Goal: Task Accomplishment & Management: Manage account settings

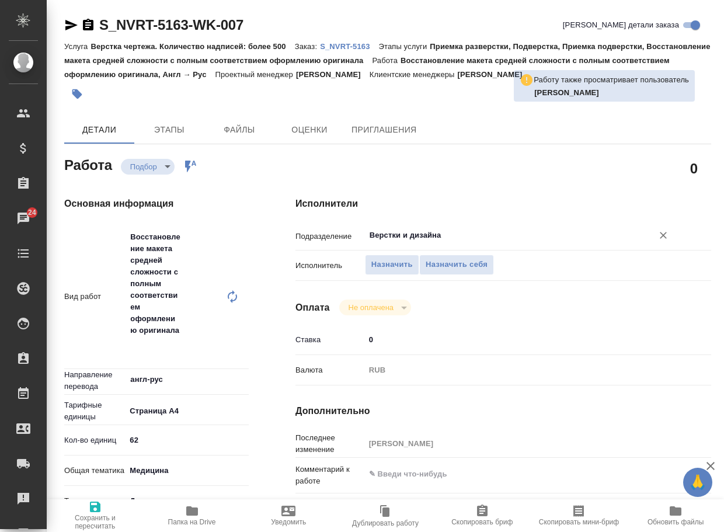
click at [441, 239] on input "Верстки и дизайна" at bounding box center [502, 235] width 266 height 14
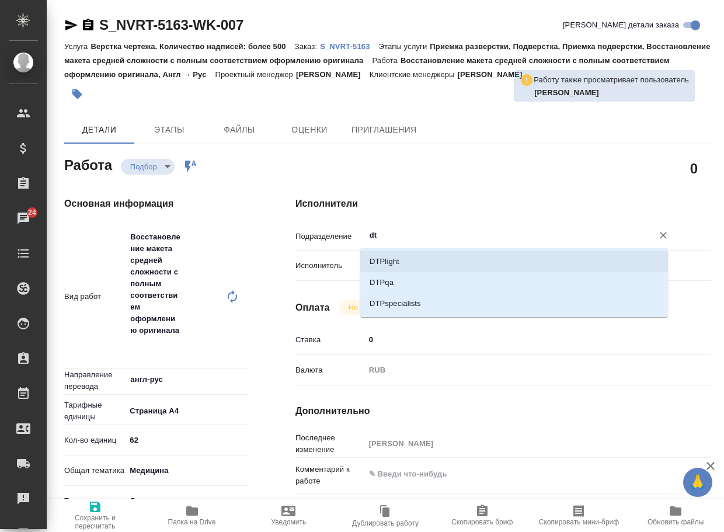
click at [416, 259] on li "DTPlight" at bounding box center [514, 261] width 308 height 21
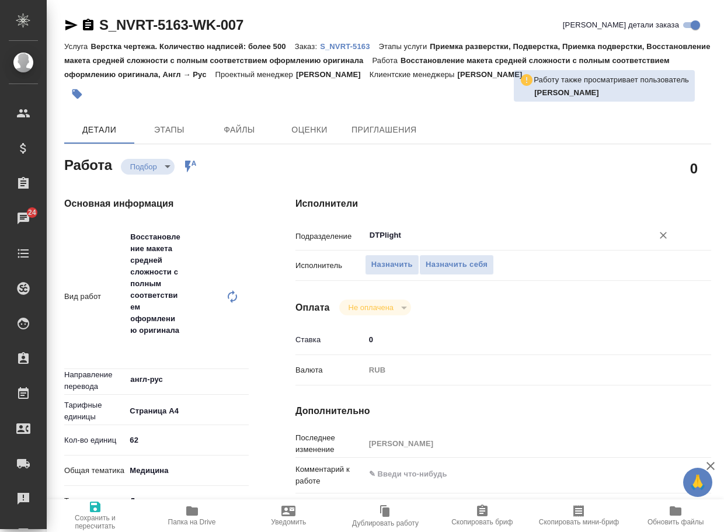
type input "DTPlight"
click at [98, 512] on icon "button" at bounding box center [95, 507] width 14 height 14
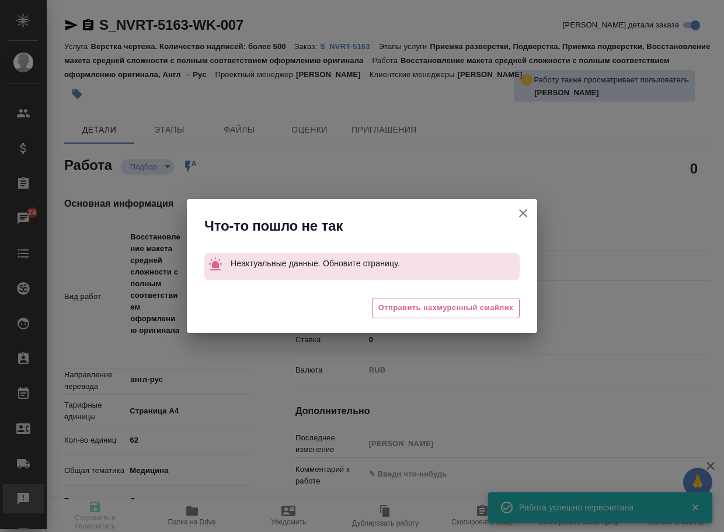
type input "recruiting"
type input "англ-рус"
type input "5f036ec4e16dec2d6b59c8ff"
type input "62"
type input "med"
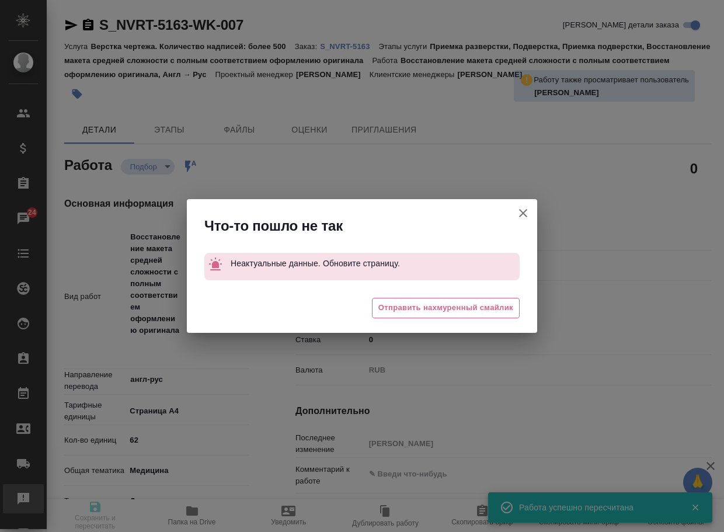
type input "5f647205b73bc97568ca66c6"
type input "25.08.2025 16:40"
type input "26.08.2025 16:40"
type input "05.09.2025 19:00"
type input "Верстки и дизайна"
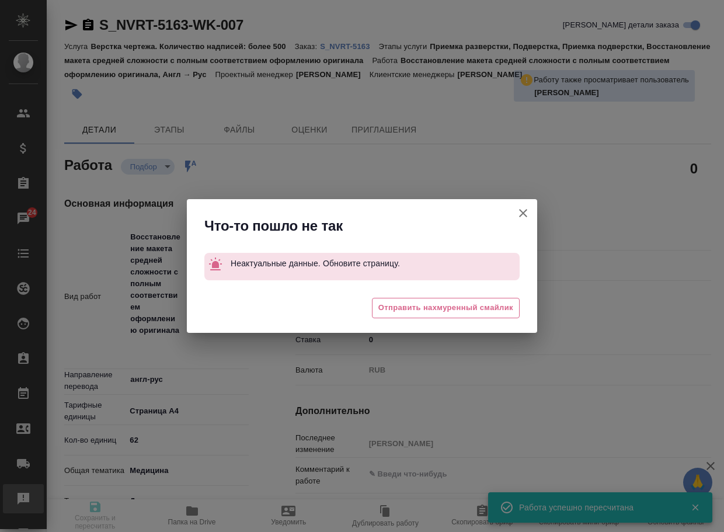
type input "notPayed"
type input "0"
type input "RUB"
type input "Сайдашева Диляра"
type input "S_NVRT-5163"
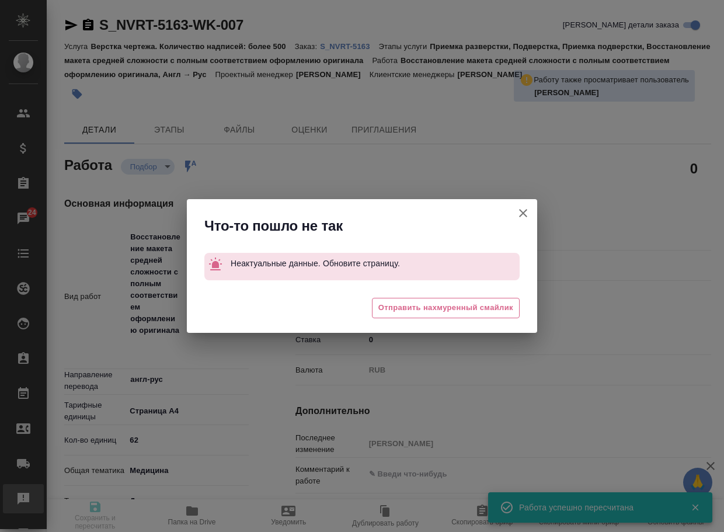
type input "Верстка чертежа. Количество надписей: более 500"
type input "Приемка разверстки, Подверстка, Приемка подверстки, Восстановление макета средн…"
type input "Сайдашева Диляра"
type input "[PERSON_NAME]"
type input "/Clients/Novartos_Pharma/Orders/S_NVRT-5163"
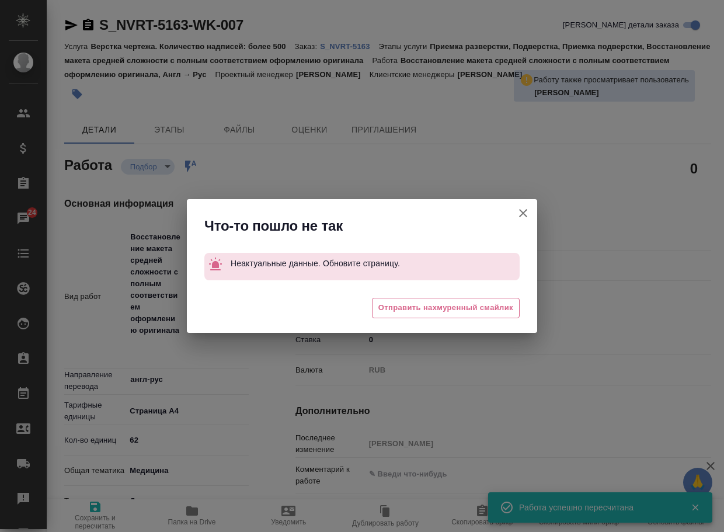
click at [522, 216] on icon "button" at bounding box center [523, 213] width 8 height 8
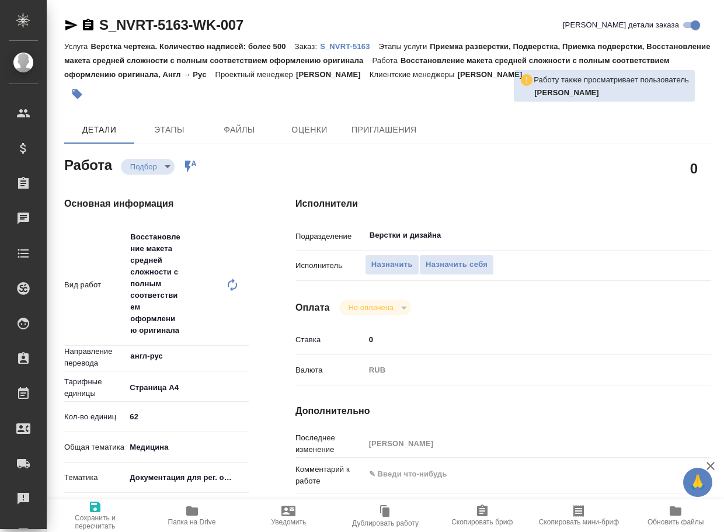
type textarea "x"
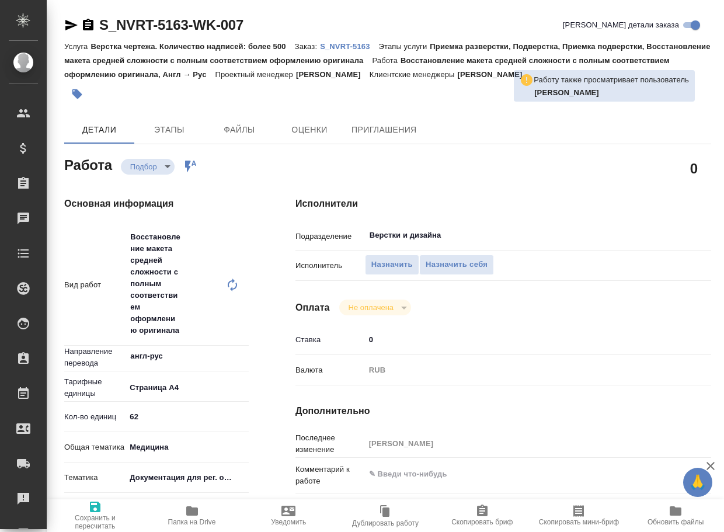
type textarea "x"
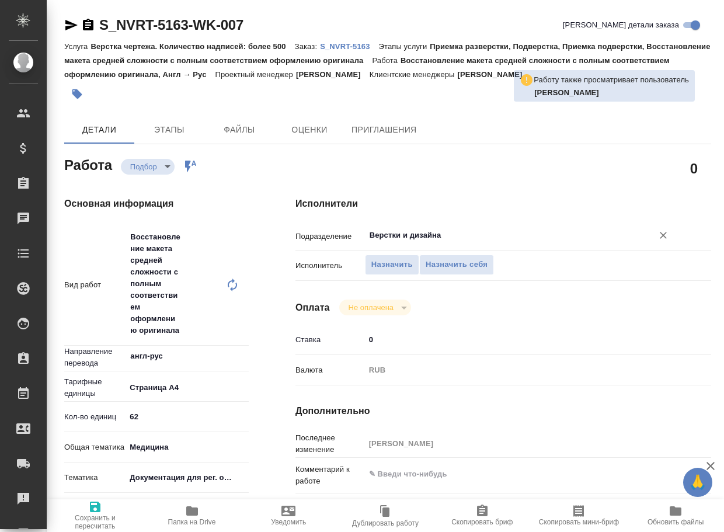
type textarea "x"
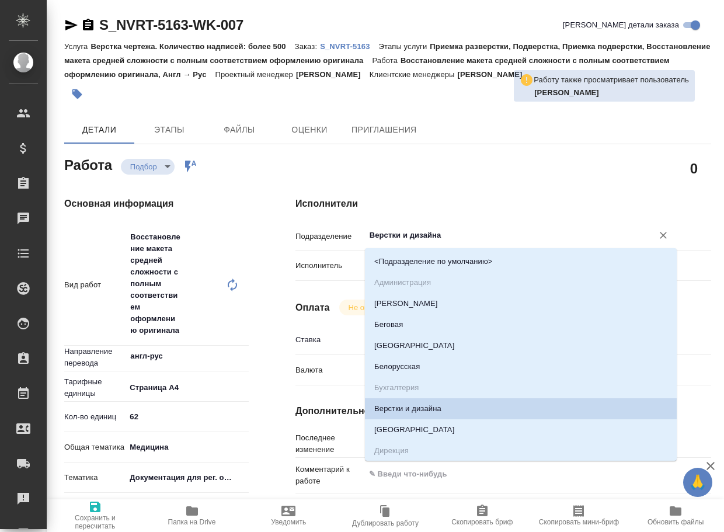
click at [456, 234] on input "Верстки и дизайна" at bounding box center [502, 235] width 266 height 14
type textarea "x"
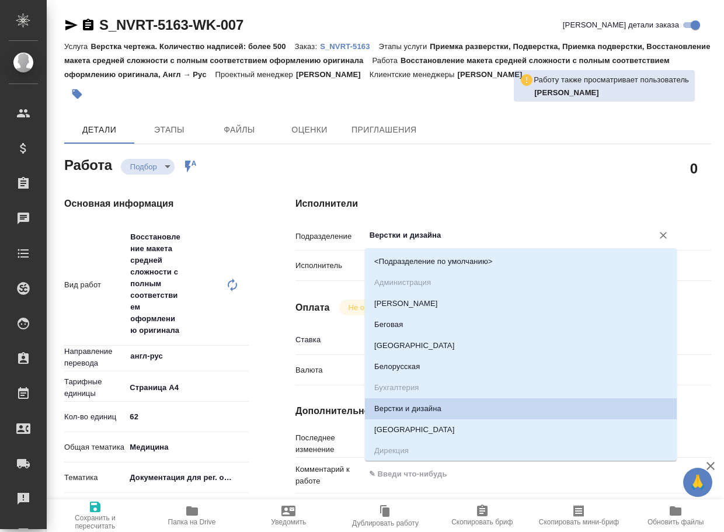
type textarea "x"
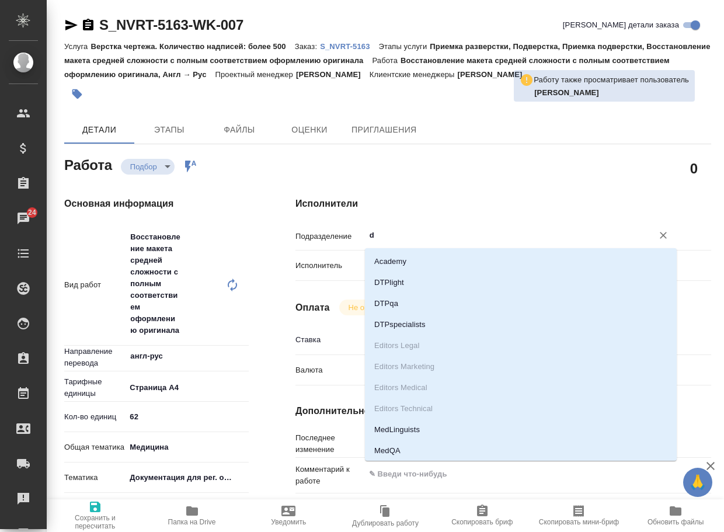
type input "dt"
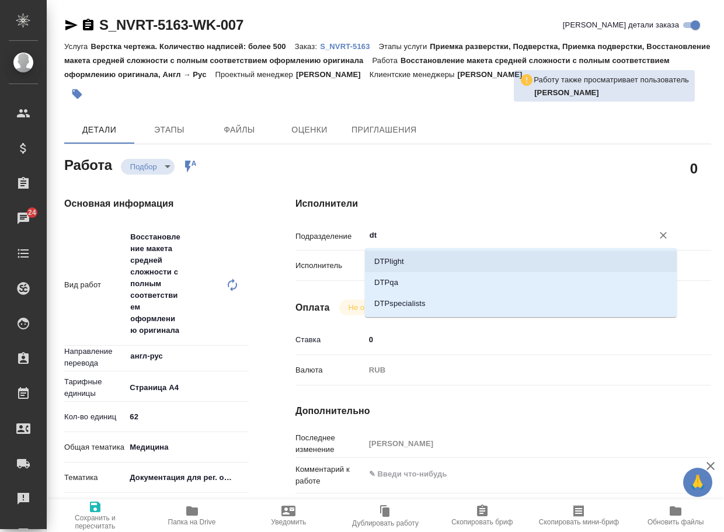
click at [438, 254] on li "DTPlight" at bounding box center [521, 261] width 312 height 21
type textarea "x"
type input "DTPlight"
type textarea "x"
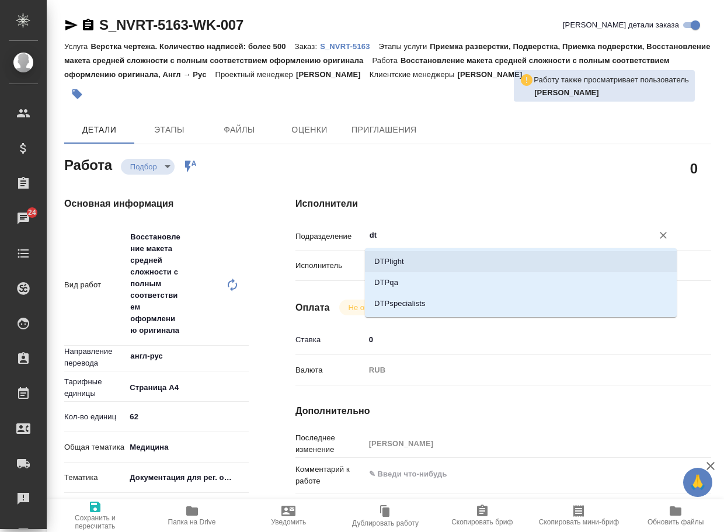
type textarea "x"
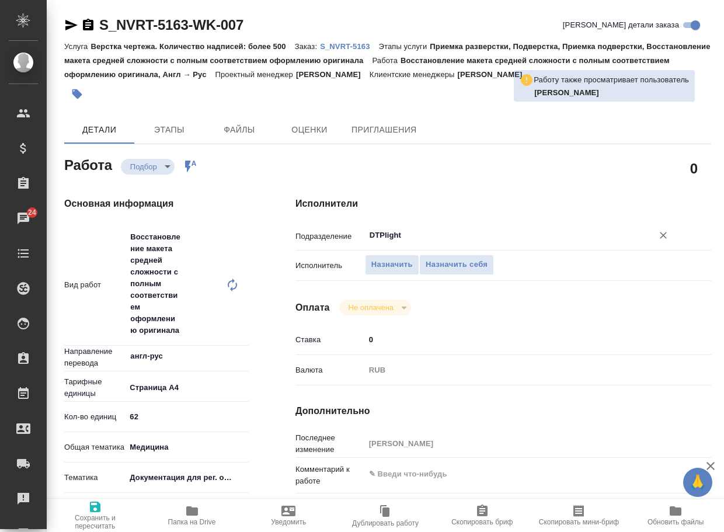
type input "DTPlight"
click at [102, 508] on span "Сохранить и пересчитать" at bounding box center [95, 515] width 83 height 30
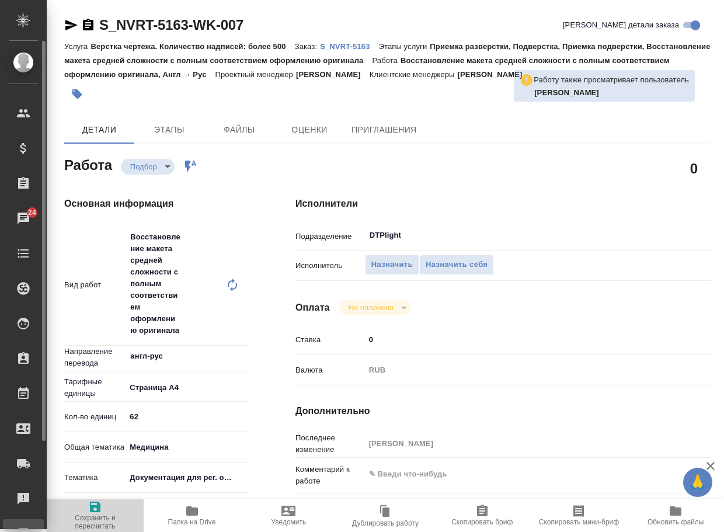
type textarea "x"
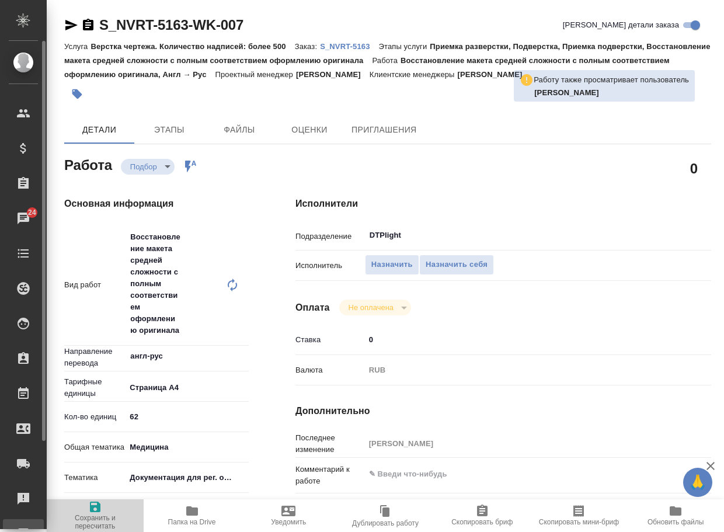
type textarea "x"
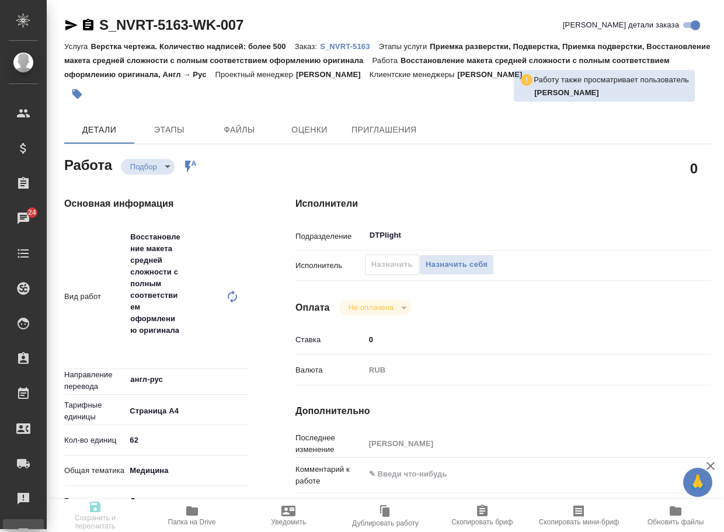
type textarea "x"
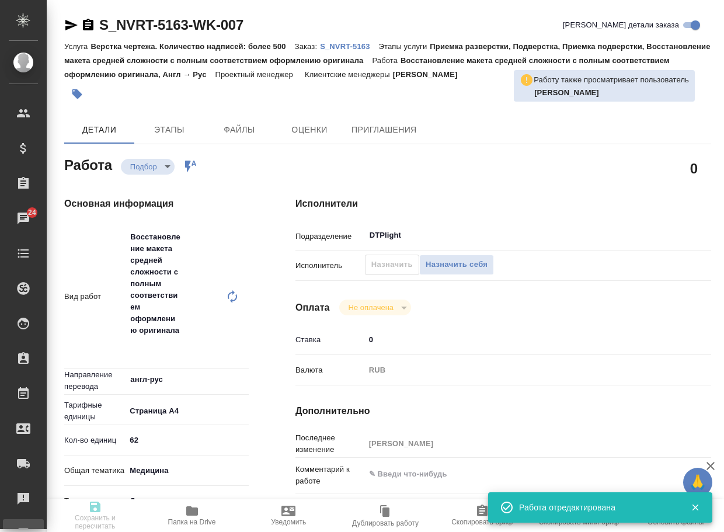
type input "recruiting"
type textarea "Восстановление макета средней сложности с полным соответствием оформлению ориги…"
type textarea "x"
type input "англ-рус"
type input "5f036ec4e16dec2d6b59c8ff"
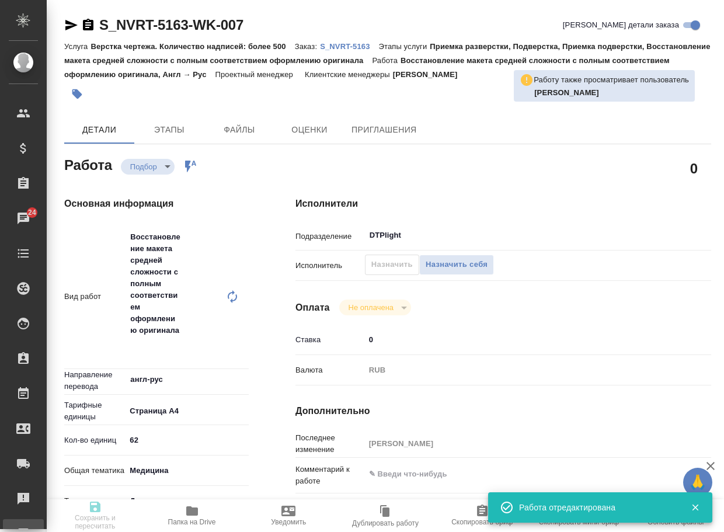
type input "62"
type input "med"
type input "5f647205b73bc97568ca66c6"
type input "25.08.2025 16:40"
type input "26.08.2025 16:40"
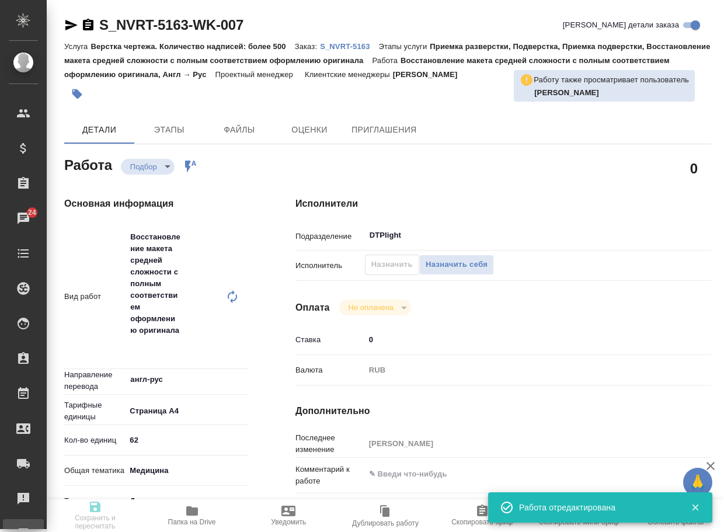
type input "05.09.2025 19:00"
type input "DTPlight"
type input "notPayed"
type input "0"
type input "RUB"
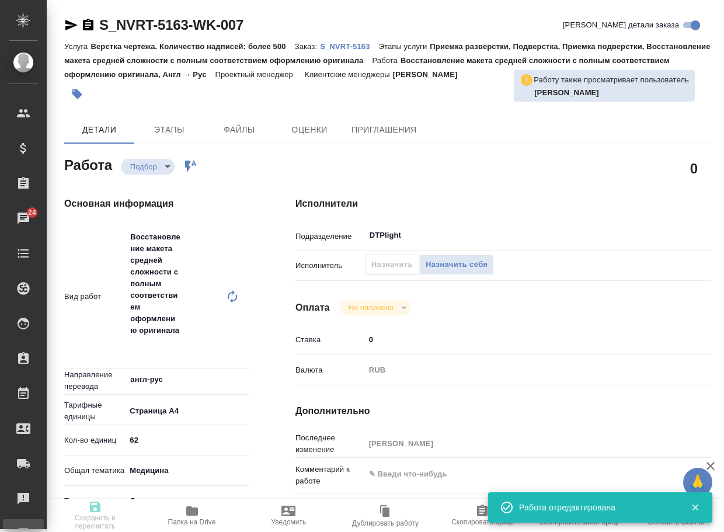
type input "Сайдашева Диляра"
type textarea "x"
type textarea "/Clients/Novartos_Pharma/Orders/S_NVRT-5163/DTP/S_NVRT-5163-WK-007"
type textarea "x"
type input "S_NVRT-5163"
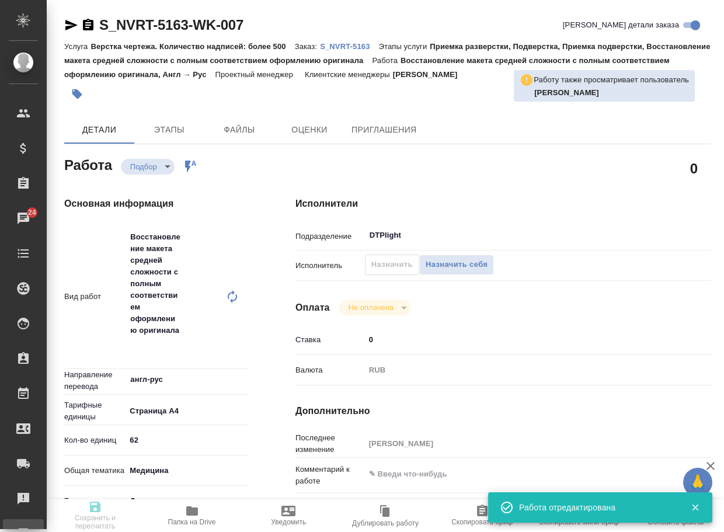
type input "Верстка чертежа. Количество надписей: более 500"
type input "Приемка разверстки, Подверстка, Приемка подверстки, Восстановление макета средн…"
type input "Сайдашева Диляра"
type input "[PERSON_NAME]"
type input "/Clients/Novartos_Pharma/Orders/S_NVRT-5163"
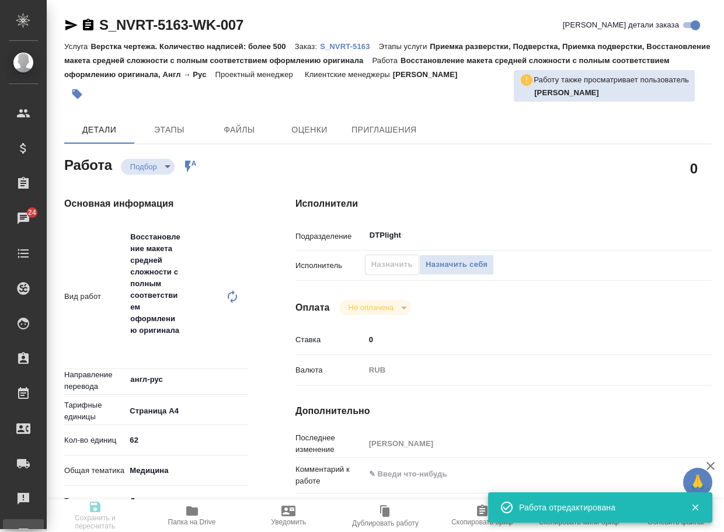
type textarea "x"
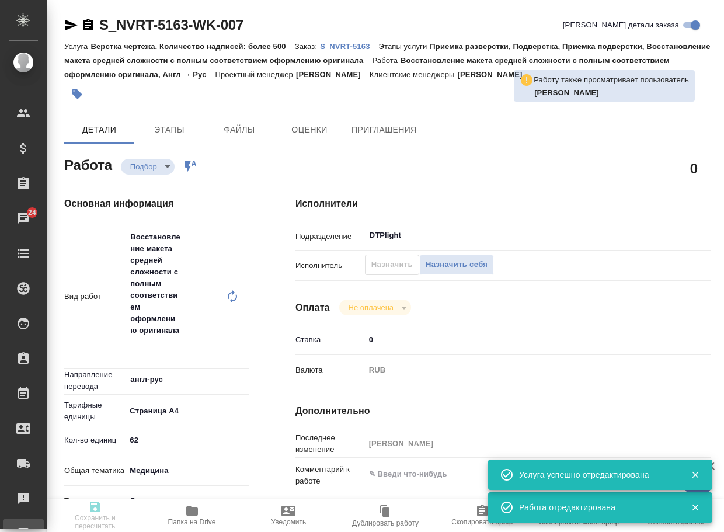
type textarea "x"
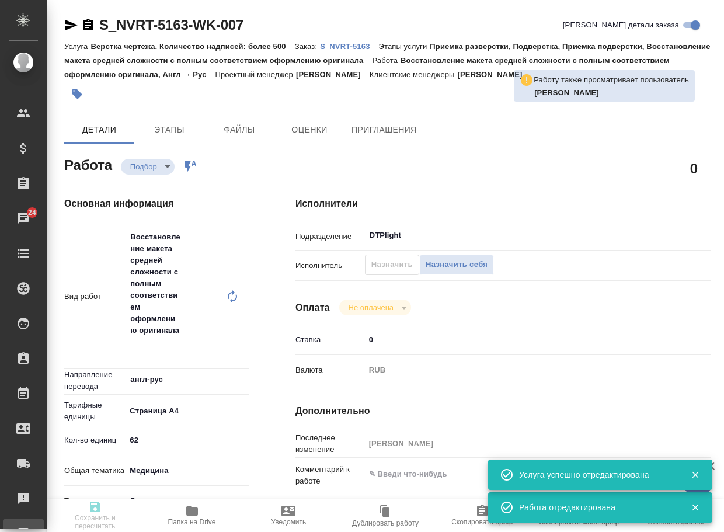
type textarea "x"
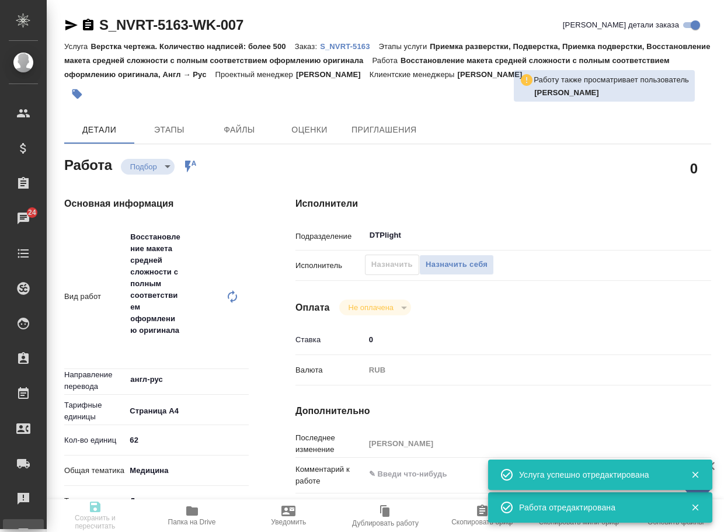
type textarea "x"
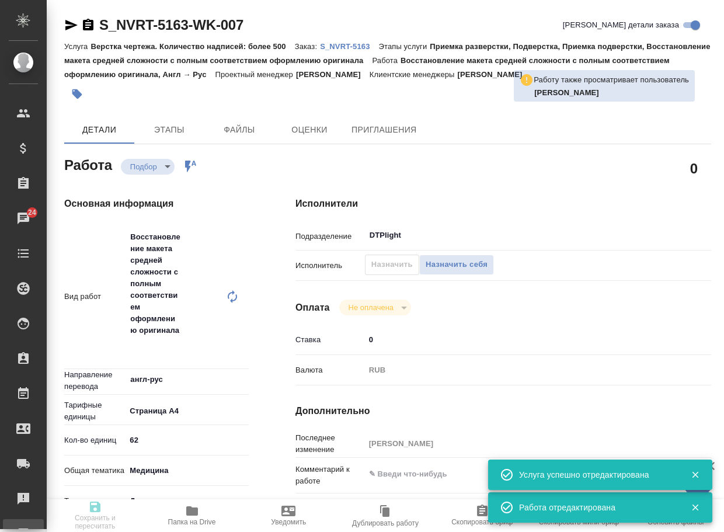
type textarea "x"
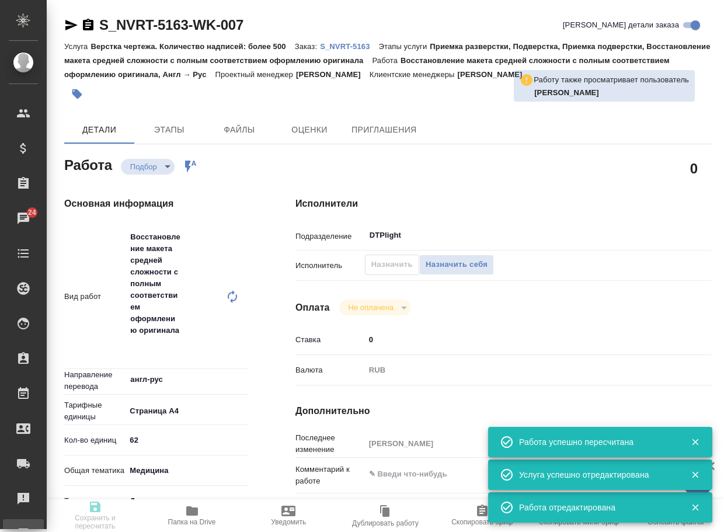
type input "recruiting"
type textarea "Восстановление макета средней сложности с полным соответствием оформлению ориги…"
type textarea "x"
type input "англ-рус"
type input "5f036ec4e16dec2d6b59c8ff"
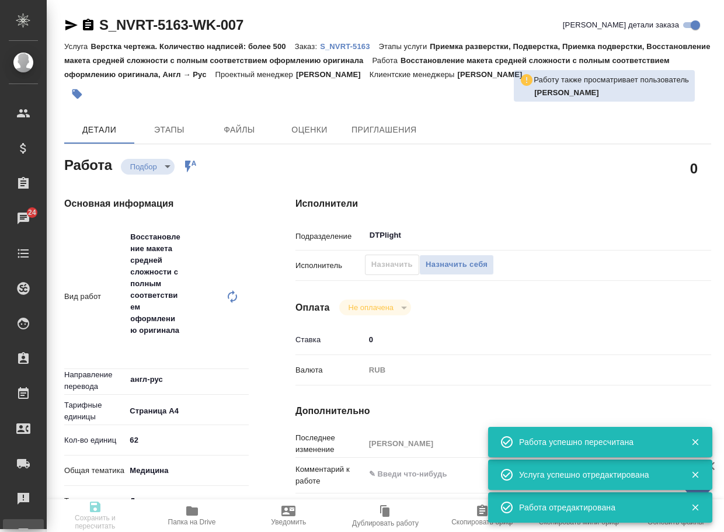
type input "62"
type input "med"
type input "5f647205b73bc97568ca66c6"
type input "25.08.2025 16:40"
type input "26.08.2025 16:40"
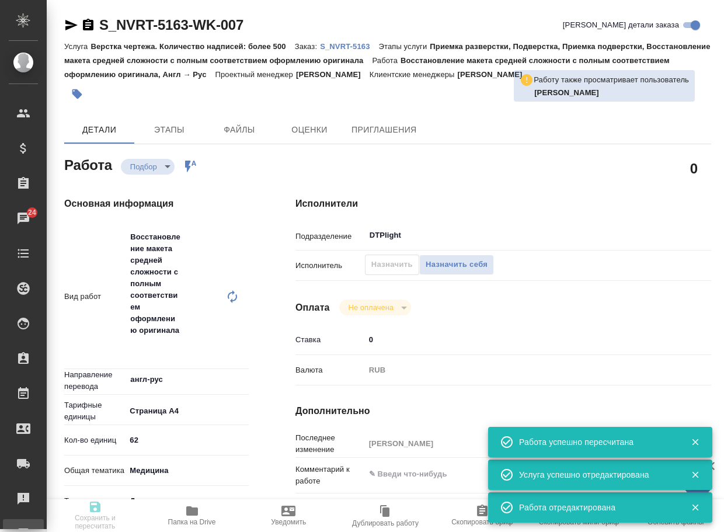
type input "05.09.2025 19:00"
type input "DTPlight"
type input "notPayed"
type input "0"
type input "RUB"
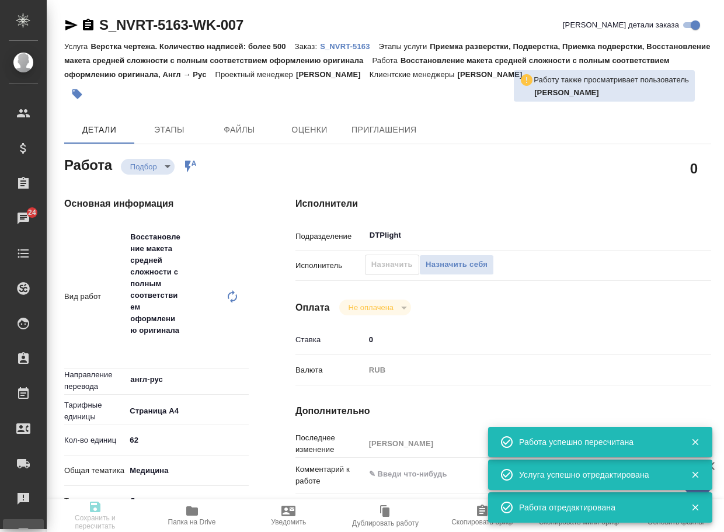
type input "Сайдашева Диляра"
type textarea "x"
type textarea "/Clients/Novartos_Pharma/Orders/S_NVRT-5163/DTP/S_NVRT-5163-WK-007"
type textarea "x"
type input "S_NVRT-5163"
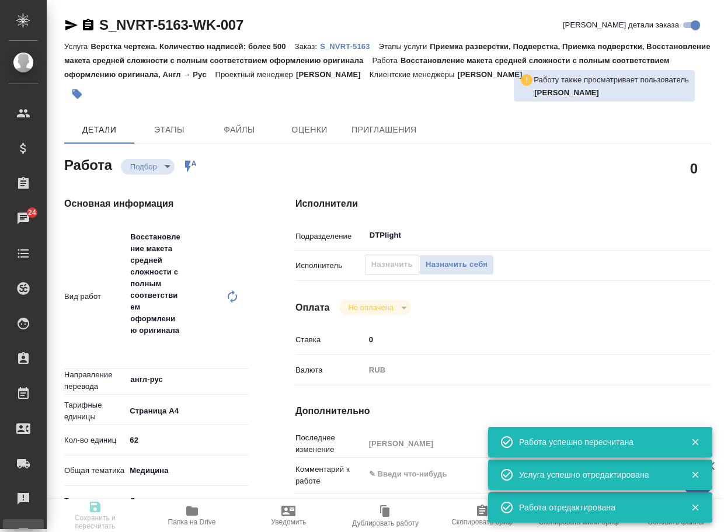
type input "Верстка чертежа. Количество надписей: более 500"
type input "Приемка разверстки, Подверстка, Приемка подверстки, Восстановление макета средн…"
type input "Сайдашева Диляра"
type input "[PERSON_NAME]"
type input "/Clients/Novartos_Pharma/Orders/S_NVRT-5163"
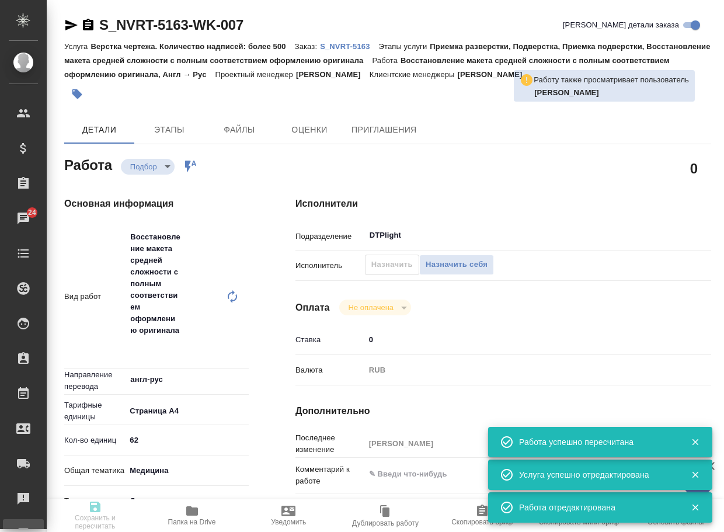
type textarea "x"
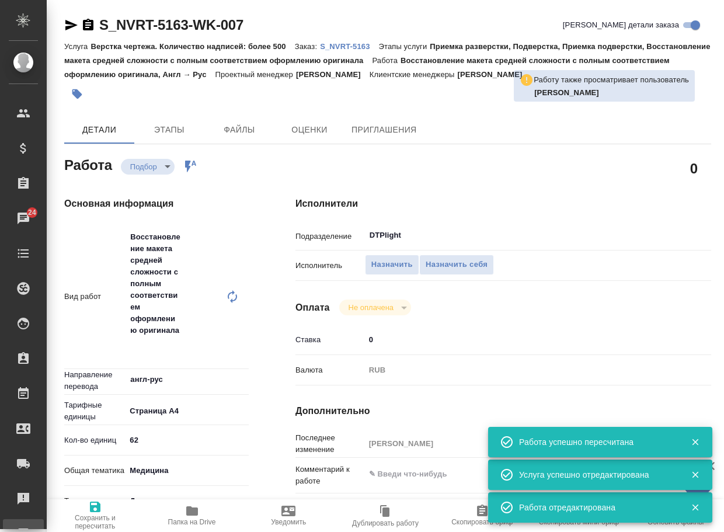
type textarea "x"
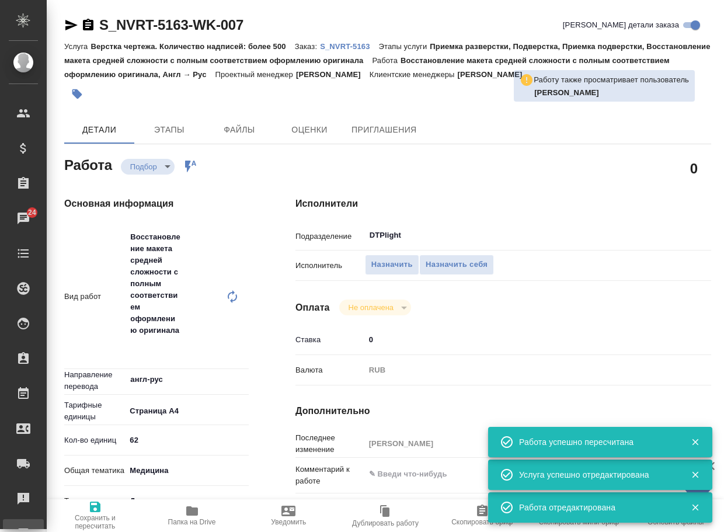
type textarea "x"
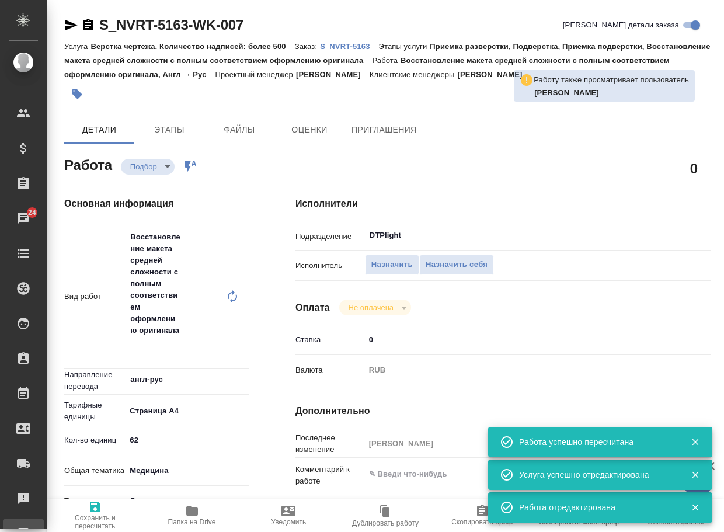
type textarea "x"
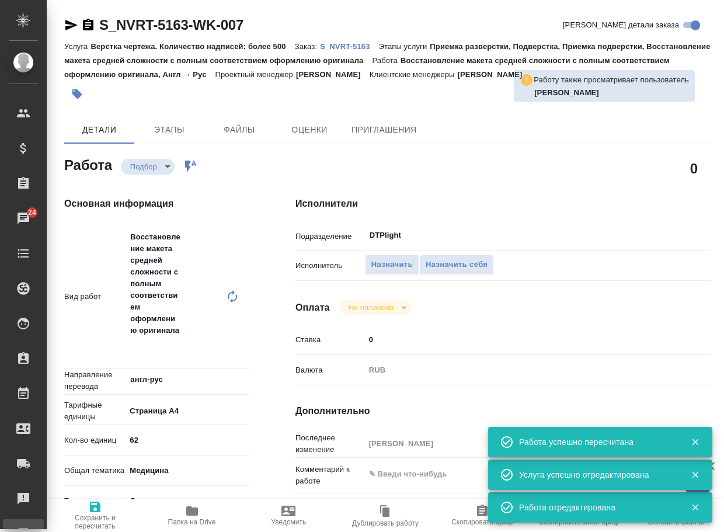
type textarea "x"
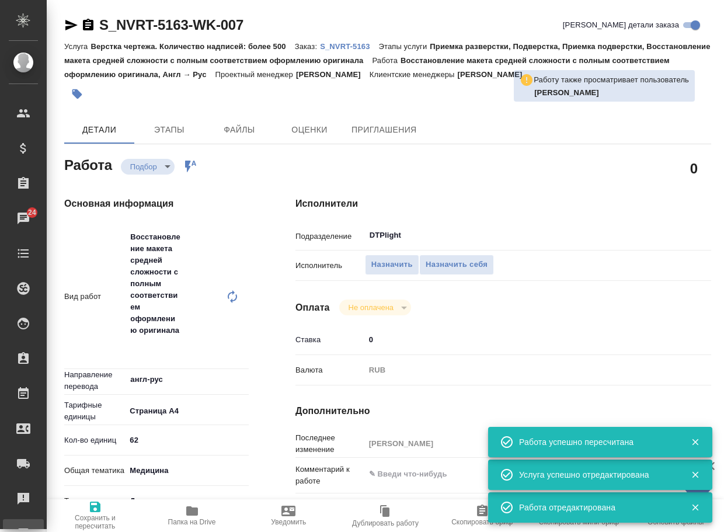
type textarea "x"
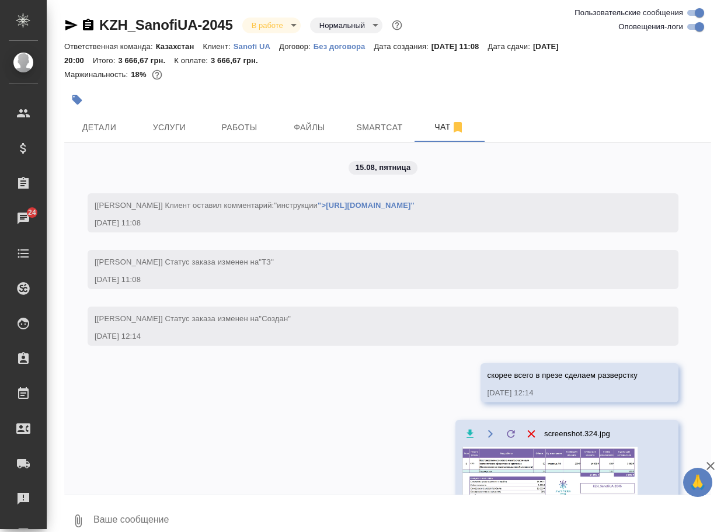
scroll to position [4009, 0]
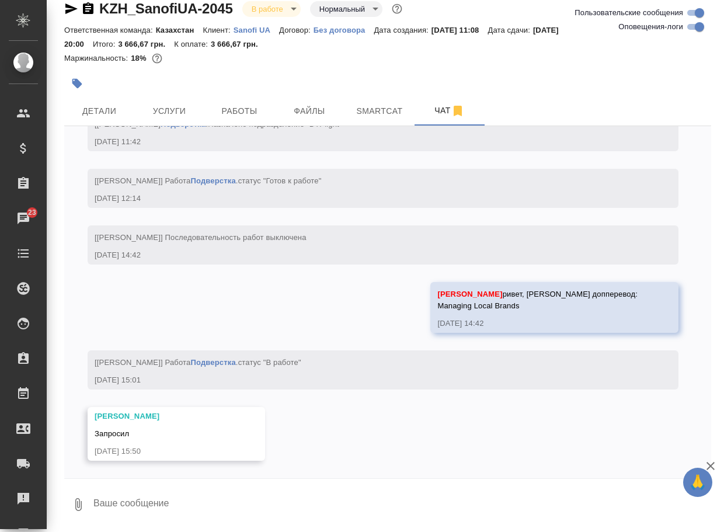
click at [60, 6] on div "KZH_SanofiUA-2045 В работе inProgress Нормальный normal Ответственная команда: …" at bounding box center [388, 258] width 660 height 548
click at [69, 5] on icon "button" at bounding box center [71, 9] width 12 height 11
click at [68, 12] on icon "button" at bounding box center [71, 9] width 12 height 11
click at [360, 437] on div "15.08, пятница [Кошербаева Назерке] Клиент оставил комментарий: "инструкции ">h…" at bounding box center [387, 303] width 647 height 352
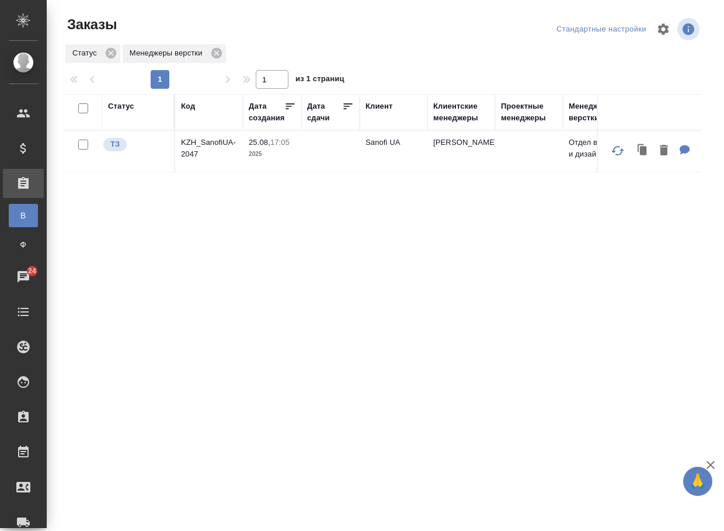
click at [329, 277] on div "Статус Код Дата создания Дата сдачи Клиент Клиентские менеджеры Проектные менед…" at bounding box center [383, 304] width 638 height 421
click at [198, 147] on p "KZH_SanofiUA-2047" at bounding box center [209, 148] width 56 height 23
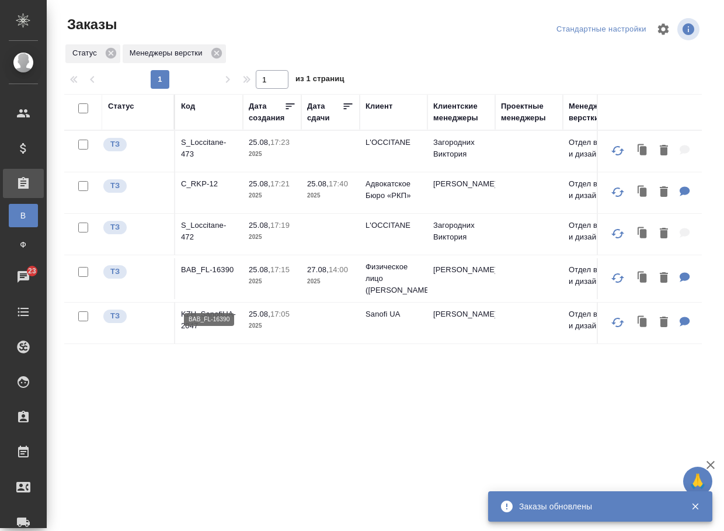
click at [198, 276] on p "BAB_FL-16390" at bounding box center [209, 270] width 56 height 12
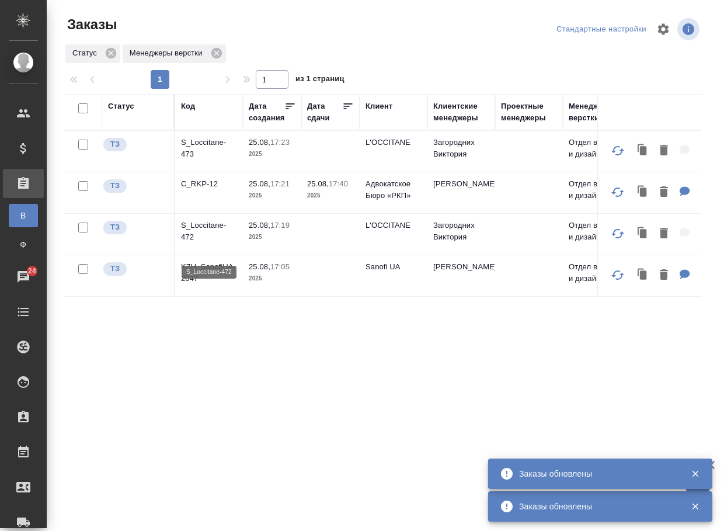
click at [207, 239] on p "S_Loccitane-472" at bounding box center [209, 231] width 56 height 23
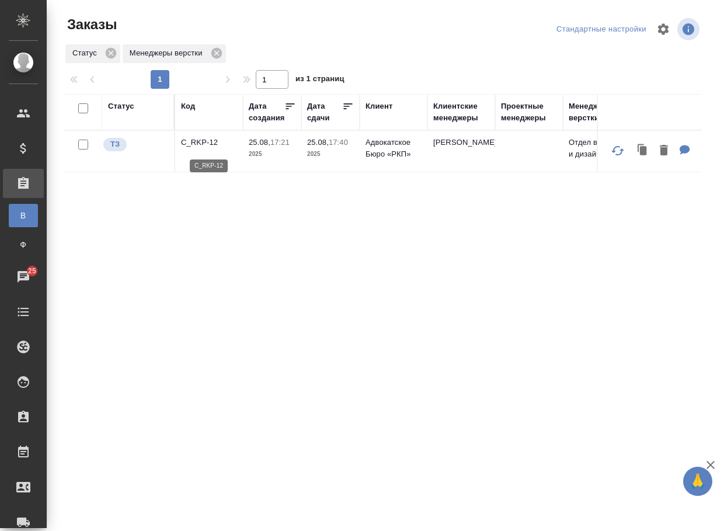
click at [196, 143] on p "C_RKP-12" at bounding box center [209, 143] width 56 height 12
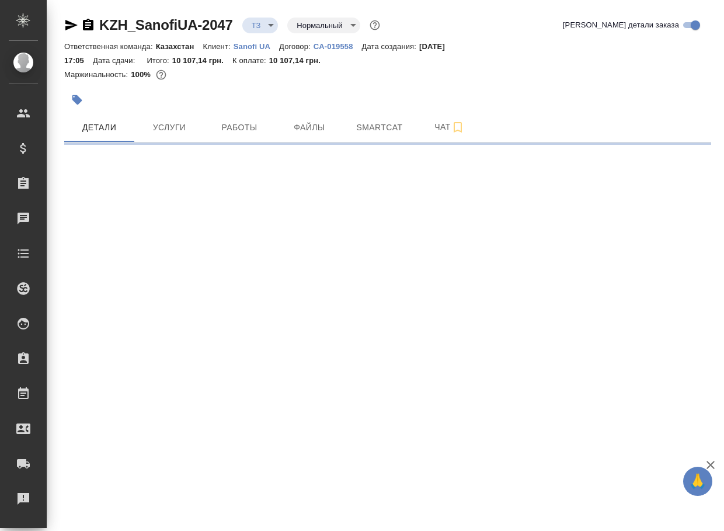
select select "RU"
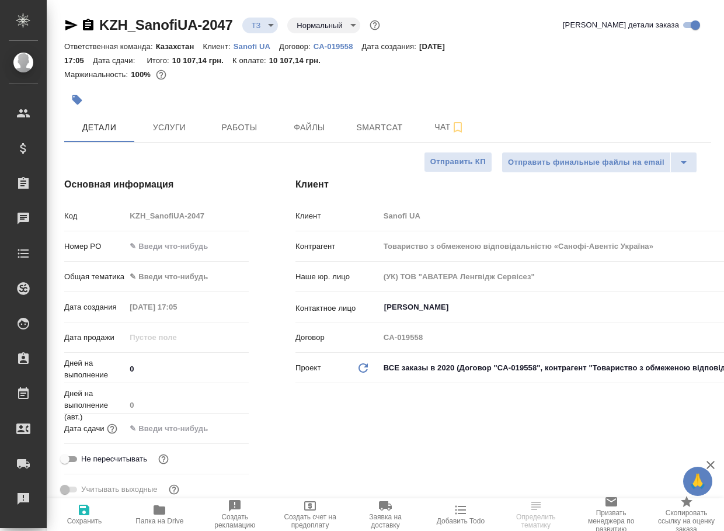
type textarea "x"
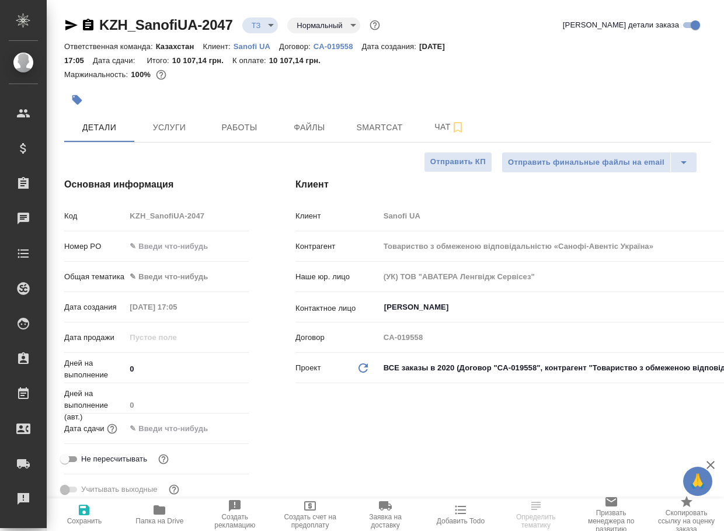
type textarea "x"
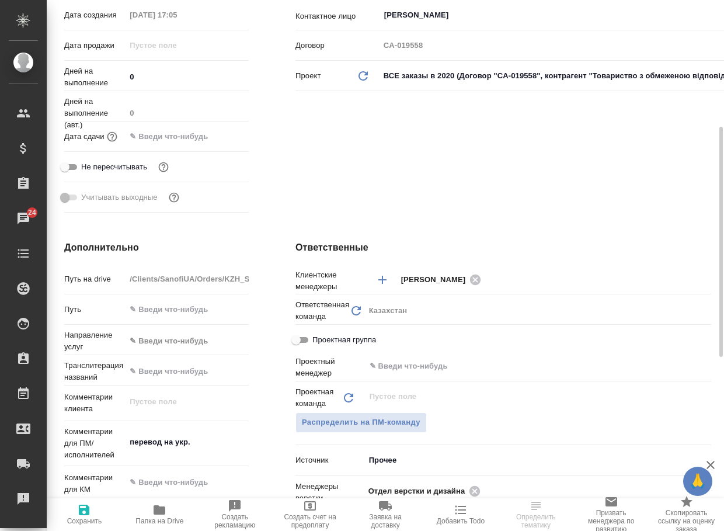
click at [159, 508] on icon "button" at bounding box center [160, 509] width 12 height 9
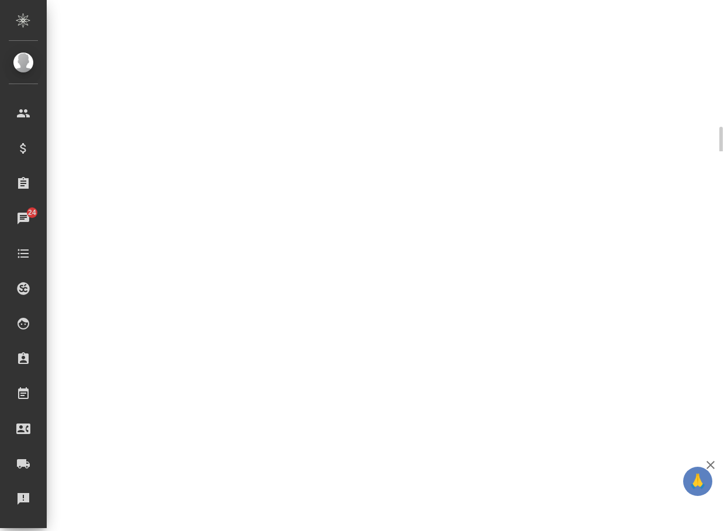
select select "RU"
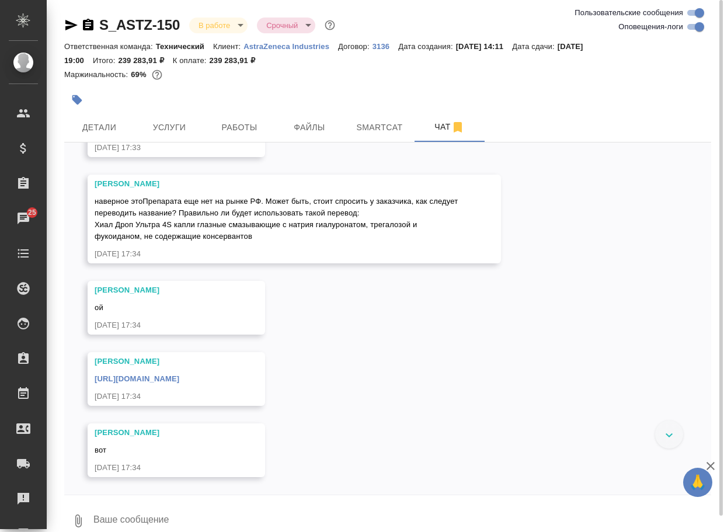
scroll to position [7675, 0]
click at [536, 396] on div "14.08, [DATE] [[PERSON_NAME] оставил комментарий: "Включаем в смету всегда 2 ус…" at bounding box center [387, 319] width 647 height 352
click at [179, 379] on link "[URL][DOMAIN_NAME]" at bounding box center [137, 378] width 85 height 9
click at [140, 506] on textarea at bounding box center [401, 521] width 619 height 40
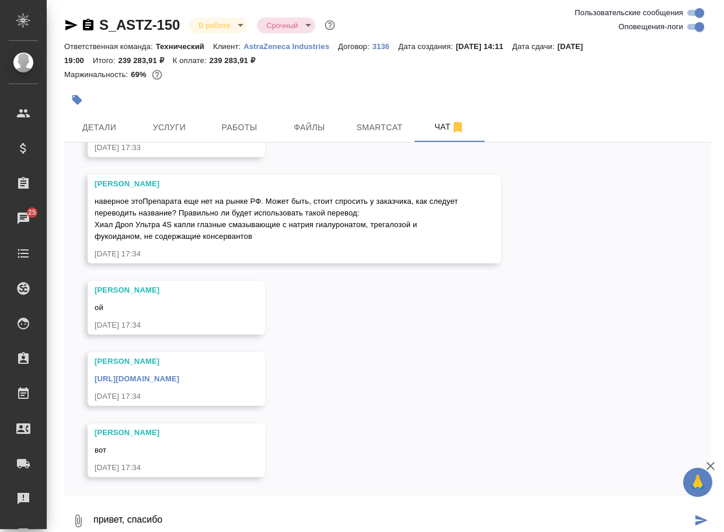
type textarea "привет, спасибо"
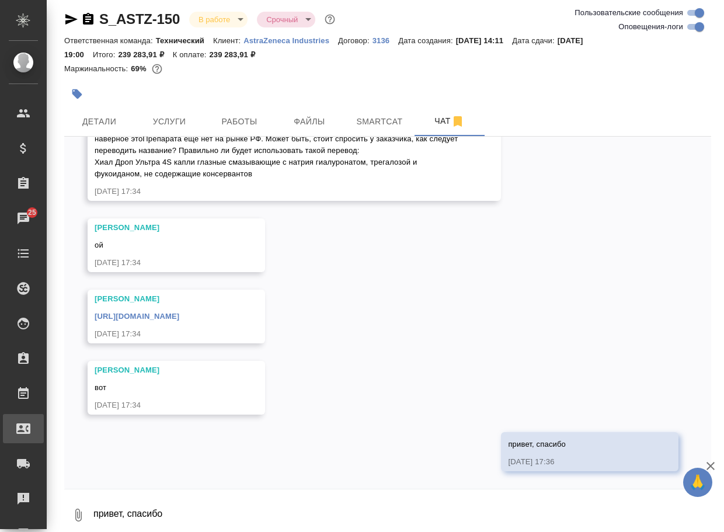
scroll to position [7966, 0]
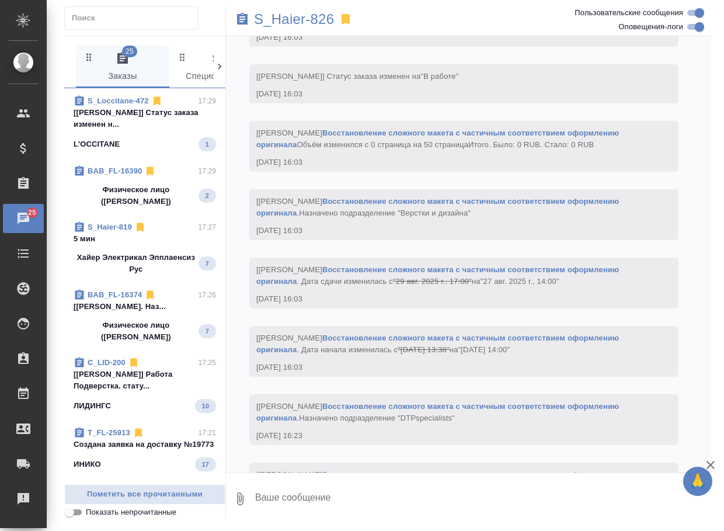
scroll to position [3496, 0]
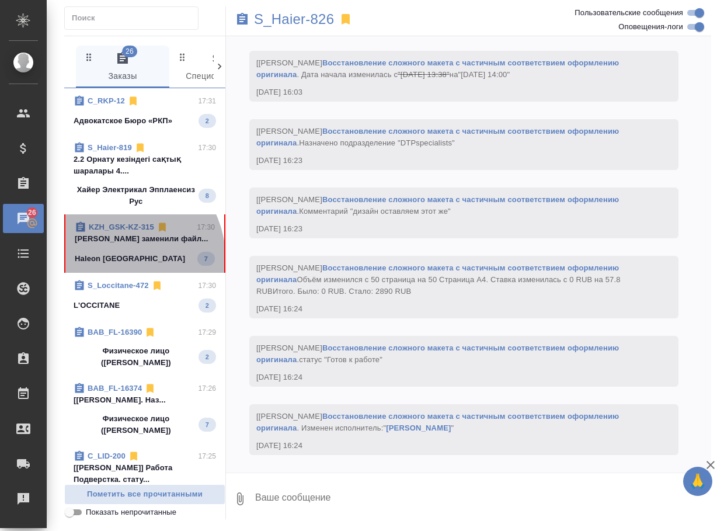
click at [126, 256] on span "KZH_GSK-KZ-315 17:30 Арсеньева Вера заменили файл... Haleon Kazakhstan 7" at bounding box center [145, 243] width 140 height 44
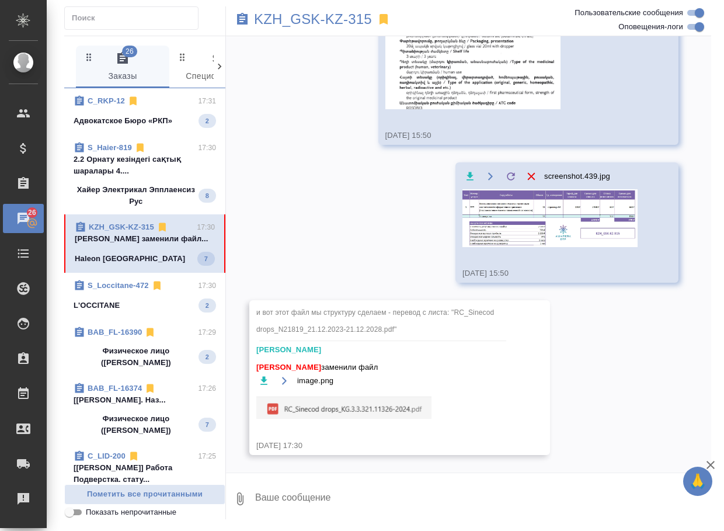
scroll to position [655, 0]
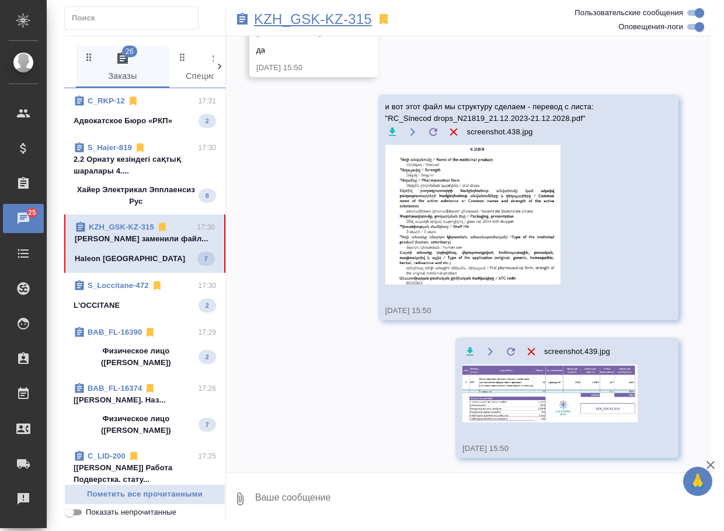
click at [302, 18] on p "KZH_GSK-KZ-315" at bounding box center [313, 19] width 118 height 12
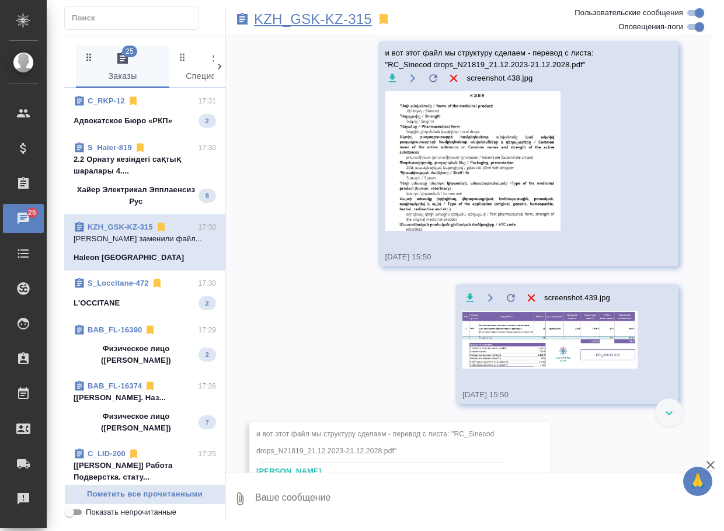
scroll to position [645, 0]
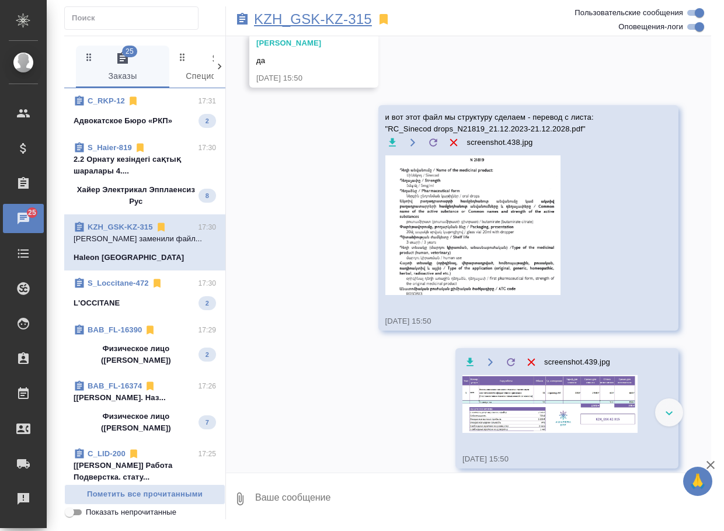
click at [329, 22] on p "KZH_GSK-KZ-315" at bounding box center [313, 19] width 118 height 12
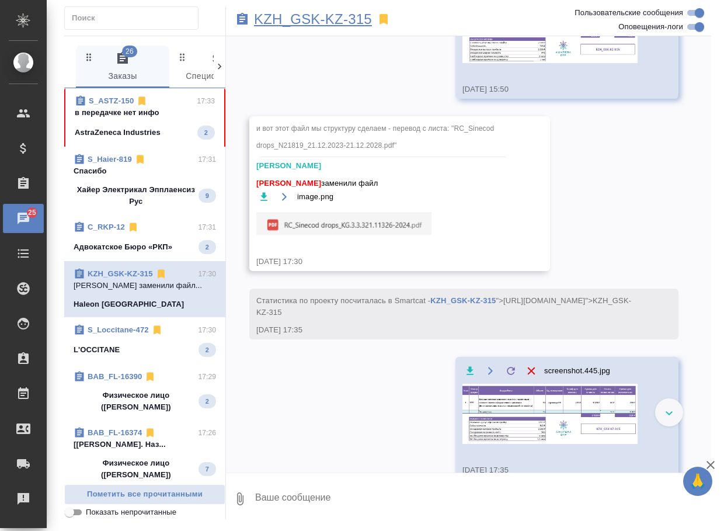
scroll to position [1038, 0]
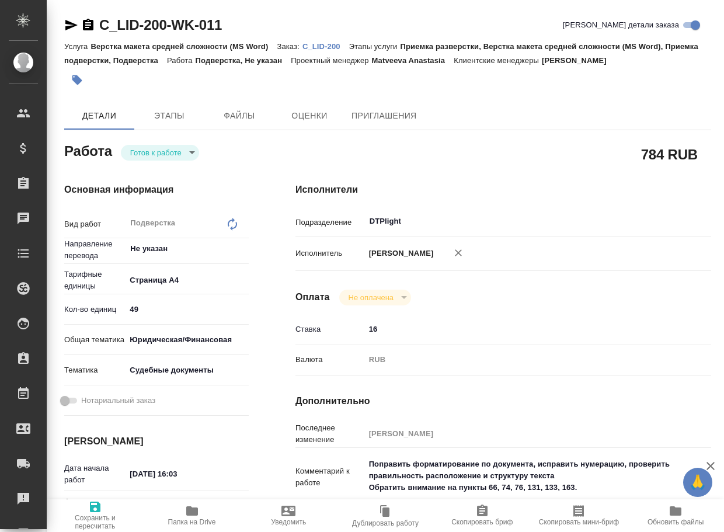
type textarea "x"
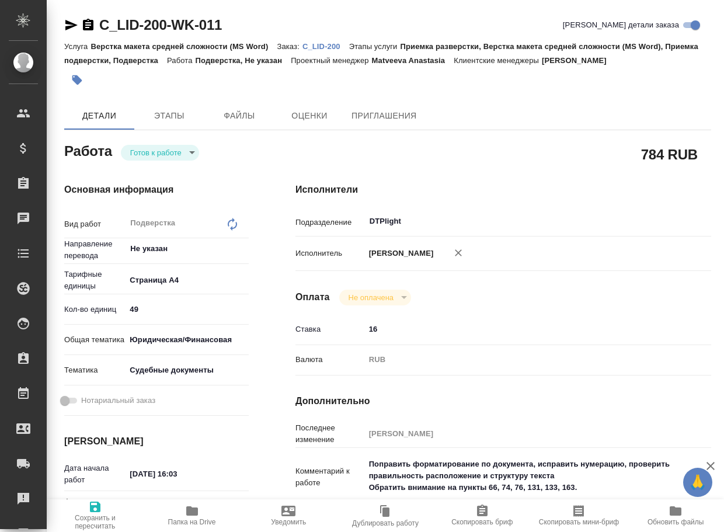
type textarea "x"
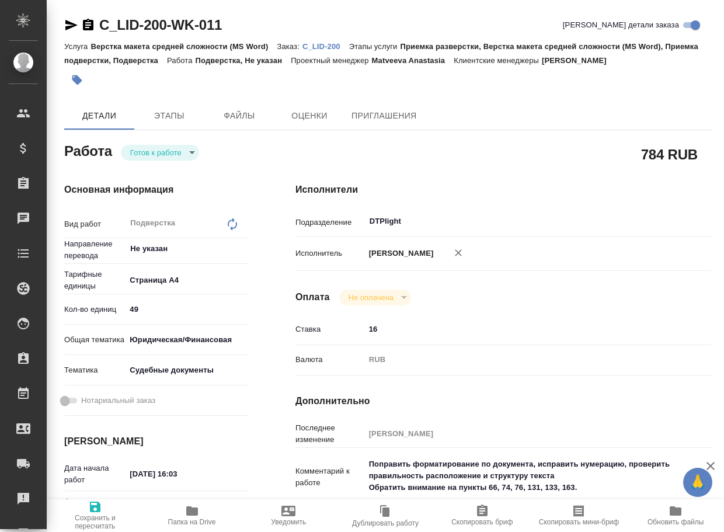
type textarea "x"
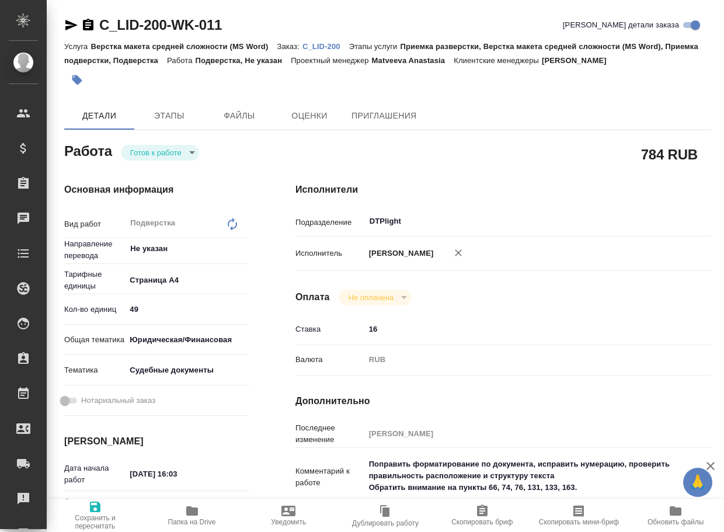
type textarea "x"
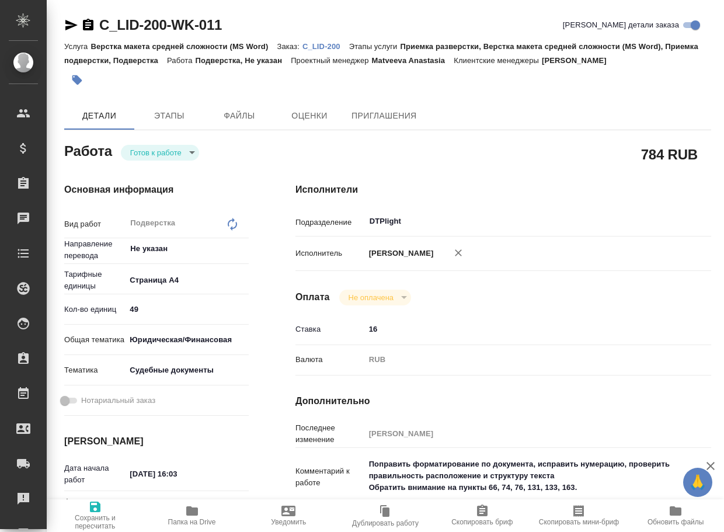
type textarea "x"
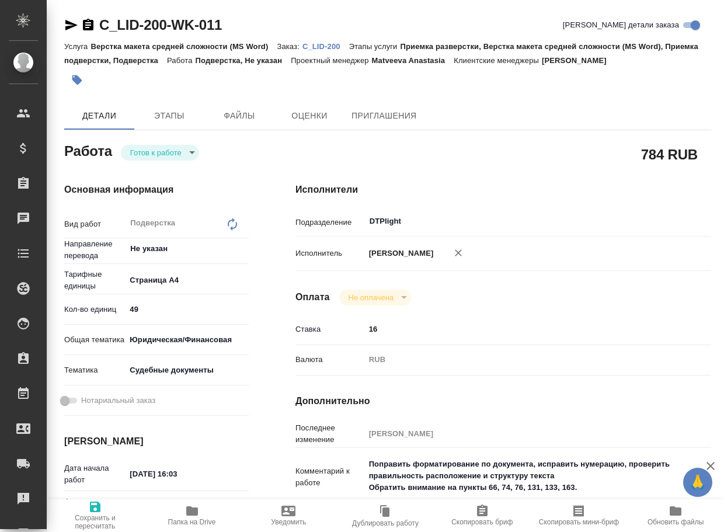
click at [453, 250] on icon "button" at bounding box center [459, 253] width 12 height 12
type textarea "x"
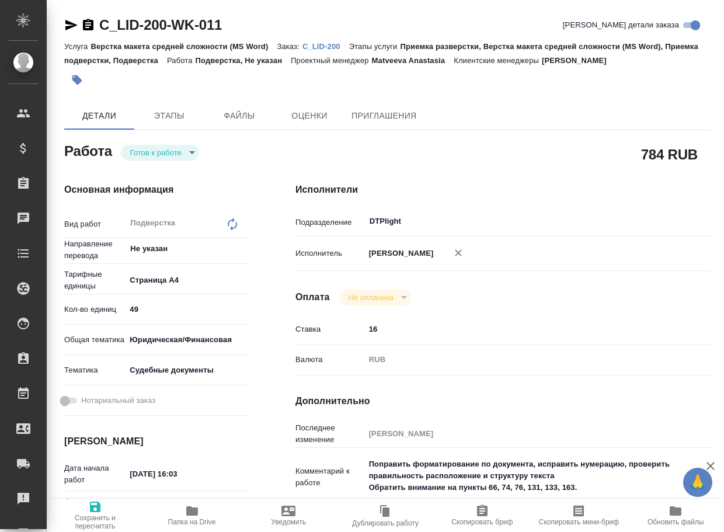
type textarea "x"
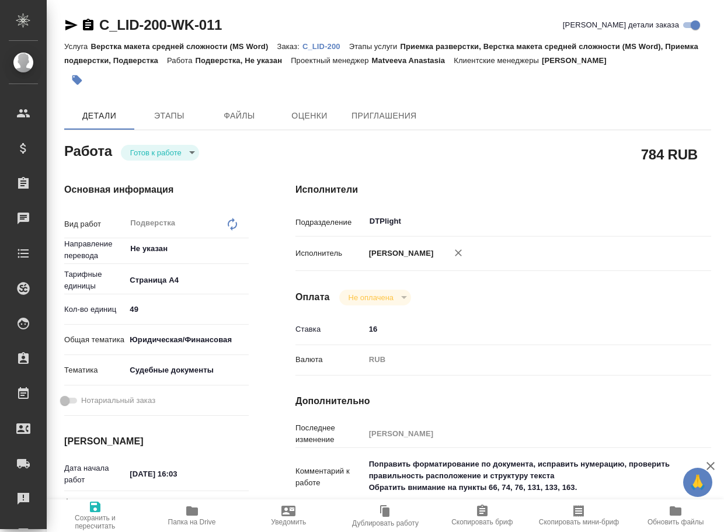
type textarea "x"
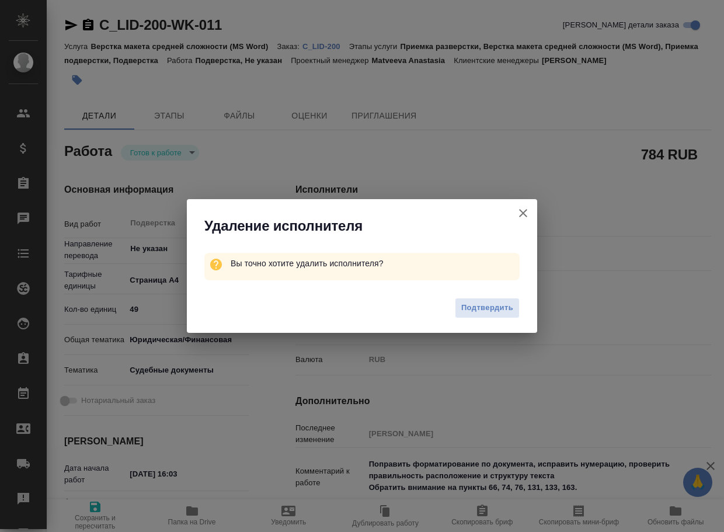
click at [457, 304] on button "Подтвердить" at bounding box center [487, 308] width 65 height 20
type textarea "x"
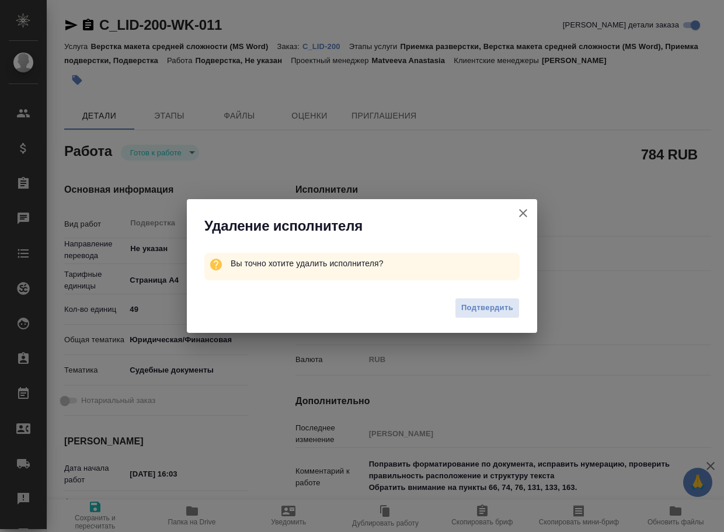
type textarea "x"
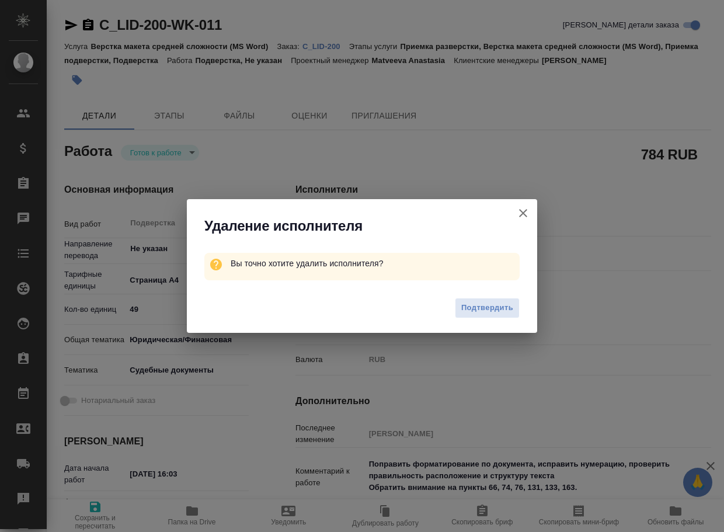
type textarea "x"
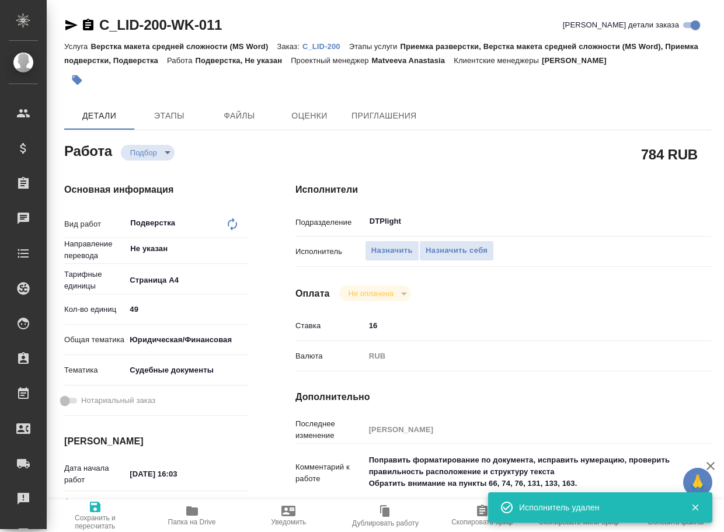
type textarea "x"
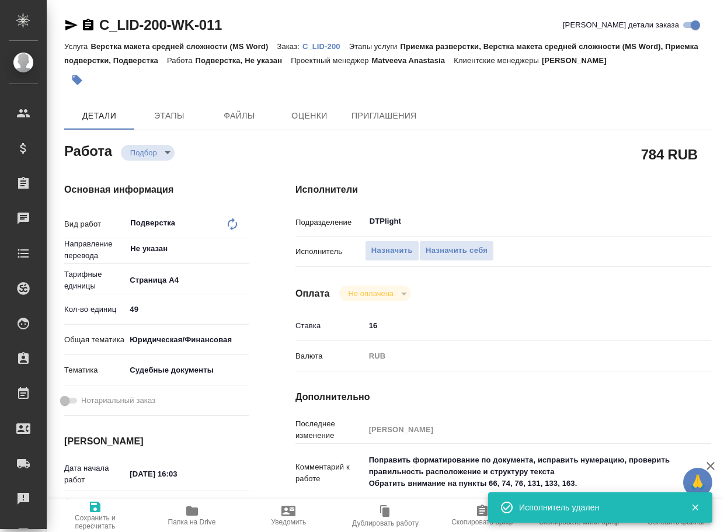
type textarea "x"
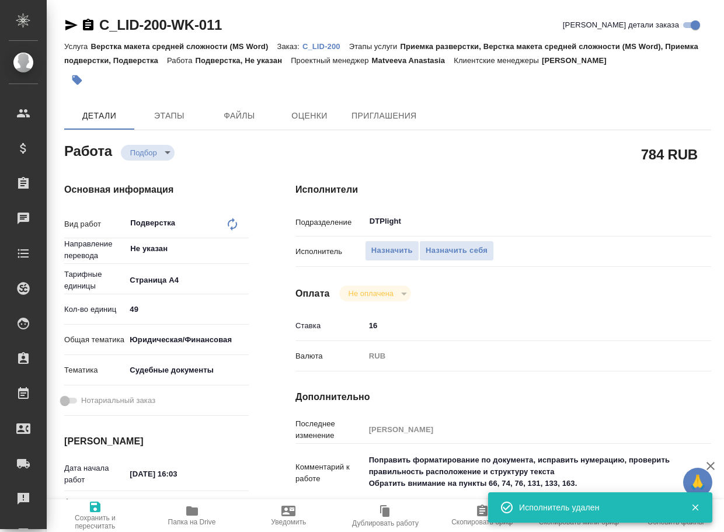
type textarea "x"
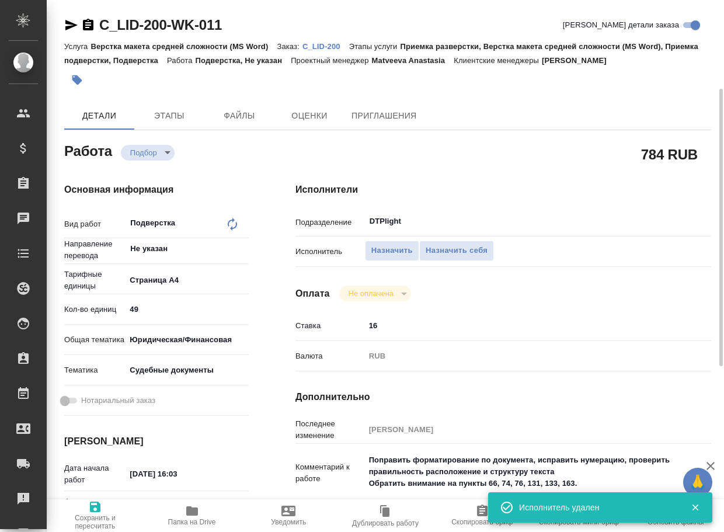
scroll to position [117, 0]
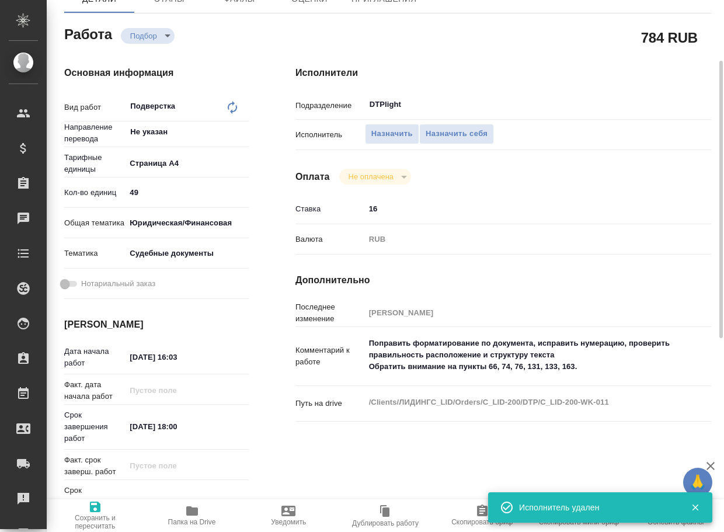
type textarea "x"
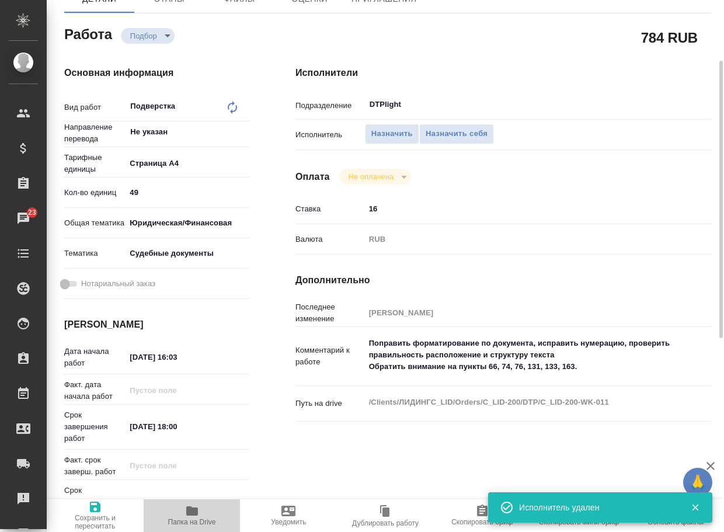
click at [183, 521] on span "Папка на Drive" at bounding box center [192, 522] width 48 height 8
type textarea "x"
click at [606, 371] on textarea "Поправить форматирование по документа, исправить нумерацию, проверить правильно…" at bounding box center [521, 355] width 311 height 43
type textarea "Поправить форматирование по документа, исправить нумерацию, проверить правильно…"
type textarea "x"
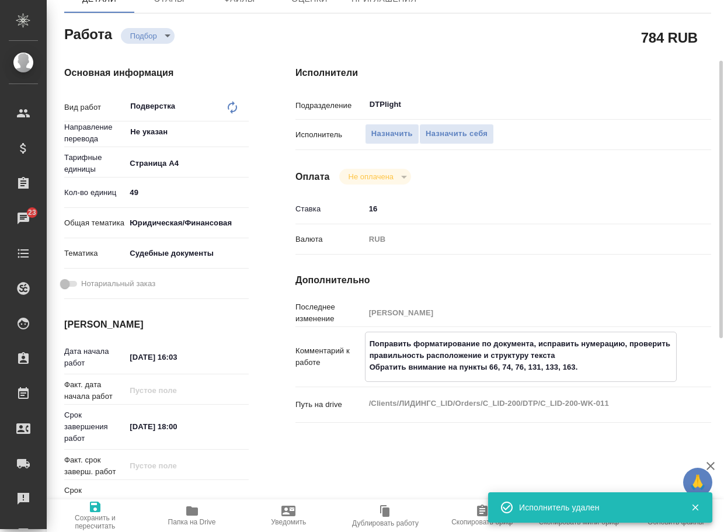
type textarea "x"
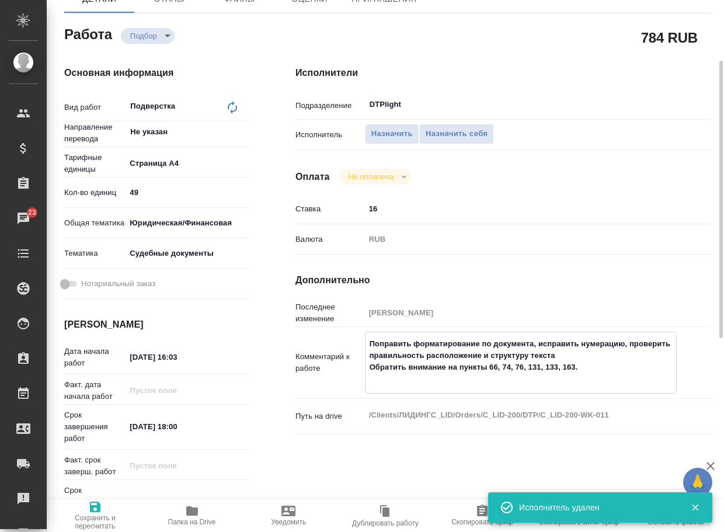
type textarea "x"
type textarea "Поправить форматирование по документа, исправить нумерацию, проверить правильно…"
type textarea "x"
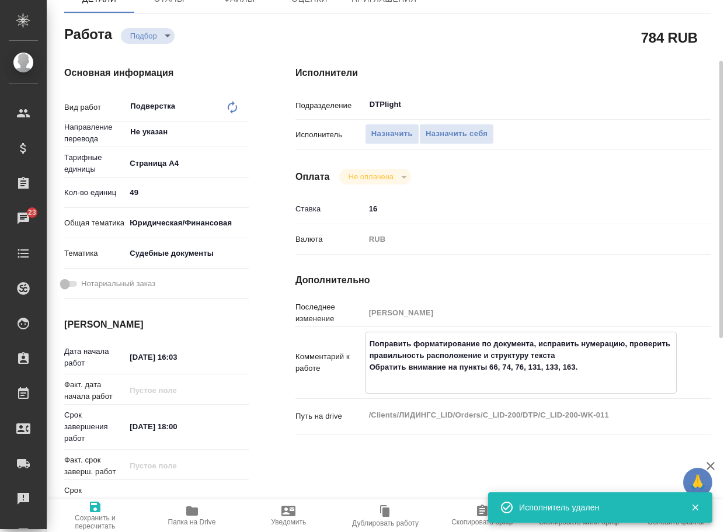
type textarea "x"
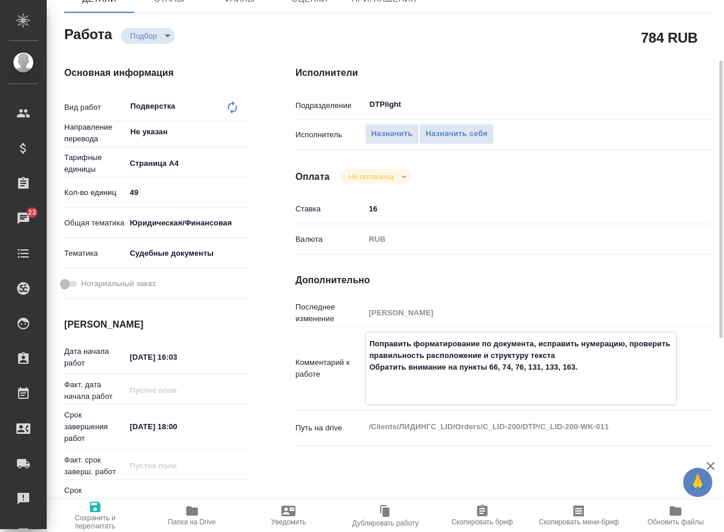
paste textarea "https://drive.awatera.com/apps/files/?dir=/Shares/%D0%9B%D0%98%D0%94%D0%98%D0%9…"
type textarea "x"
type textarea "Поправить форматирование по документа, исправить нумерацию, проверить правильно…"
type textarea "x"
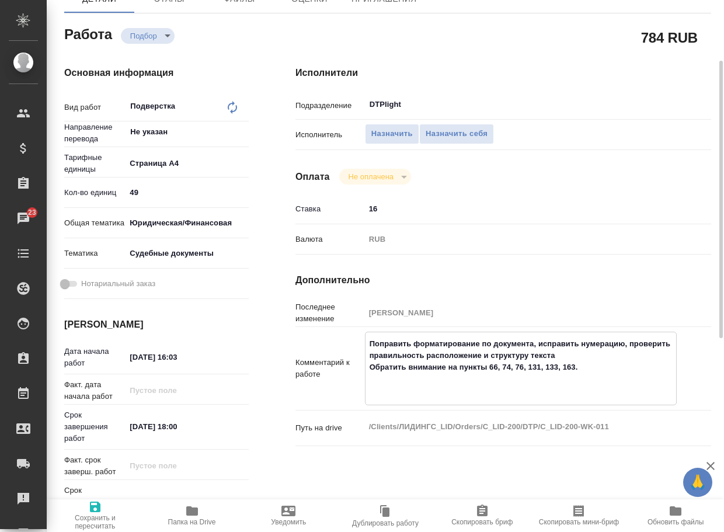
type textarea "x"
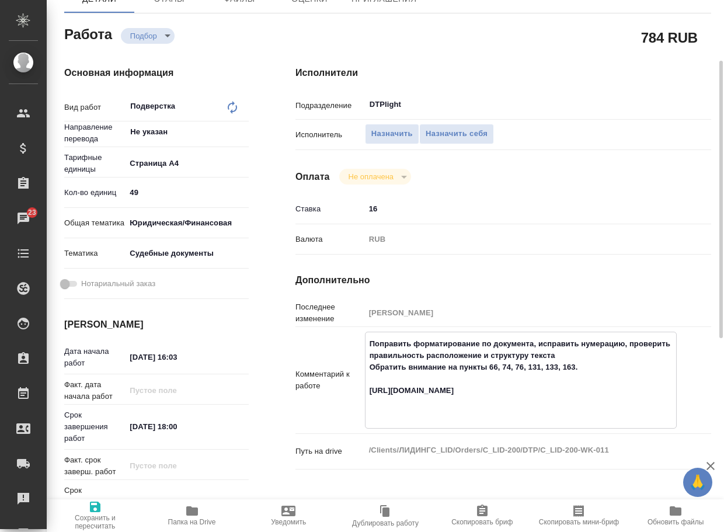
type textarea "Поправить форматирование по документа, исправить нумерацию, проверить правильно…"
type textarea "x"
click at [95, 511] on icon "button" at bounding box center [95, 507] width 11 height 11
type textarea "x"
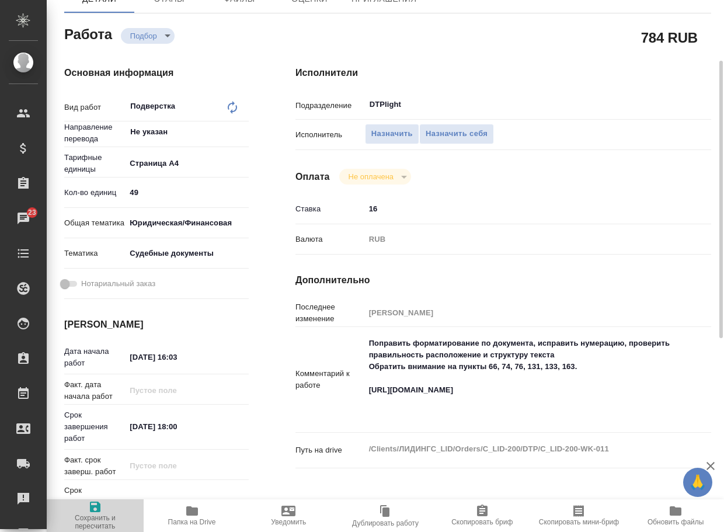
type textarea "x"
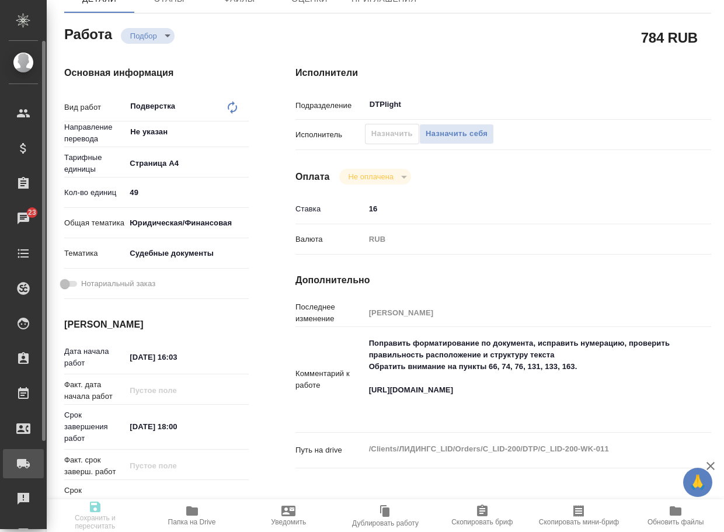
type textarea "x"
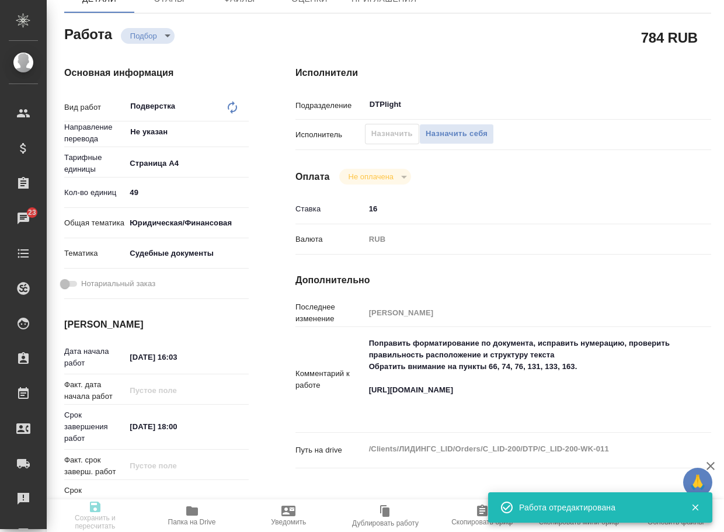
type textarea "x"
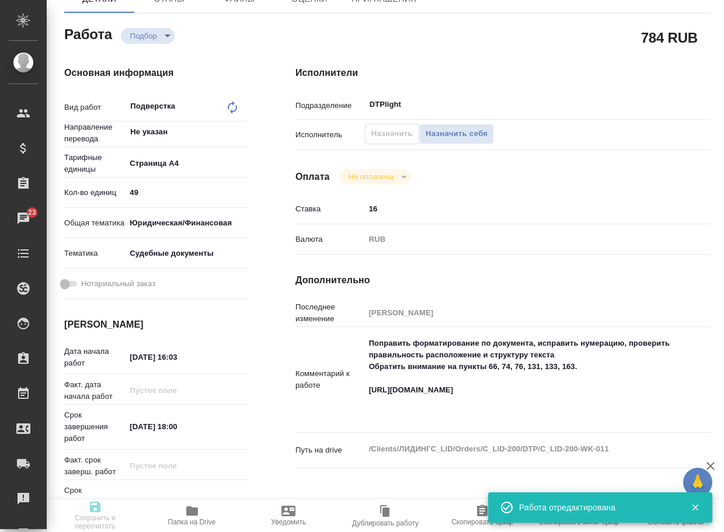
type input "recruiting"
type textarea "Подверстка"
type textarea "x"
type input "Не указан"
type input "5f036ec4e16dec2d6b59c8ff"
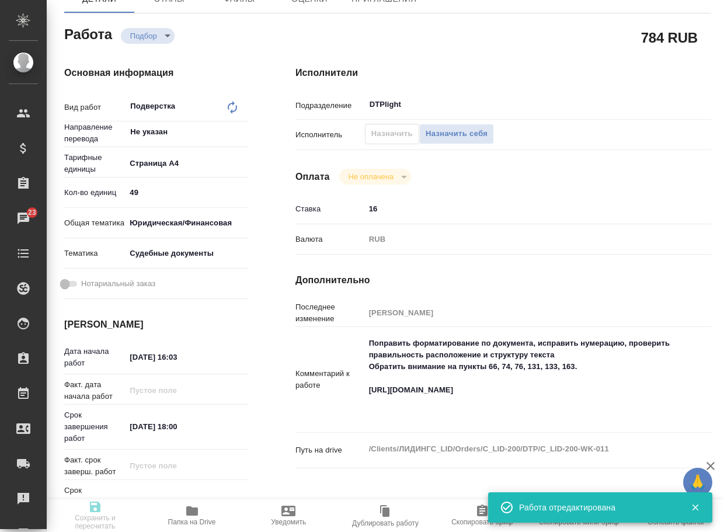
type input "49"
type input "yr-fn"
type input "5a8b8b956a9677013d343d23"
type input "25.08.2025 16:03"
type input "25.08.2025 18:00"
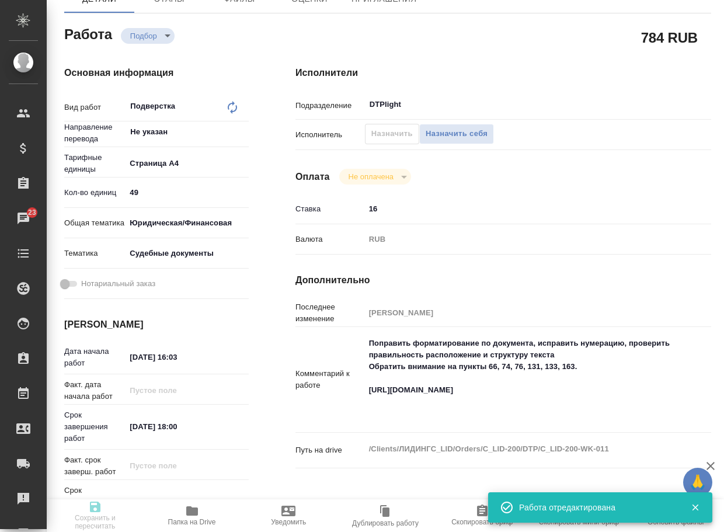
type input "25.08.2025 18:00"
type input "DTPlight"
type input "notPayed"
type input "16"
type input "RUB"
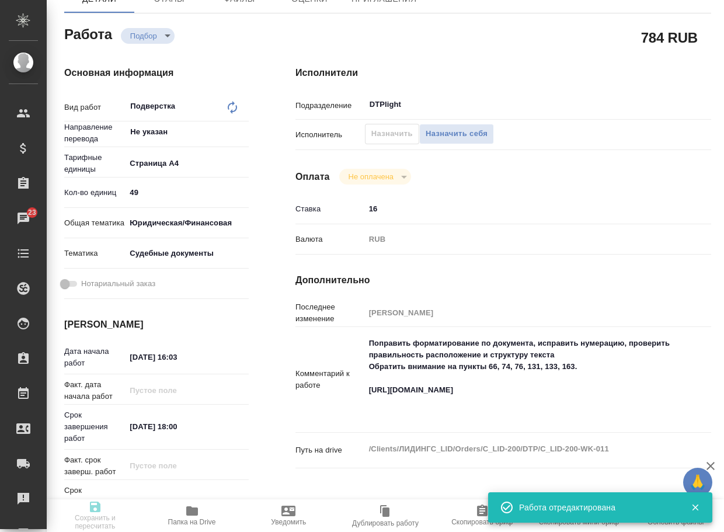
type input "[PERSON_NAME]"
type textarea "Поправить форматирование по документа, исправить нумерацию, проверить правильно…"
type textarea "x"
type textarea "/Clients/ЛИДИНГС_LID/Orders/C_LID-200/DTP/C_LID-200-WK-011"
type textarea "x"
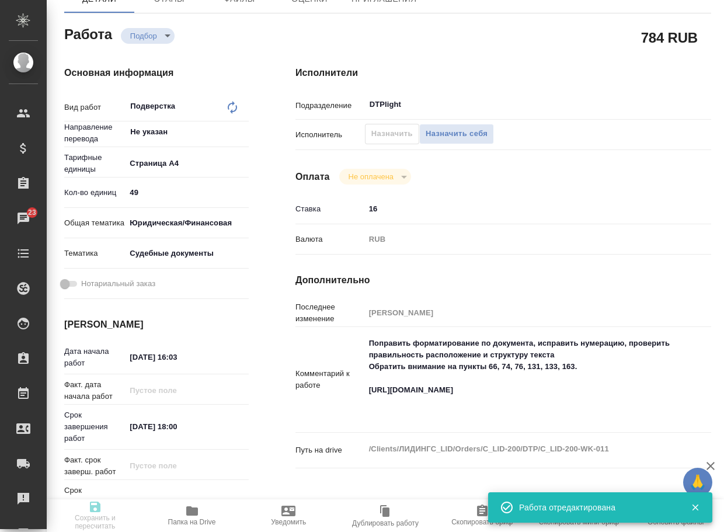
type input "C_LID-200"
type input "Верстка макета средней сложности (MS Word)"
type input "Приемка разверстки, Верстка макета средней сложности (MS Word), Приемка подверс…"
type input "Лямина Надежда"
type input "[PERSON_NAME]"
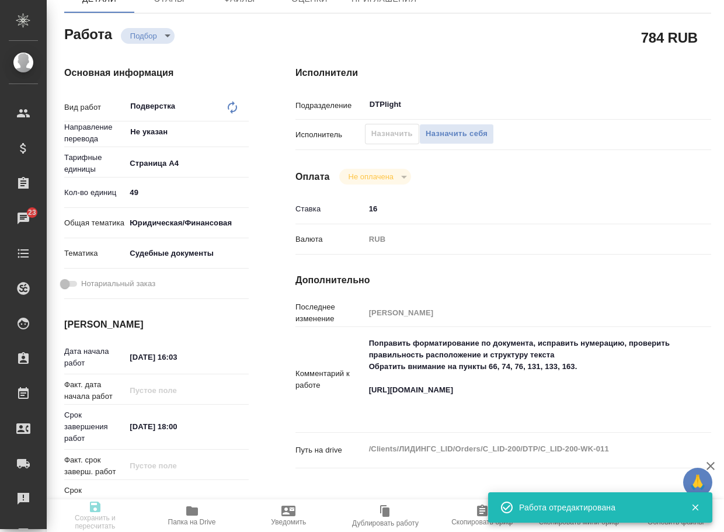
type input "/Clients/ЛИДИНГС_LID/Orders/C_LID-200"
type textarea "x"
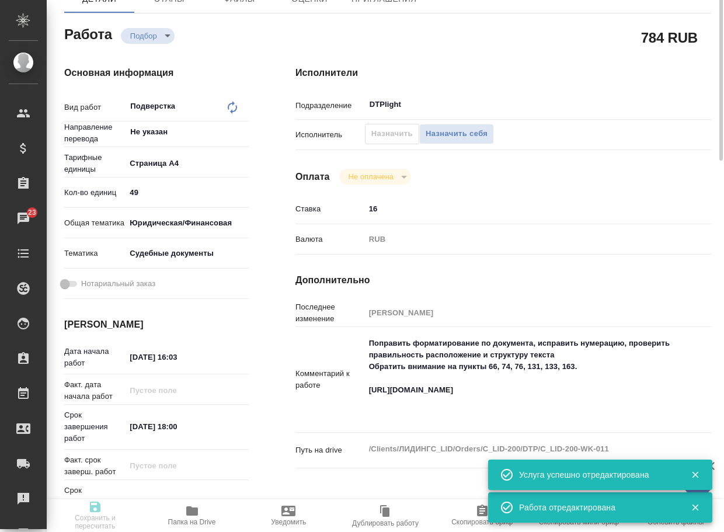
scroll to position [0, 0]
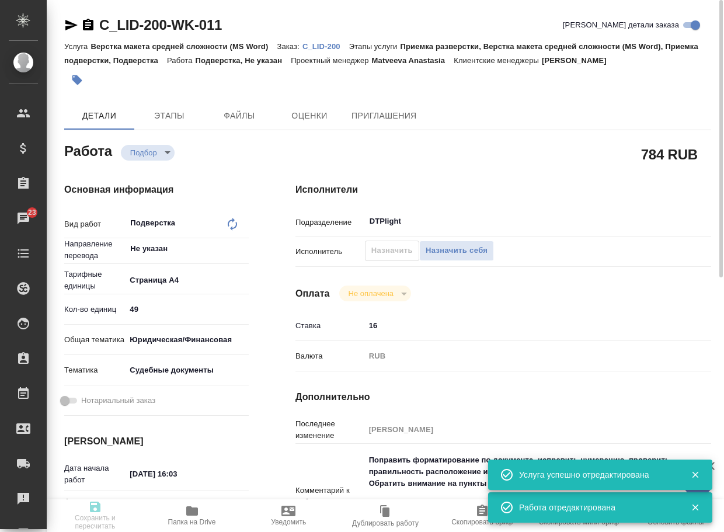
type textarea "x"
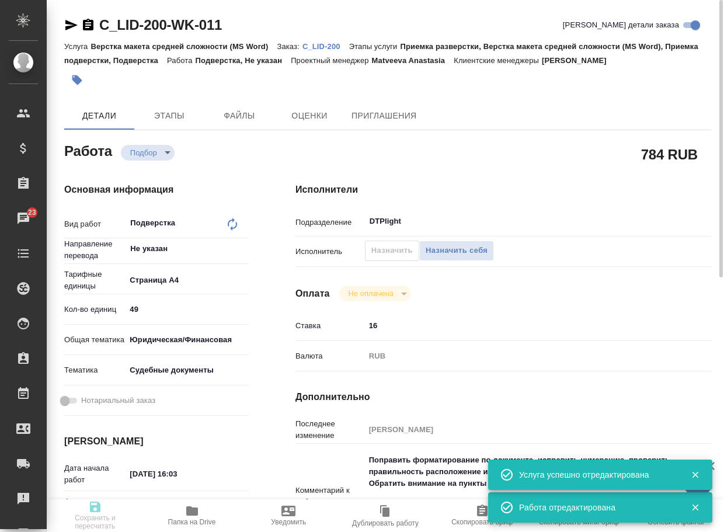
type textarea "x"
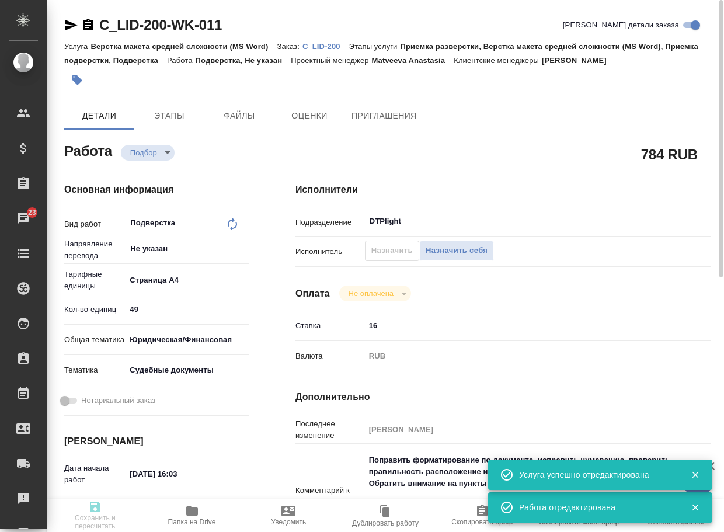
type textarea "x"
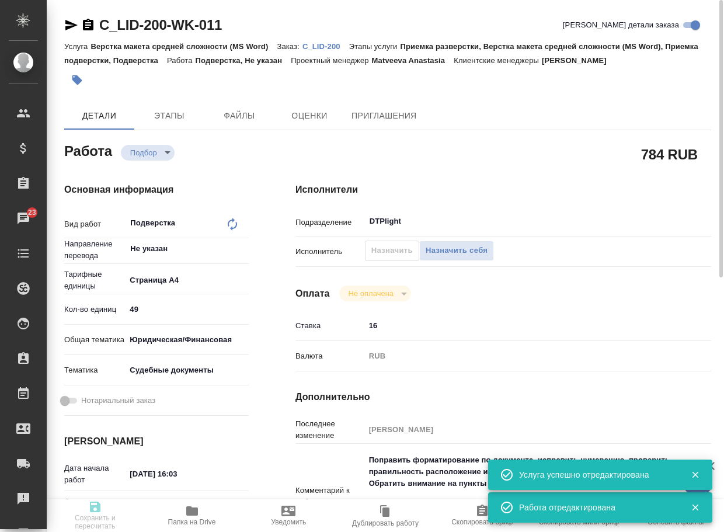
type textarea "x"
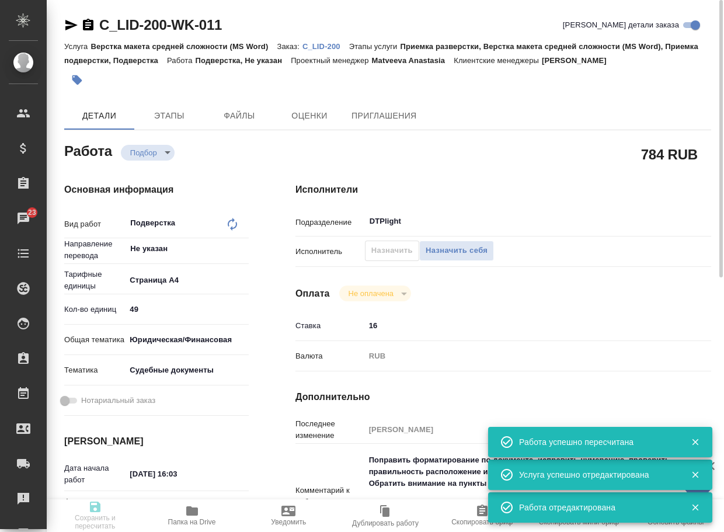
type input "recruiting"
type textarea "Подверстка"
type textarea "x"
type input "Не указан"
type input "5f036ec4e16dec2d6b59c8ff"
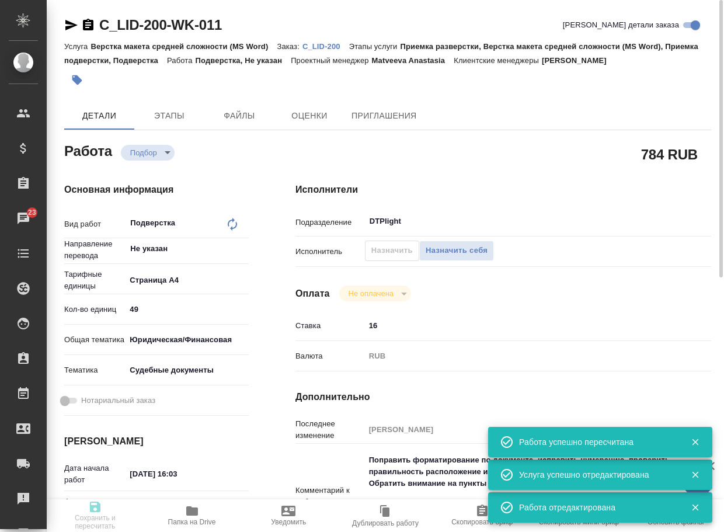
type input "49"
type input "yr-fn"
type input "5a8b8b956a9677013d343d23"
type input "25.08.2025 16:03"
type input "25.08.2025 18:00"
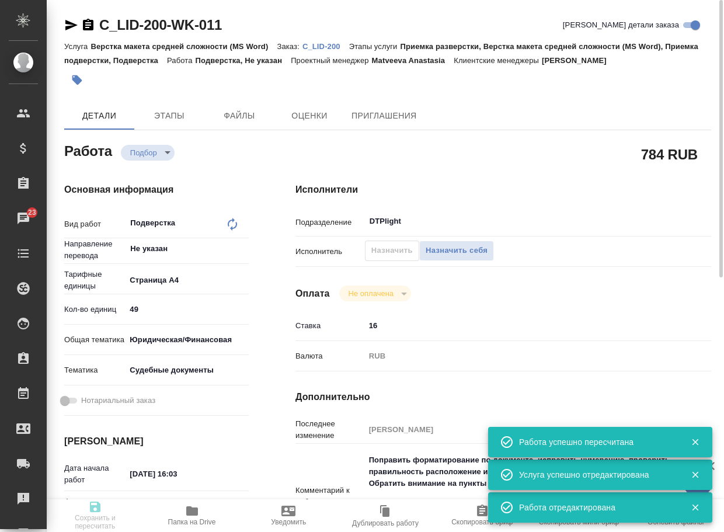
type input "25.08.2025 18:00"
type input "DTPlight"
type input "notPayed"
type input "16"
type input "RUB"
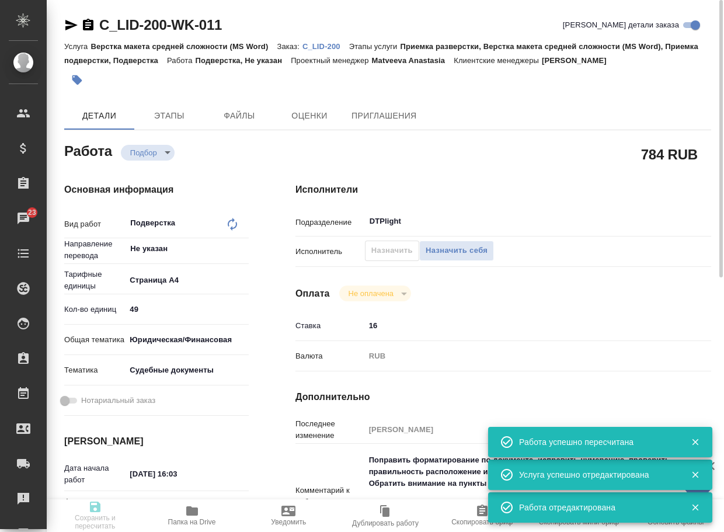
type input "[PERSON_NAME]"
type textarea "Поправить форматирование по документа, исправить нумерацию, проверить правильно…"
type textarea "x"
type textarea "/Clients/ЛИДИНГС_LID/Orders/C_LID-200/DTP/C_LID-200-WK-011"
type textarea "x"
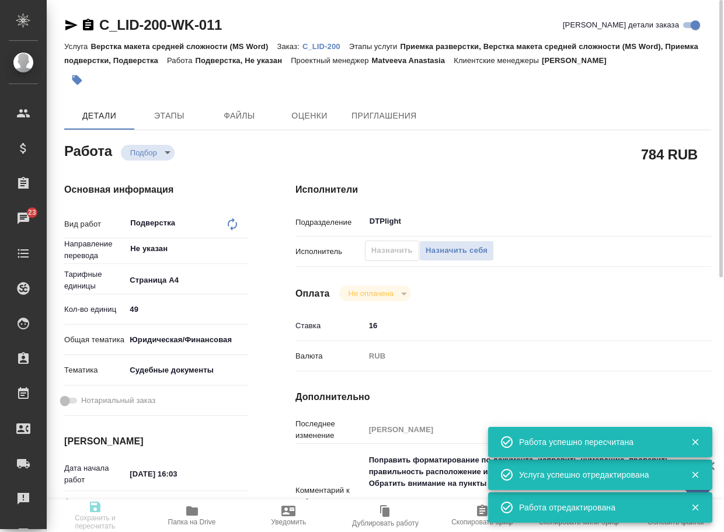
type input "C_LID-200"
type input "Верстка макета средней сложности (MS Word)"
type input "Приемка разверстки, Верстка макета средней сложности (MS Word), Приемка подверс…"
type input "Лямина Надежда"
type input "[PERSON_NAME]"
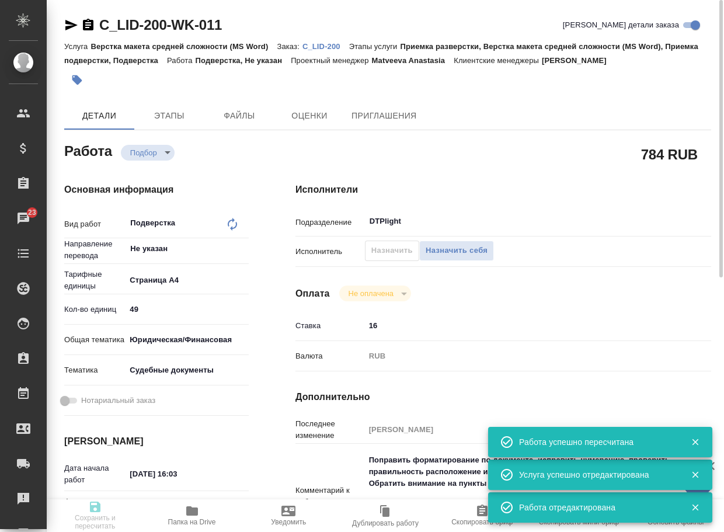
type input "/Clients/ЛИДИНГС_LID/Orders/C_LID-200"
type textarea "x"
click at [70, 29] on icon "button" at bounding box center [71, 25] width 14 height 14
type textarea "x"
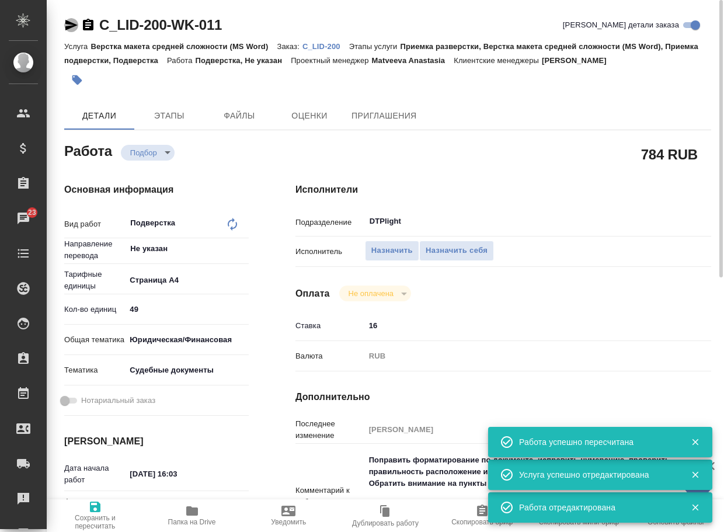
type textarea "x"
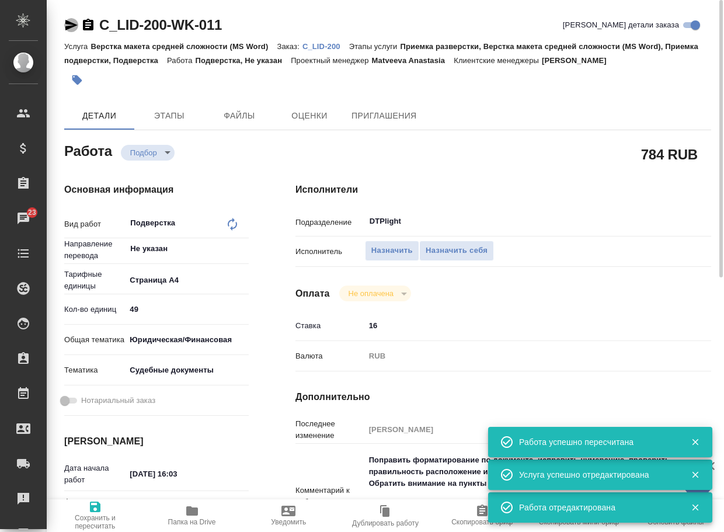
type textarea "x"
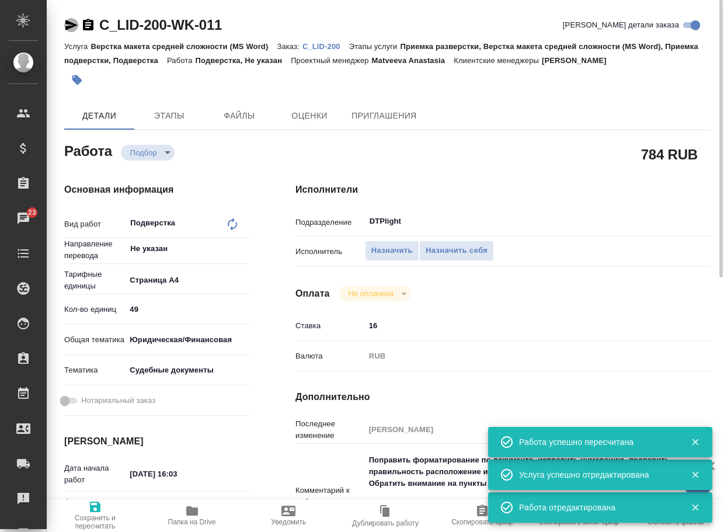
type textarea "x"
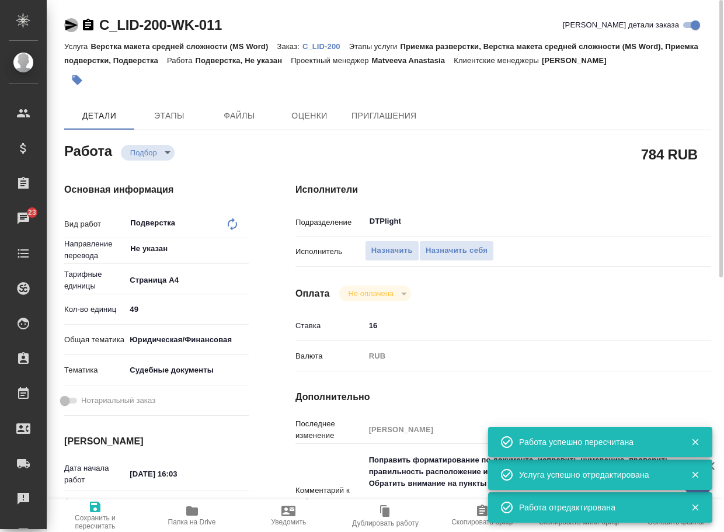
type textarea "x"
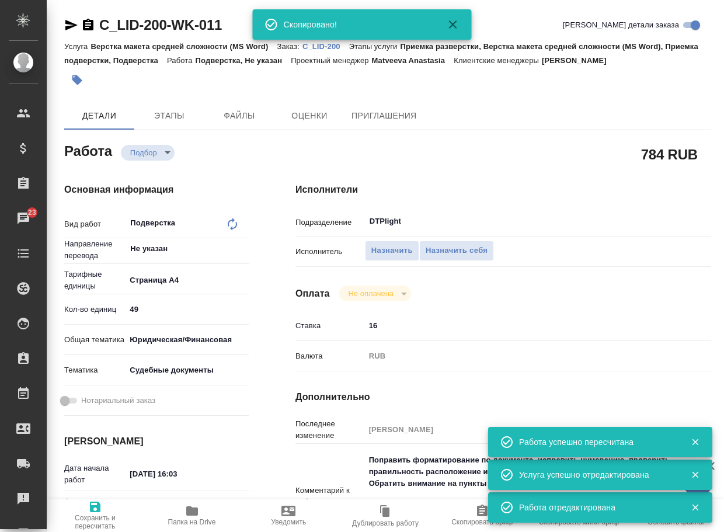
type textarea "x"
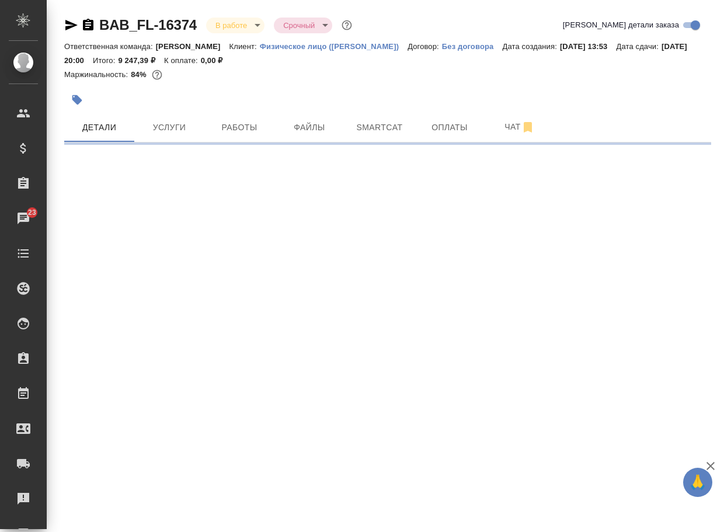
select select "RU"
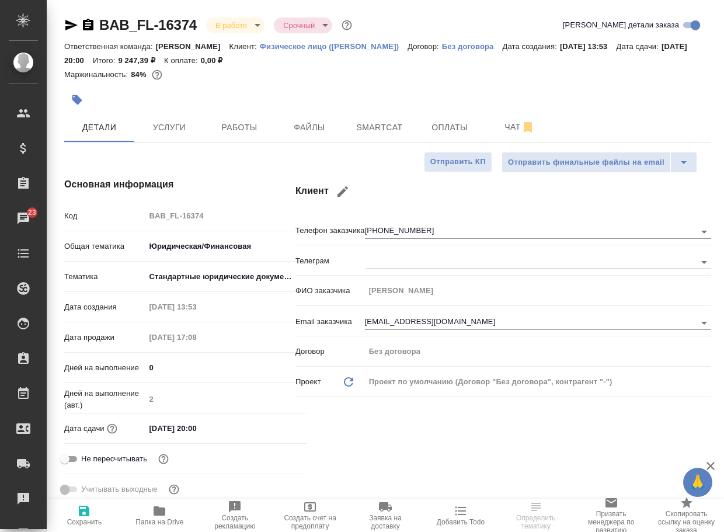
type textarea "x"
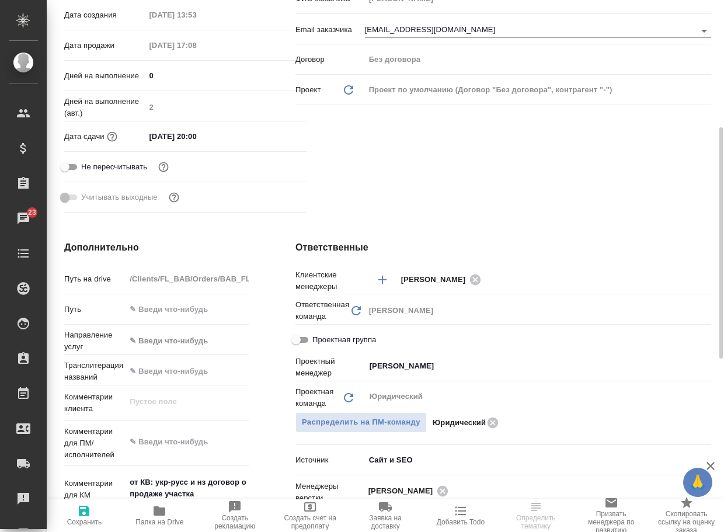
scroll to position [58, 0]
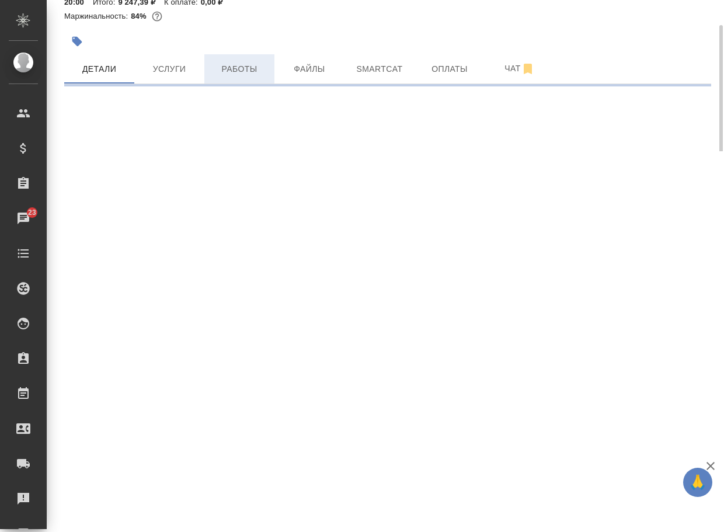
click at [228, 73] on span "Работы" at bounding box center [239, 69] width 56 height 15
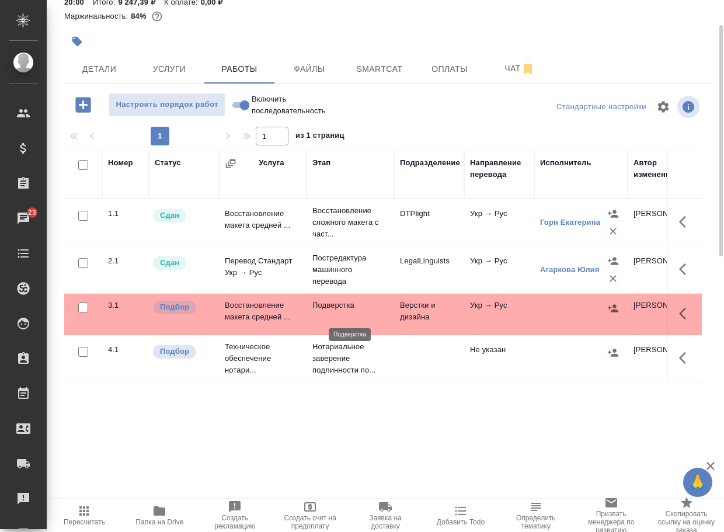
click at [346, 311] on p "Подверстка" at bounding box center [350, 306] width 76 height 12
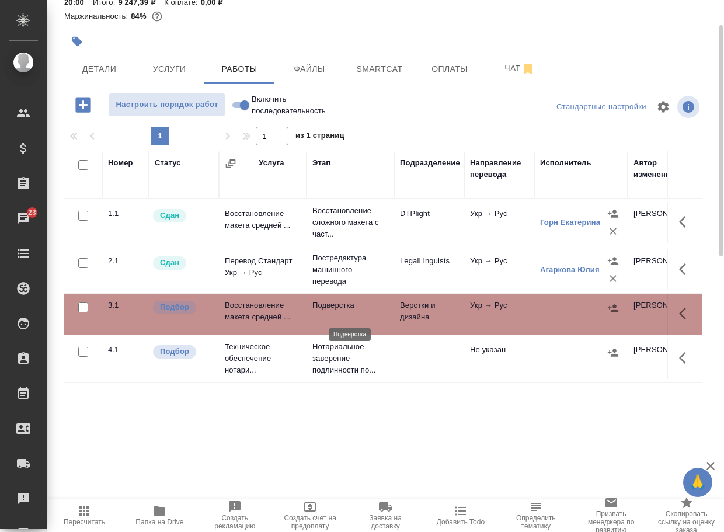
click at [346, 311] on p "Подверстка" at bounding box center [350, 306] width 76 height 12
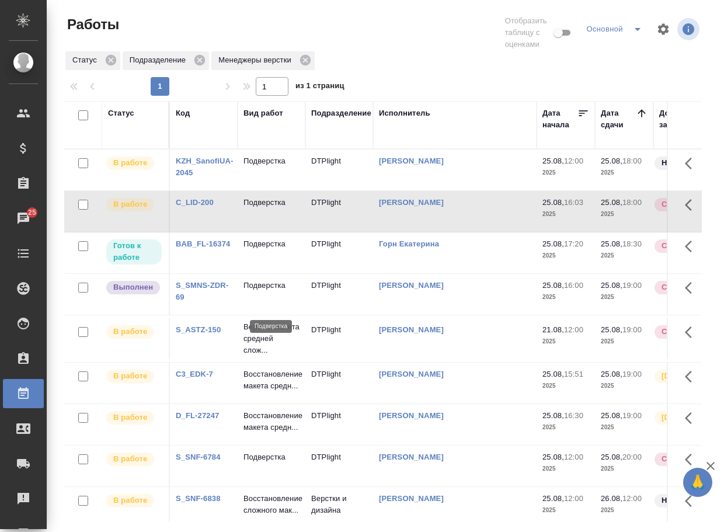
click at [271, 291] on p "Подверстка" at bounding box center [272, 286] width 56 height 12
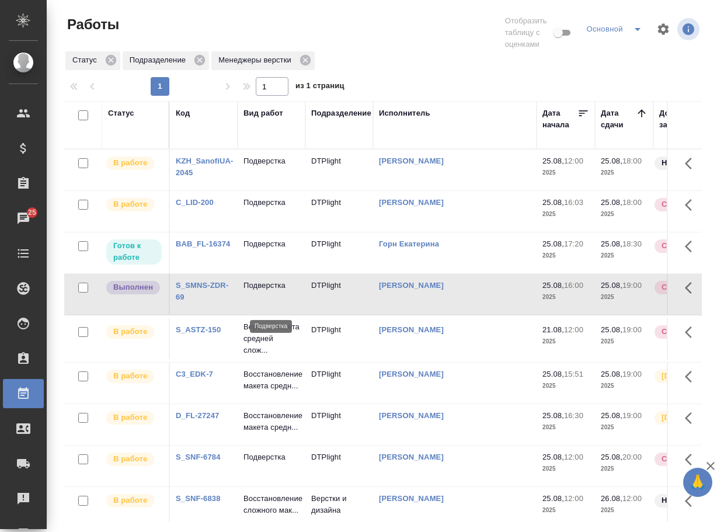
click at [271, 291] on p "Подверстка" at bounding box center [272, 286] width 56 height 12
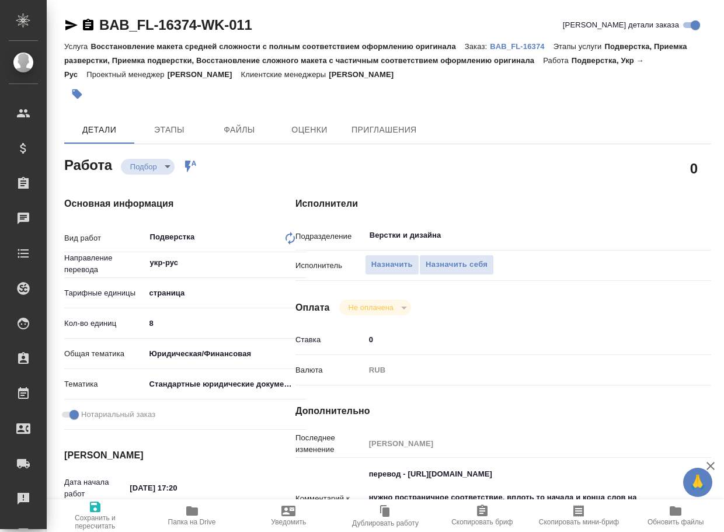
type textarea "x"
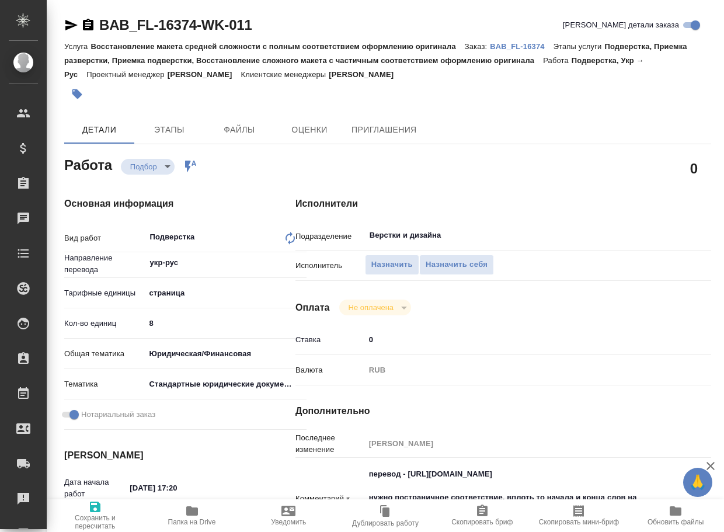
type textarea "x"
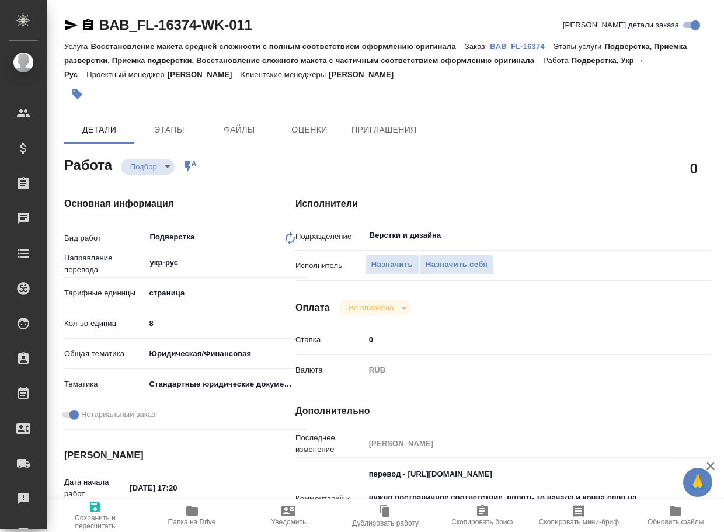
type textarea "x"
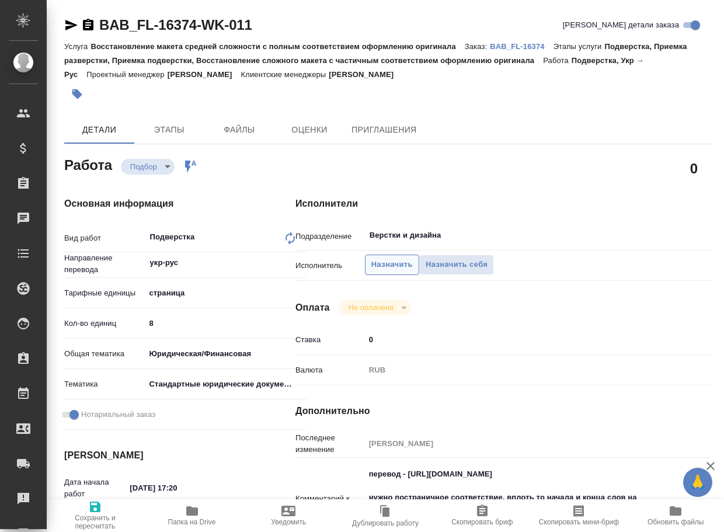
type textarea "x"
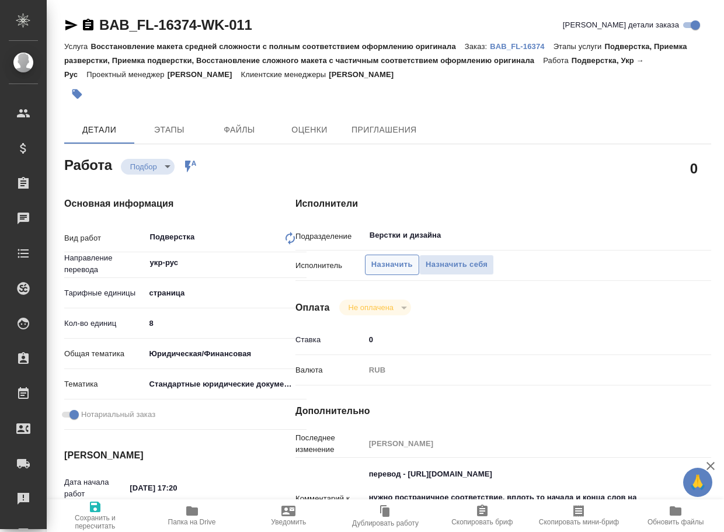
type textarea "x"
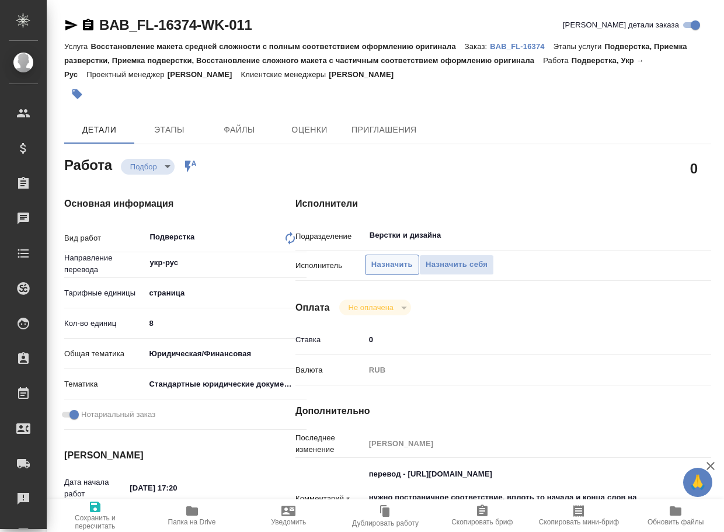
click at [401, 262] on span "Назначить" at bounding box center [391, 264] width 41 height 13
type textarea "x"
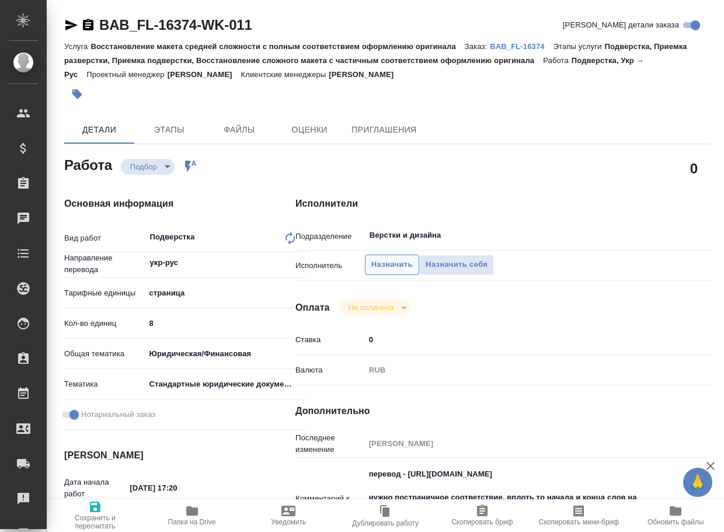
type textarea "x"
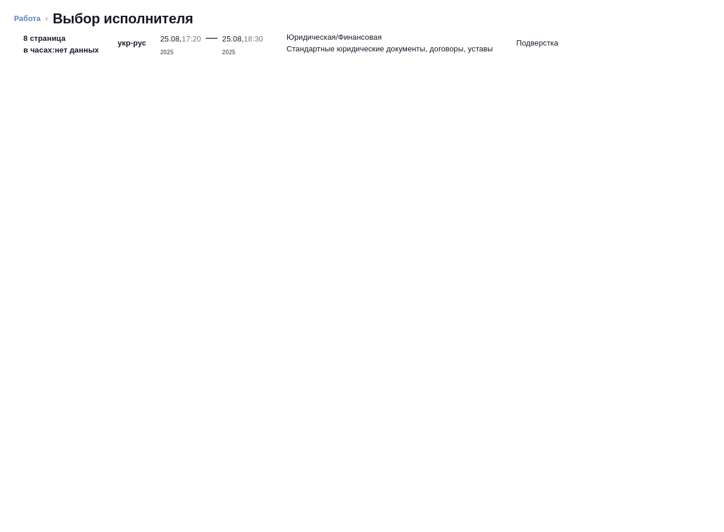
type textarea "x"
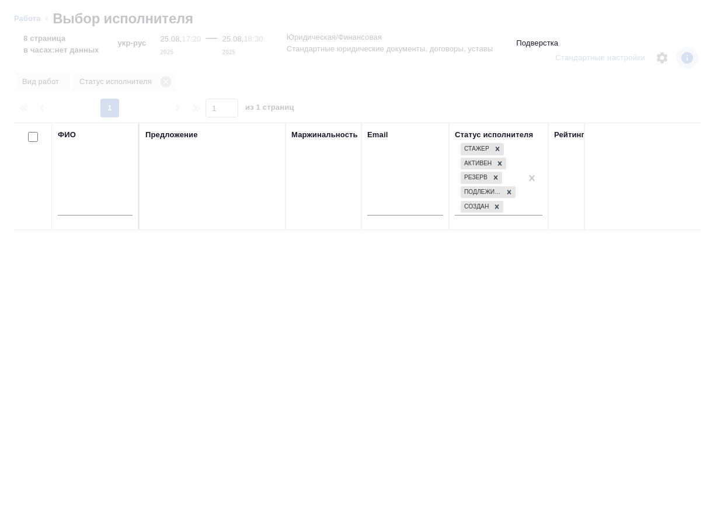
click at [95, 215] on input "text" at bounding box center [95, 208] width 75 height 15
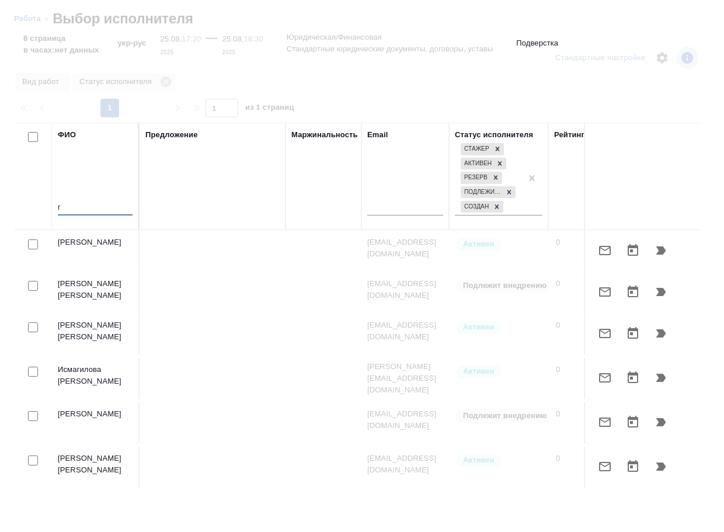
type textarea "x"
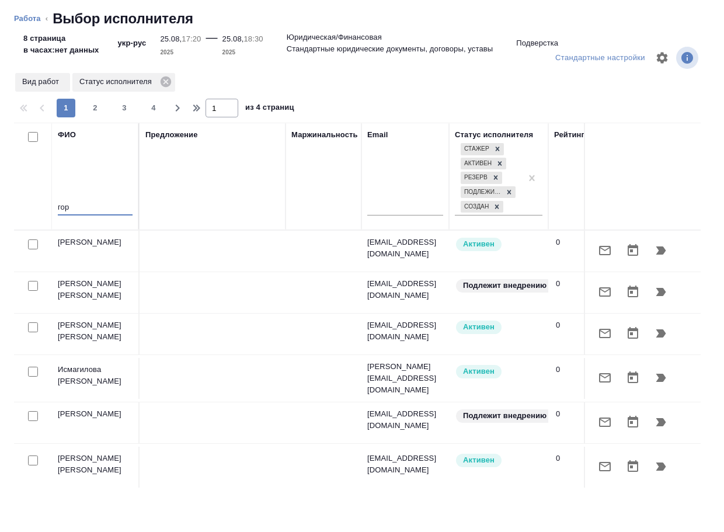
type input "горн"
type textarea "x"
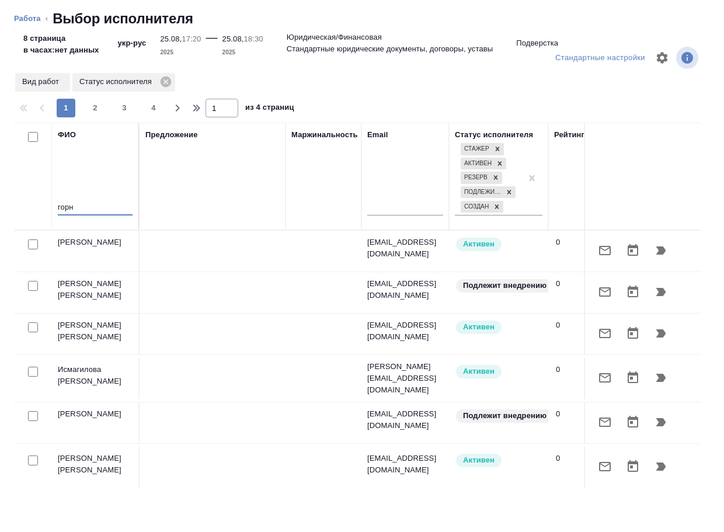
type textarea "x"
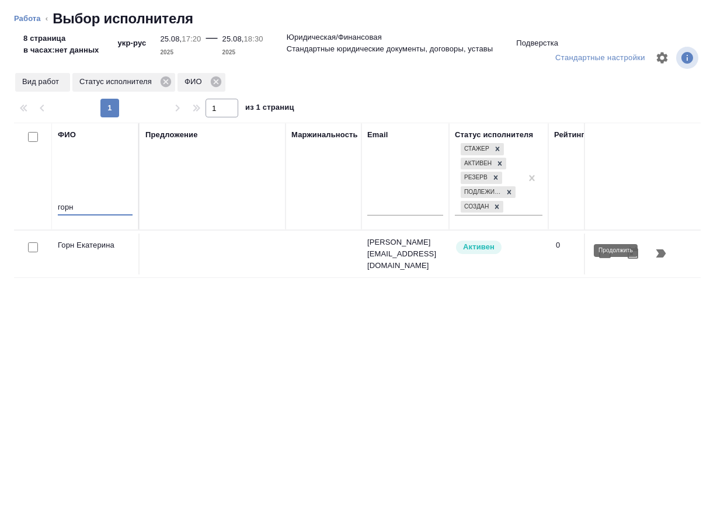
type input "горн"
click at [662, 249] on icon "button" at bounding box center [662, 253] width 10 height 8
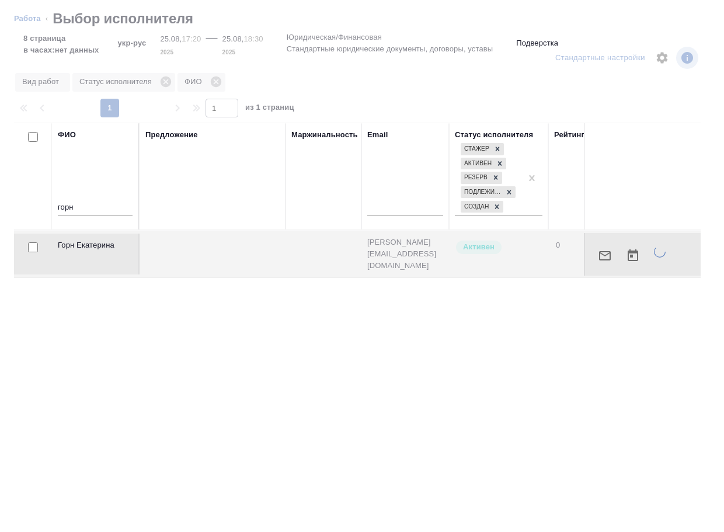
type textarea "x"
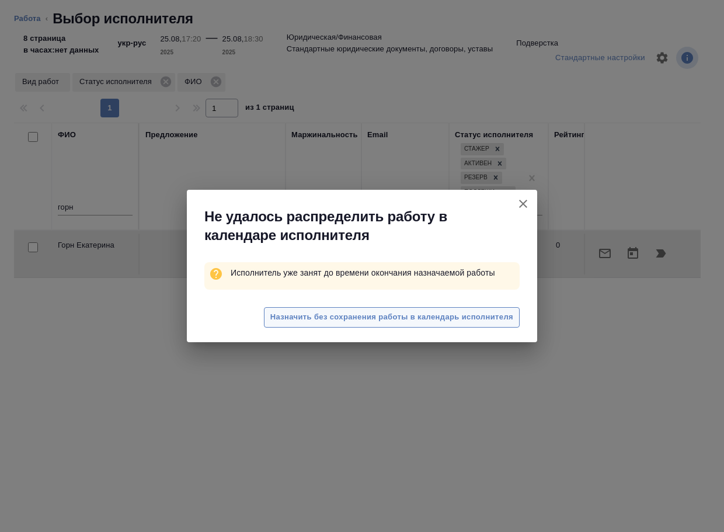
click at [444, 322] on span "Назначить без сохранения работы в календарь исполнителя" at bounding box center [391, 317] width 243 height 13
type textarea "x"
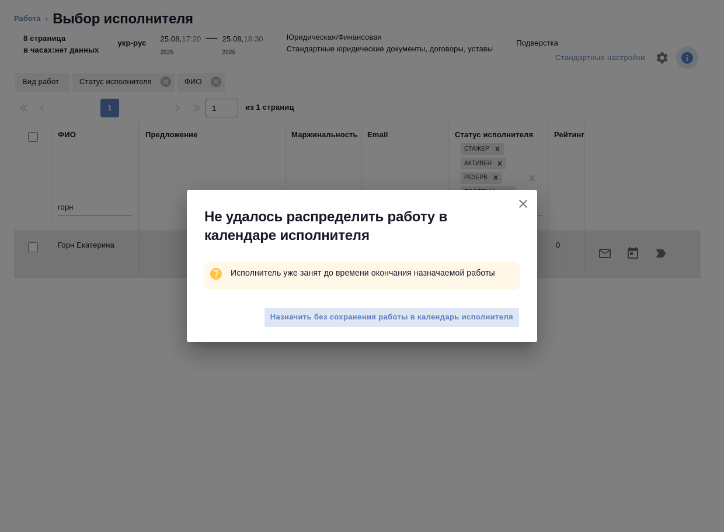
type textarea "x"
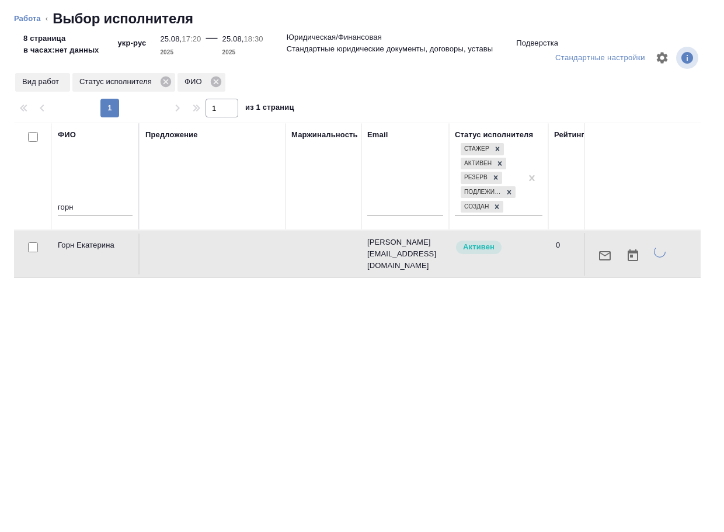
type textarea "x"
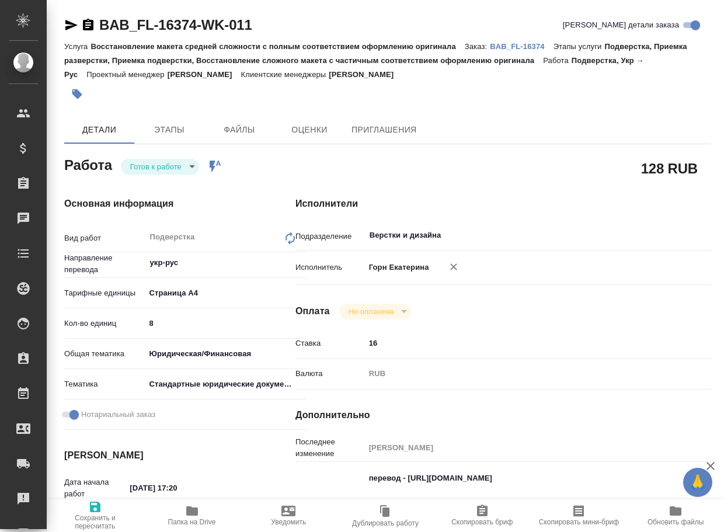
type textarea "x"
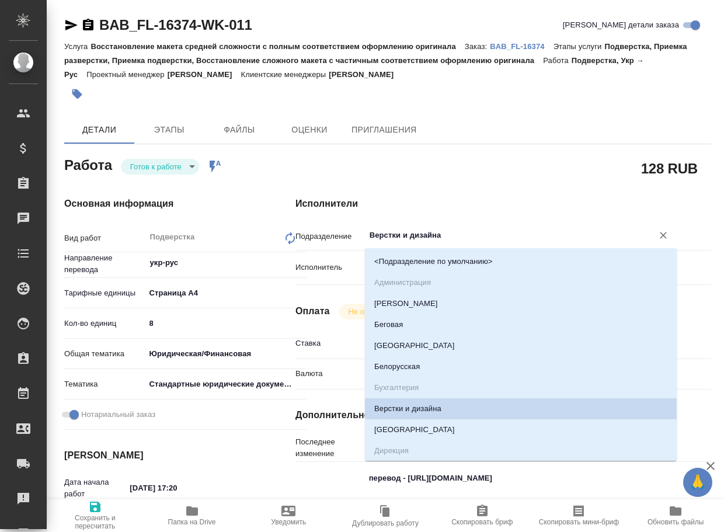
click at [474, 228] on input "Верстки и дизайна" at bounding box center [502, 235] width 266 height 14
type textarea "x"
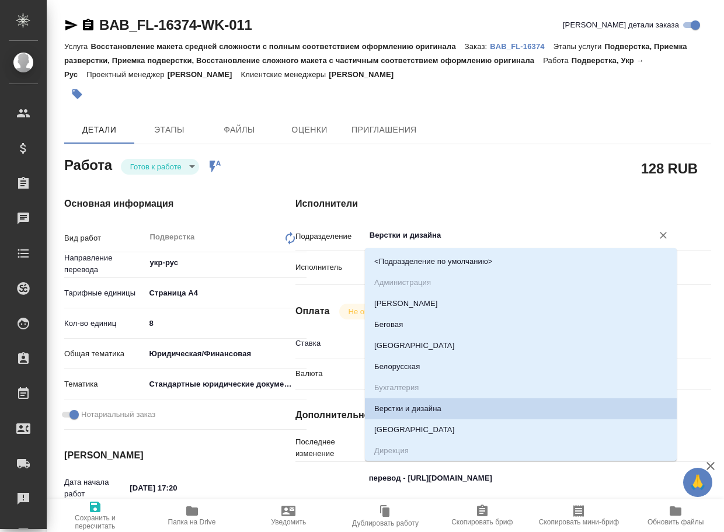
type textarea "x"
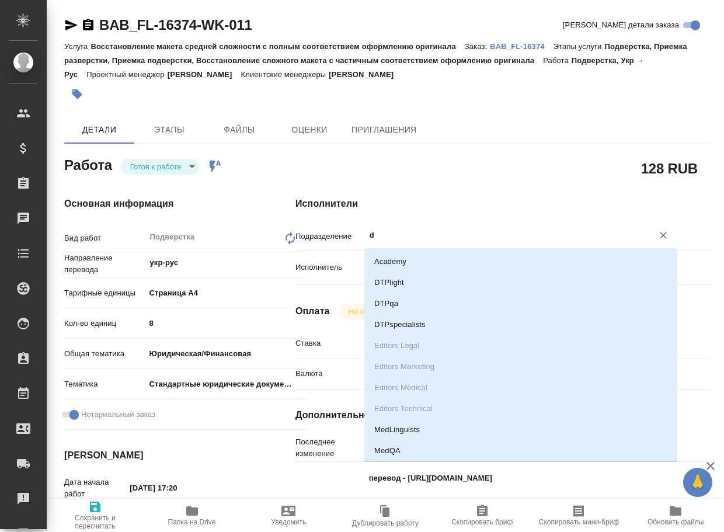
type input "dt"
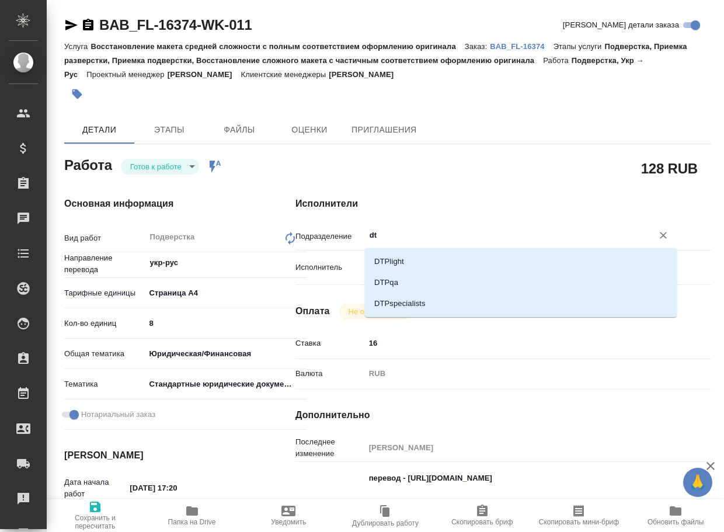
type textarea "x"
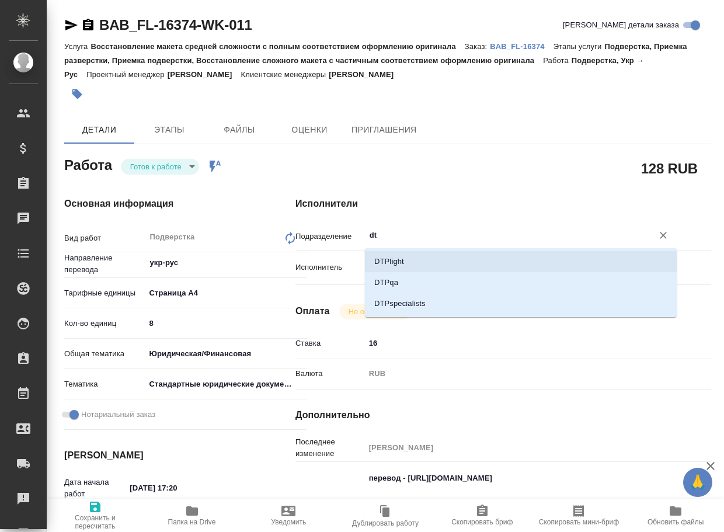
click at [416, 258] on li "DTPlight" at bounding box center [521, 261] width 312 height 21
type textarea "x"
type input "DTPlight"
type textarea "x"
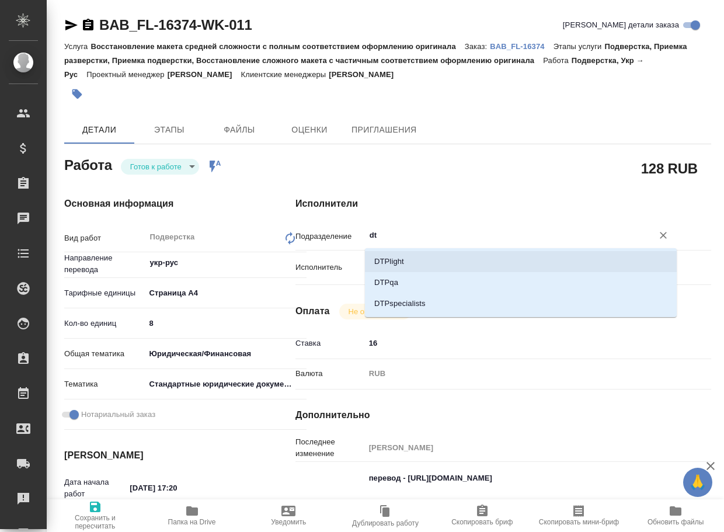
type textarea "x"
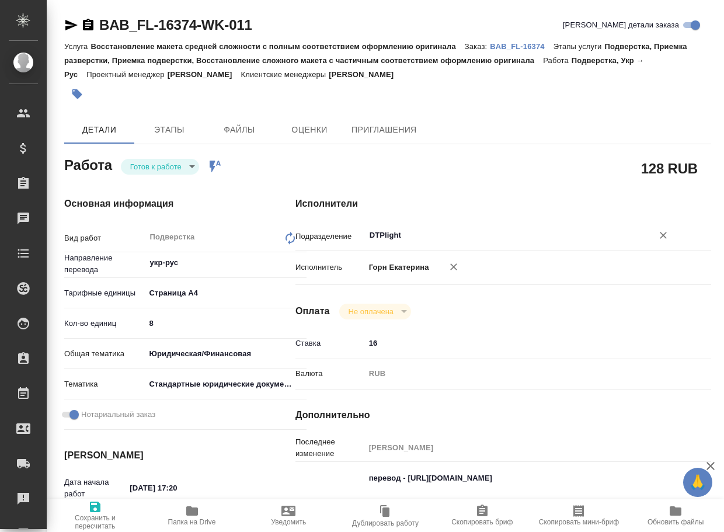
type input "DTPlight"
click at [96, 517] on span "Сохранить и пересчитать" at bounding box center [95, 522] width 83 height 16
type textarea "x"
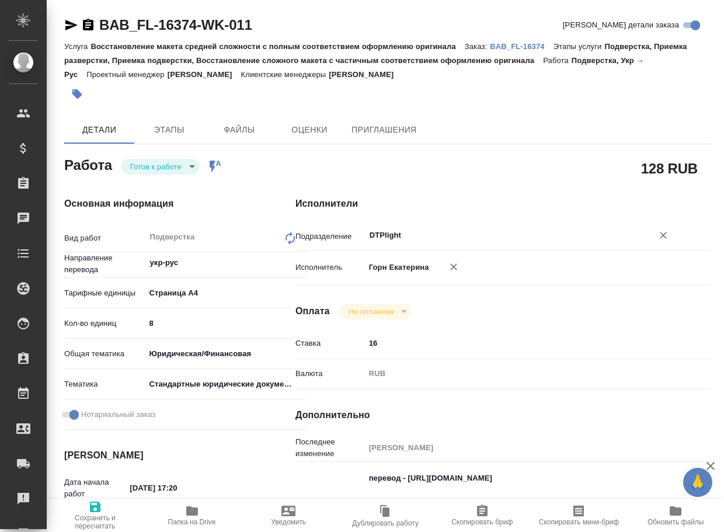
type textarea "x"
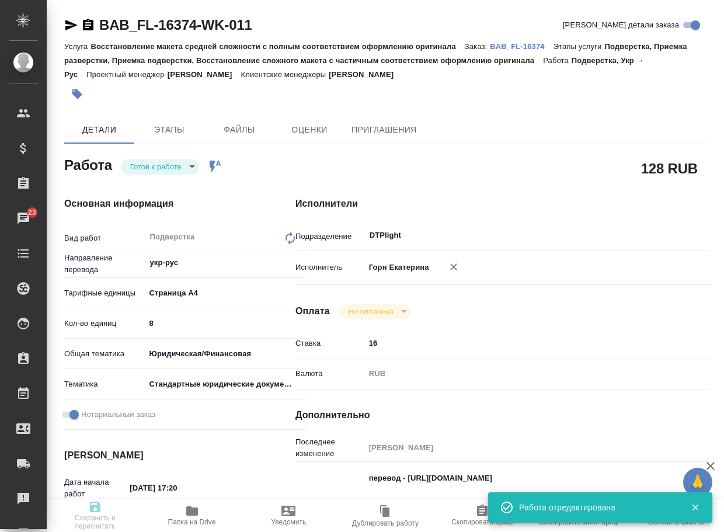
type textarea "x"
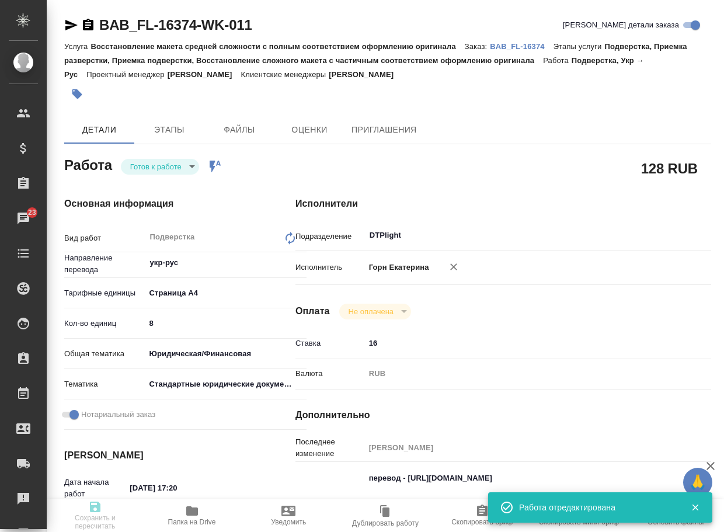
type textarea "x"
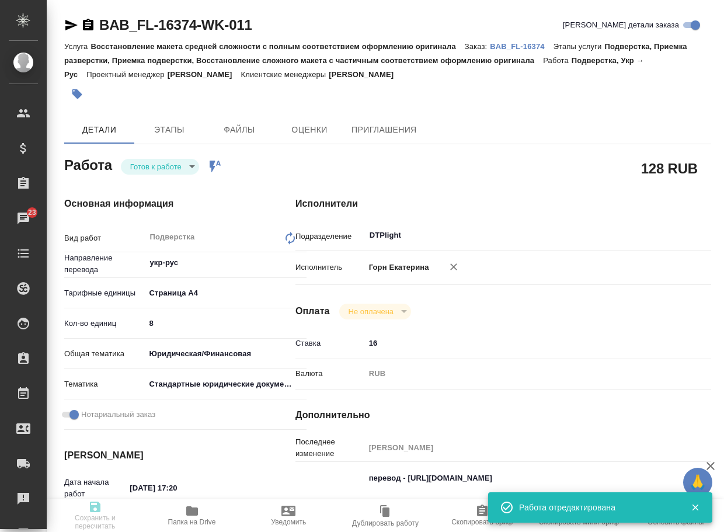
type input "readyForWork"
type textarea "Подверстка"
type textarea "x"
type input "укр-рус"
type input "5f036ec4e16dec2d6b59c8ff"
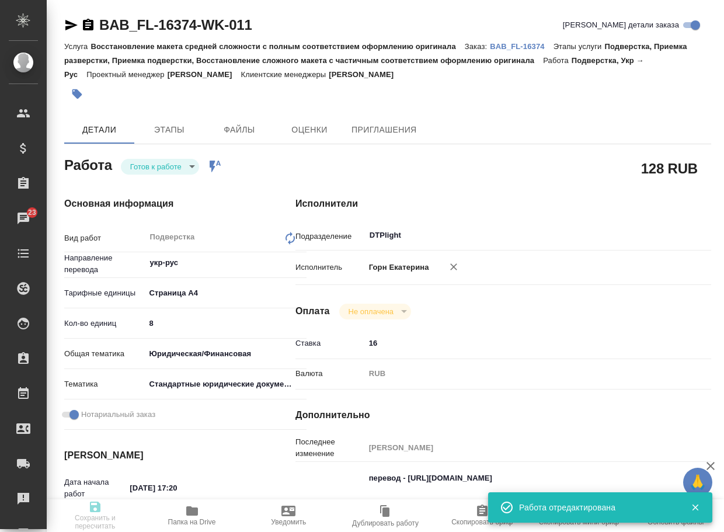
type input "8"
type input "yr-fn"
type input "5f647205b73bc97568ca66bf"
checkbox input "true"
type input "25.08.2025 17:20"
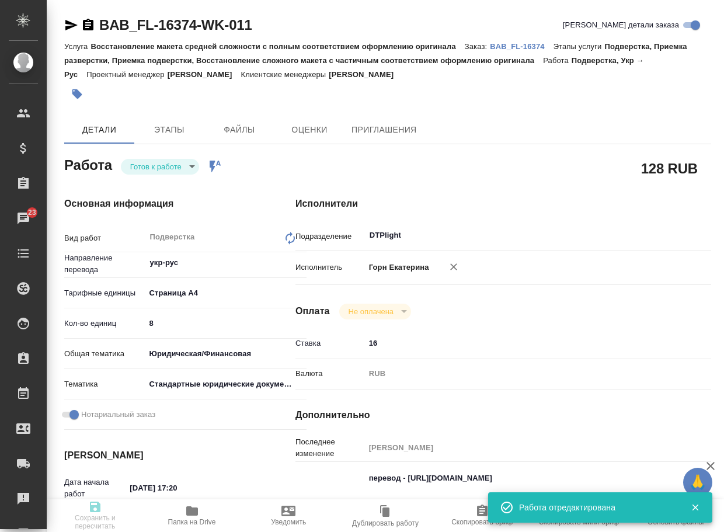
type input "25.08.2025 18:30"
type input "25.08.2025 20:00"
type input "DTPlight"
type input "notPayed"
type input "16"
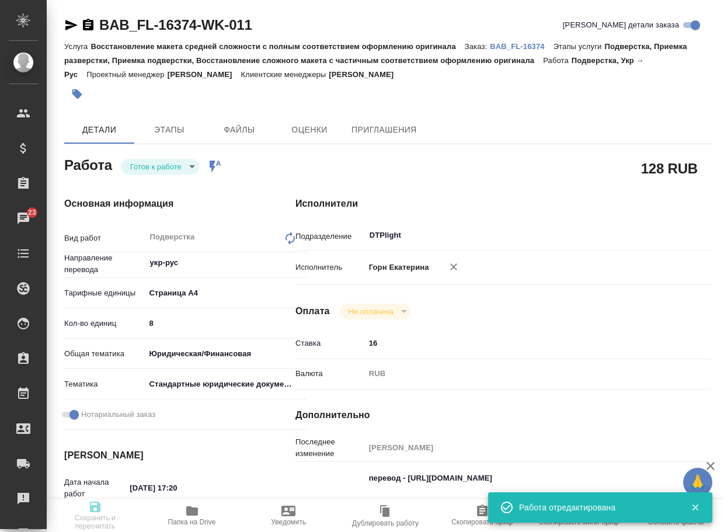
type input "RUB"
type input "[PERSON_NAME]"
type textarea "перевод - https://drive.awatera.com/s/ZigaTQDMHFyqf8Q нужно постраничное соотве…"
type textarea "x"
type textarea "/Clients/FL_BAB/Orders/BAB_FL-16374/DTP/BAB_FL-16374-WK-011"
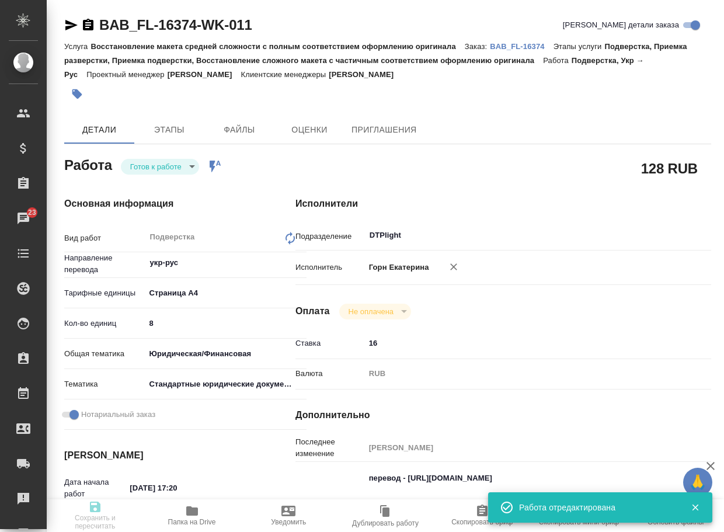
type textarea "x"
type input "BAB_FL-16374"
type input "Восстановление макета средней сложности с полным соответствием оформлению ориги…"
type input "Подверстка, Приемка разверстки, Приемка подверстки, Восстановление сложного мак…"
type input "Ильина Екатерина"
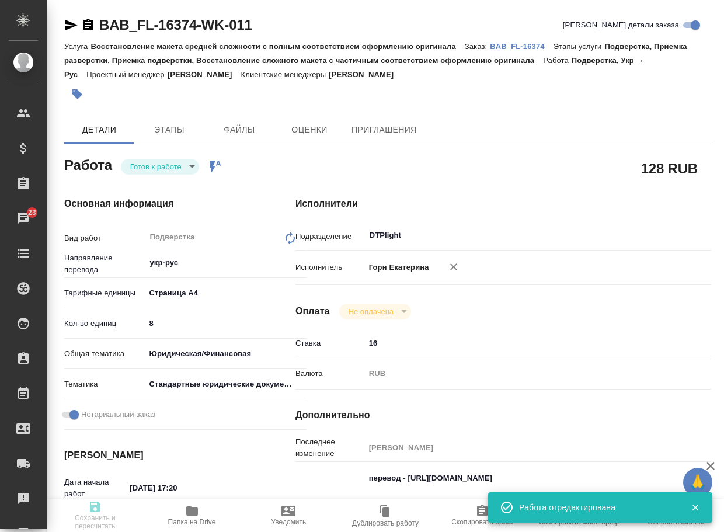
type input "[PERSON_NAME]"
type input "/Clients/FL_BAB/Orders/BAB_FL-16374"
type textarea "x"
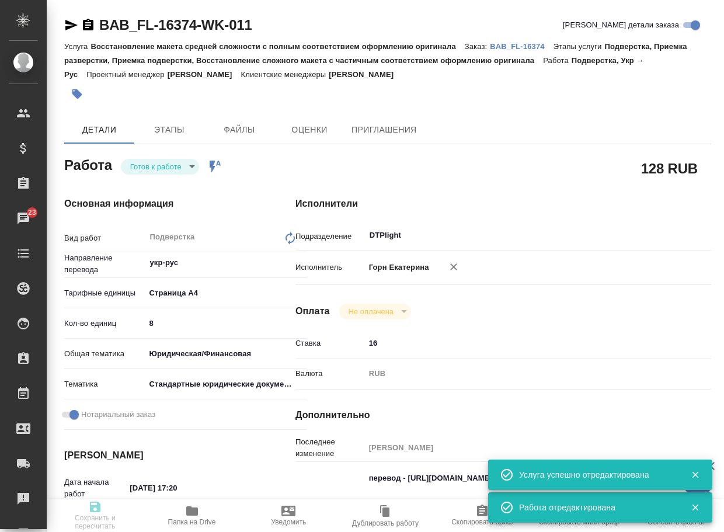
type textarea "x"
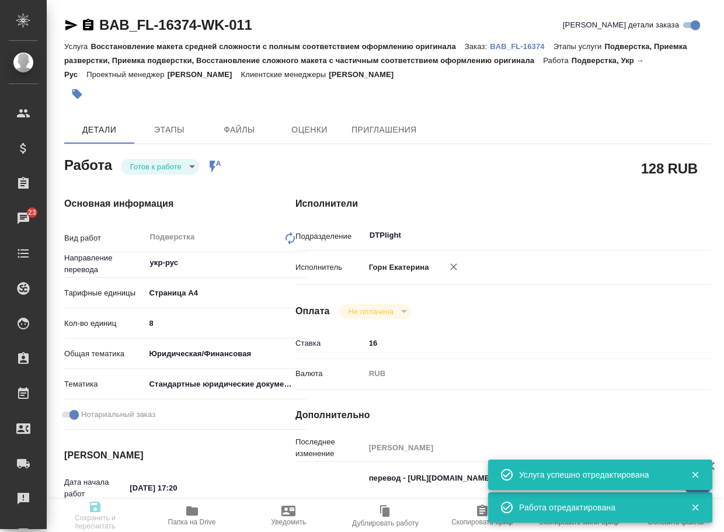
type textarea "x"
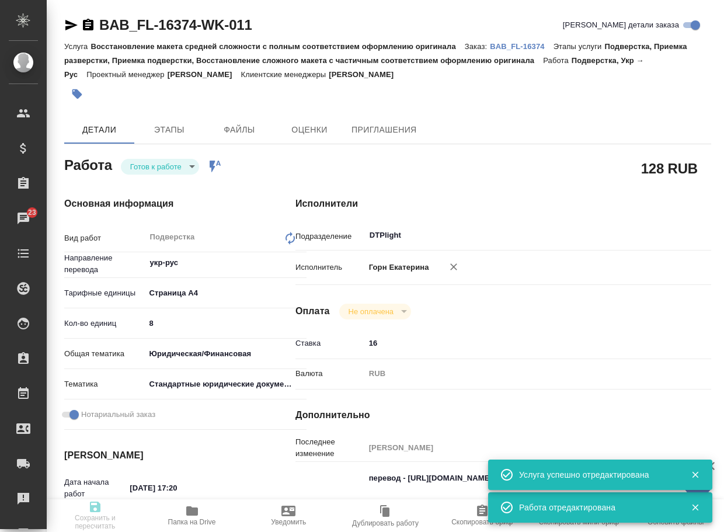
scroll to position [117, 0]
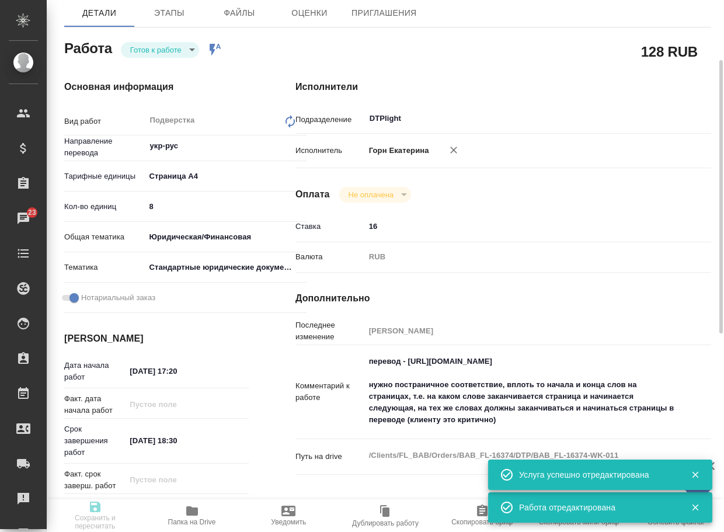
type textarea "x"
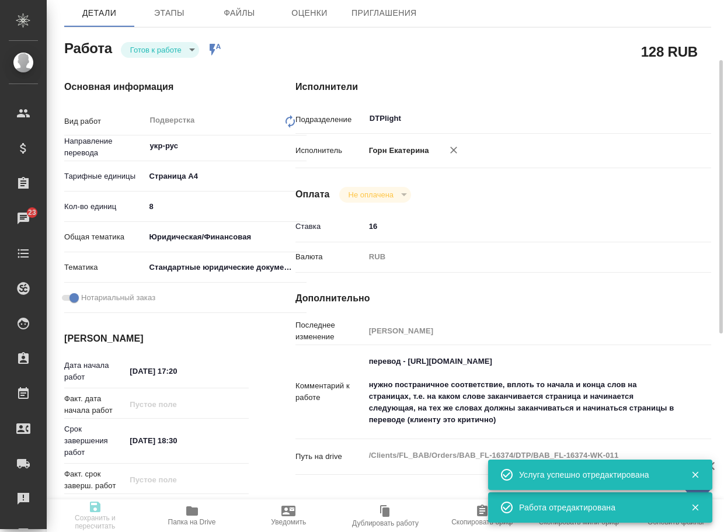
type textarea "x"
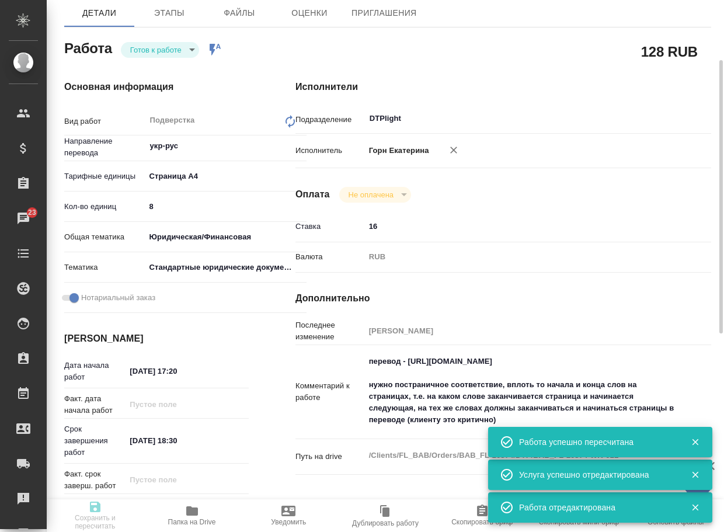
type input "readyForWork"
type textarea "Подверстка"
type textarea "x"
type input "укр-рус"
type input "5f036ec4e16dec2d6b59c8ff"
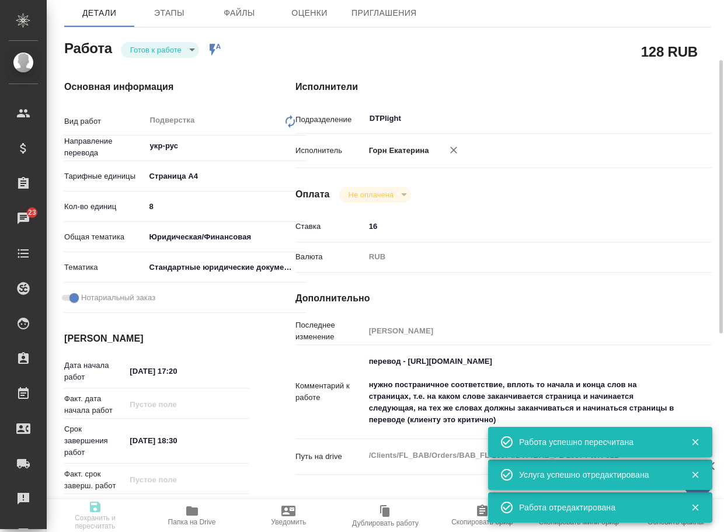
type input "8"
type input "yr-fn"
type input "5f647205b73bc97568ca66bf"
checkbox input "true"
type input "25.08.2025 17:20"
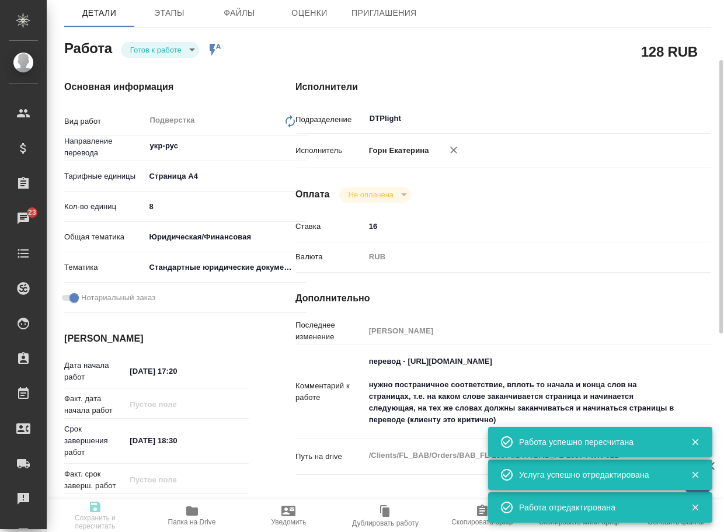
type input "25.08.2025 18:30"
type input "25.08.2025 20:00"
type input "DTPlight"
type input "notPayed"
type input "16"
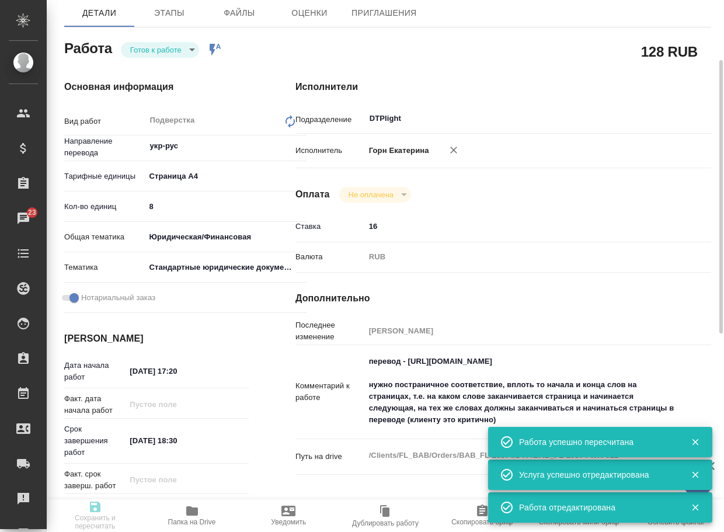
type input "RUB"
type input "[PERSON_NAME]"
type textarea "перевод - https://drive.awatera.com/s/ZigaTQDMHFyqf8Q нужно постраничное соотве…"
type textarea "x"
type textarea "/Clients/FL_BAB/Orders/BAB_FL-16374/DTP/BAB_FL-16374-WK-011"
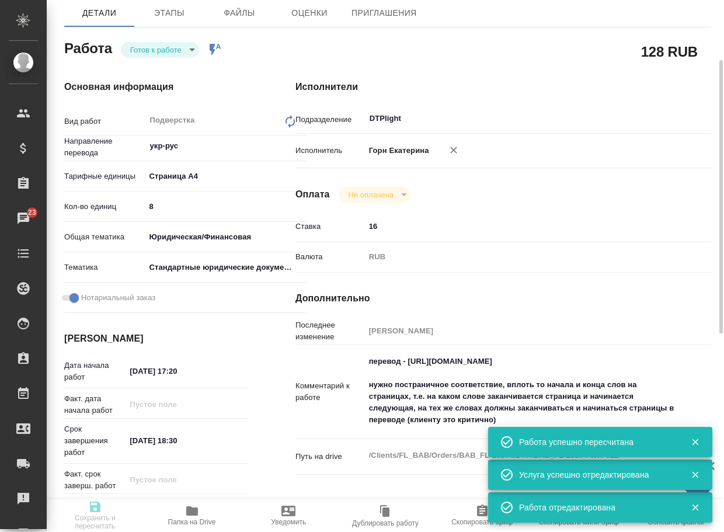
type textarea "x"
type input "BAB_FL-16374"
type input "Восстановление макета средней сложности с полным соответствием оформлению ориги…"
type input "Подверстка, Приемка разверстки, Приемка подверстки, Восстановление сложного мак…"
type input "Ильина Екатерина"
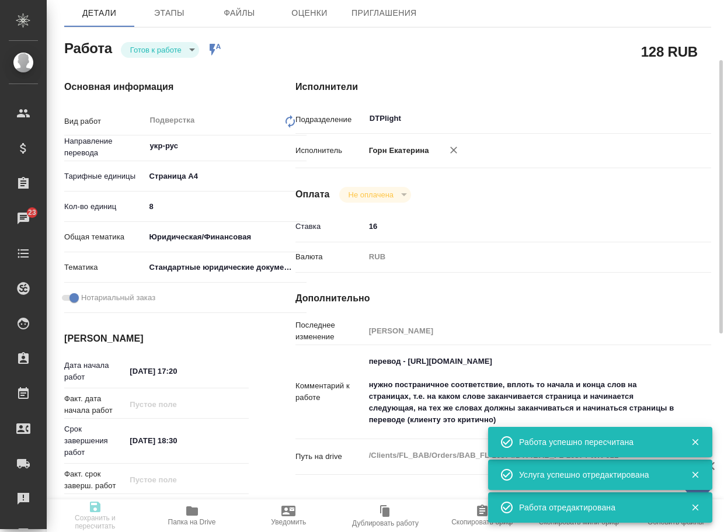
type input "[PERSON_NAME]"
type input "/Clients/FL_BAB/Orders/BAB_FL-16374"
type textarea "x"
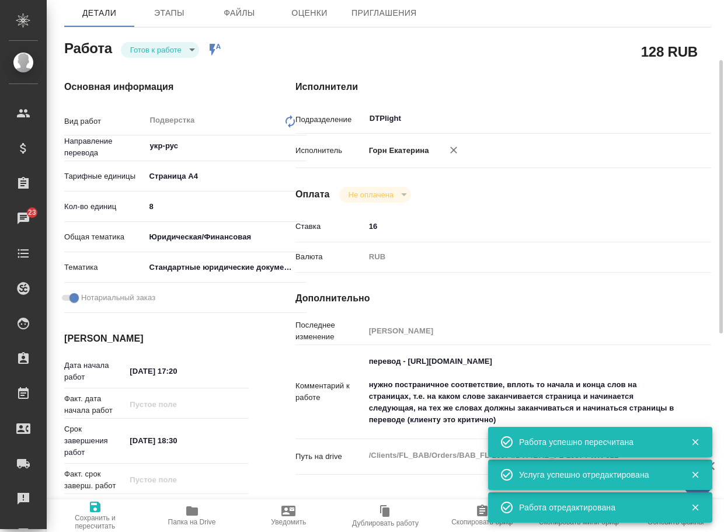
type textarea "x"
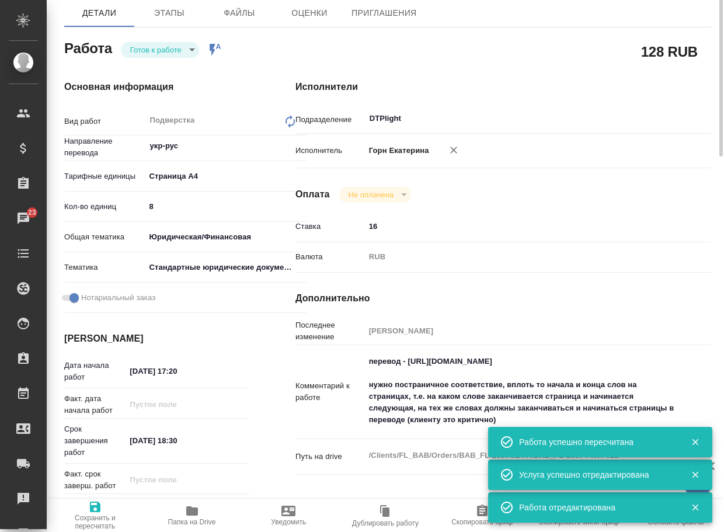
type textarea "x"
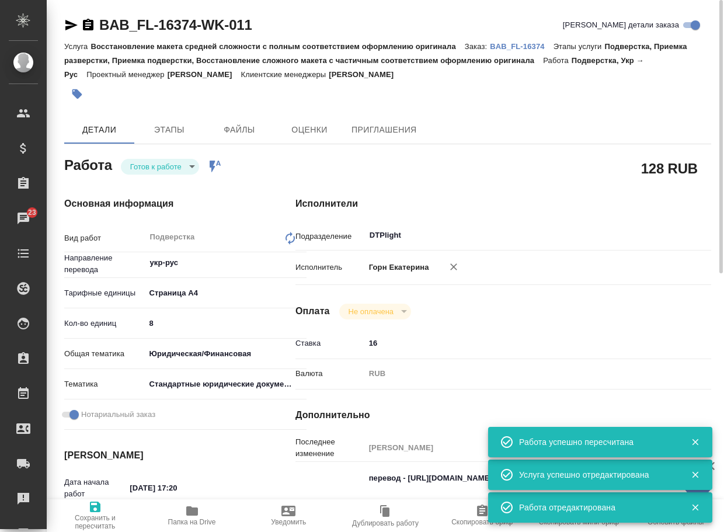
type textarea "x"
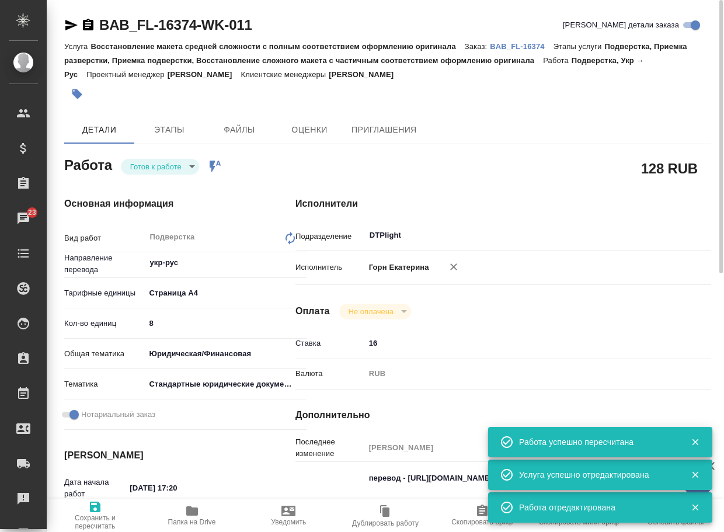
type textarea "x"
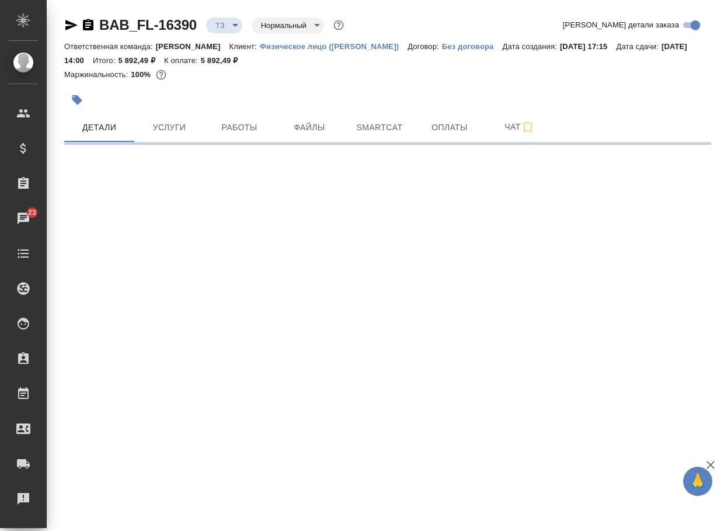
select select "RU"
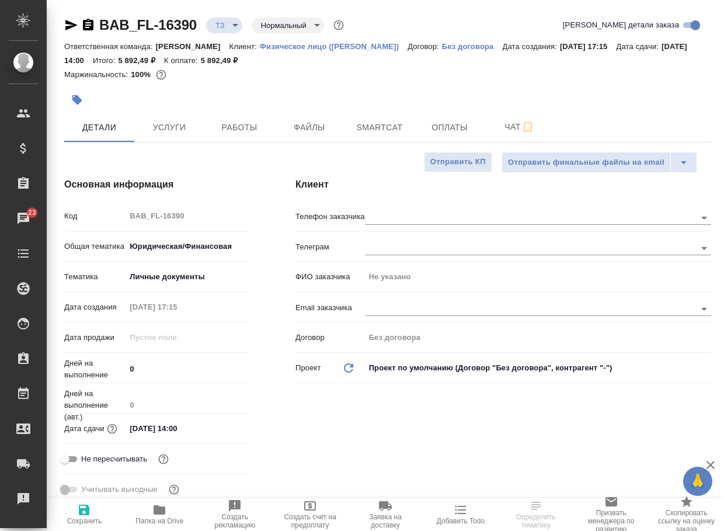
type textarea "x"
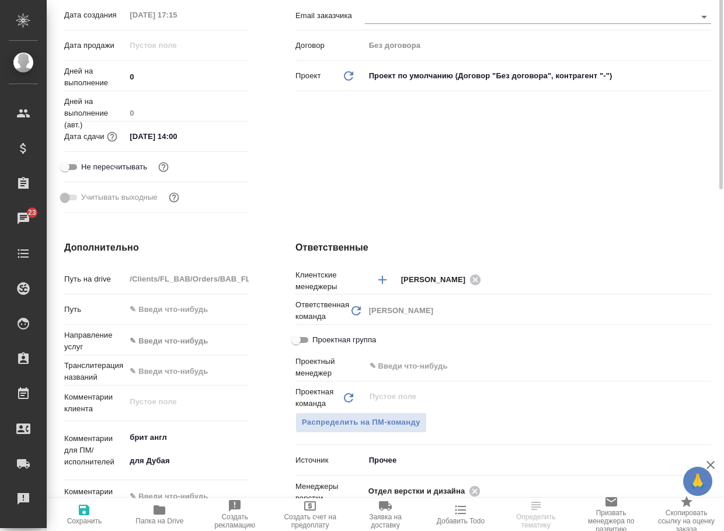
scroll to position [350, 0]
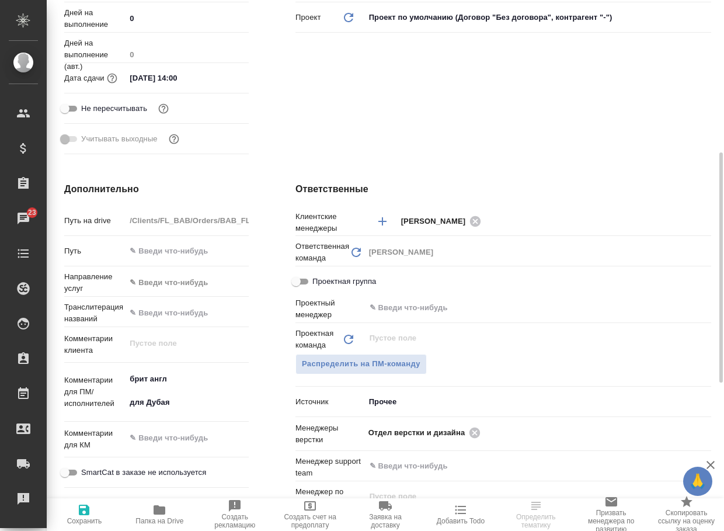
click at [159, 516] on icon "button" at bounding box center [159, 510] width 14 height 14
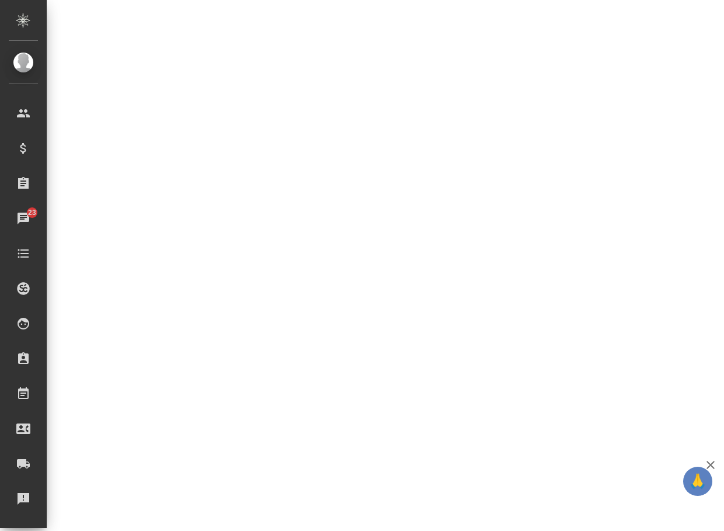
select select "RU"
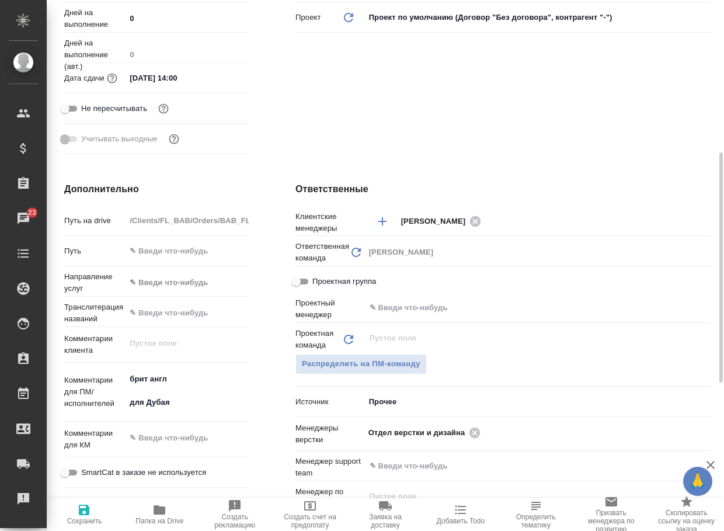
type textarea "x"
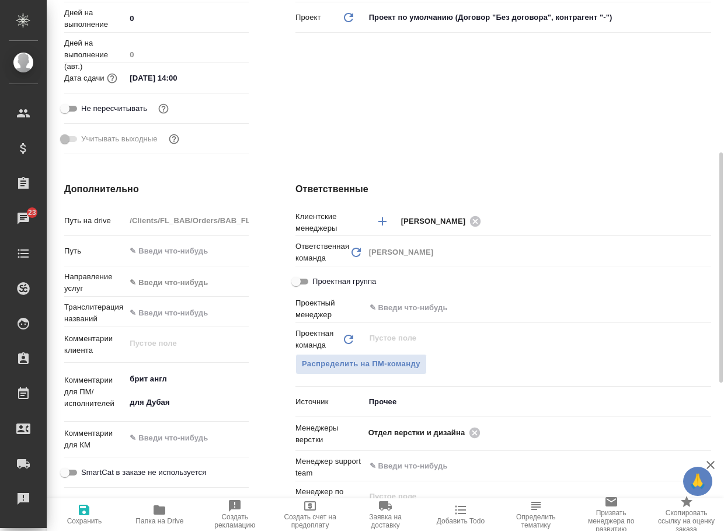
type textarea "x"
click at [477, 429] on icon at bounding box center [475, 432] width 11 height 11
type textarea "x"
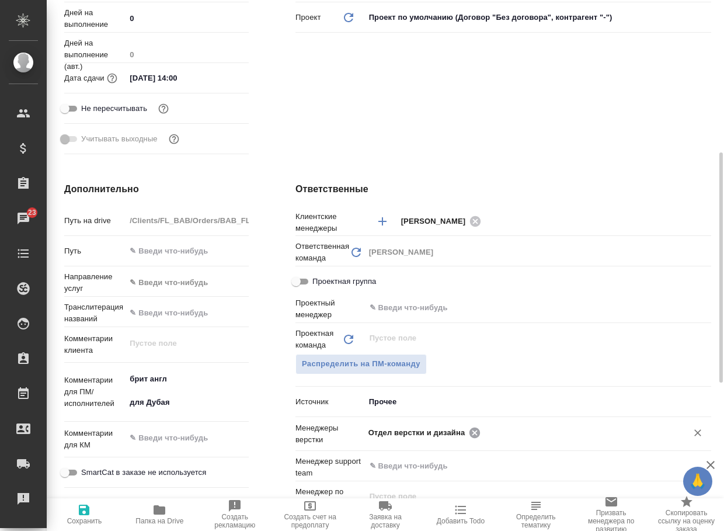
click at [484, 429] on input "text" at bounding box center [576, 432] width 185 height 14
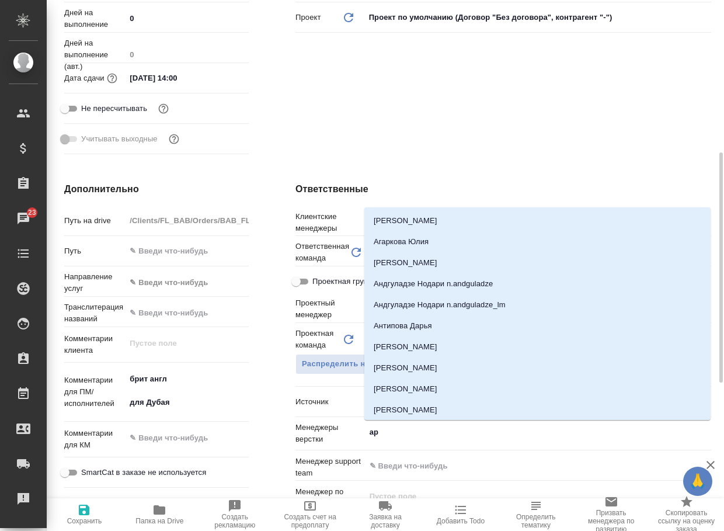
type input "арс"
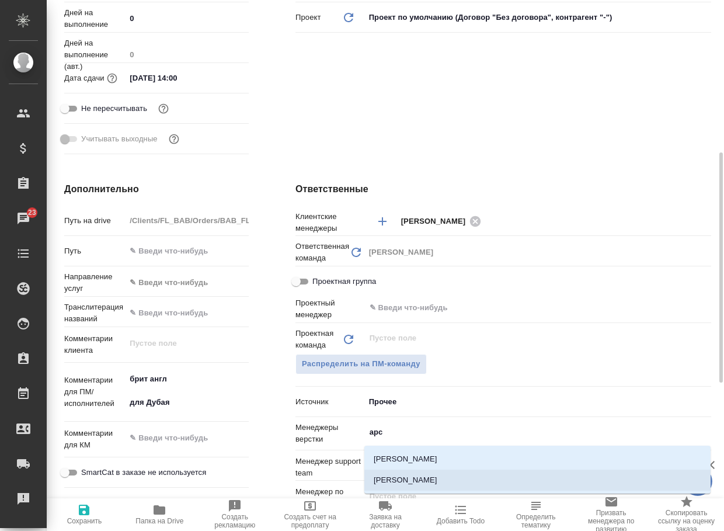
drag, startPoint x: 437, startPoint y: 477, endPoint x: 223, endPoint y: 526, distance: 220.5
click at [436, 477] on li "[PERSON_NAME]" at bounding box center [537, 480] width 346 height 21
type textarea "x"
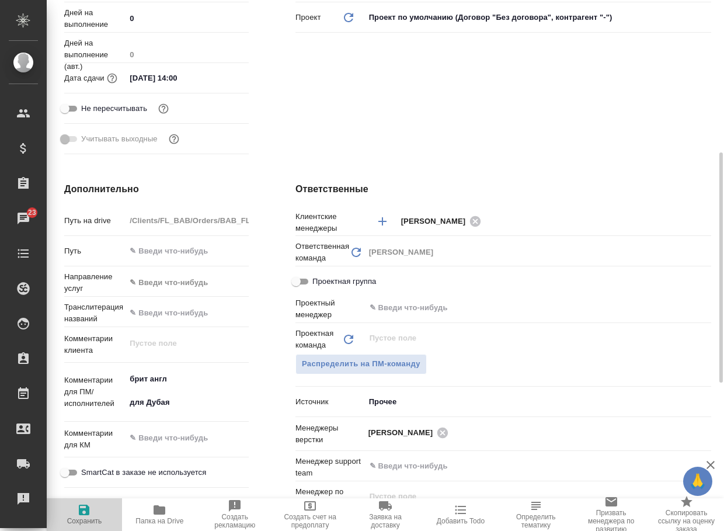
click at [84, 510] on icon "button" at bounding box center [84, 510] width 11 height 11
type textarea "x"
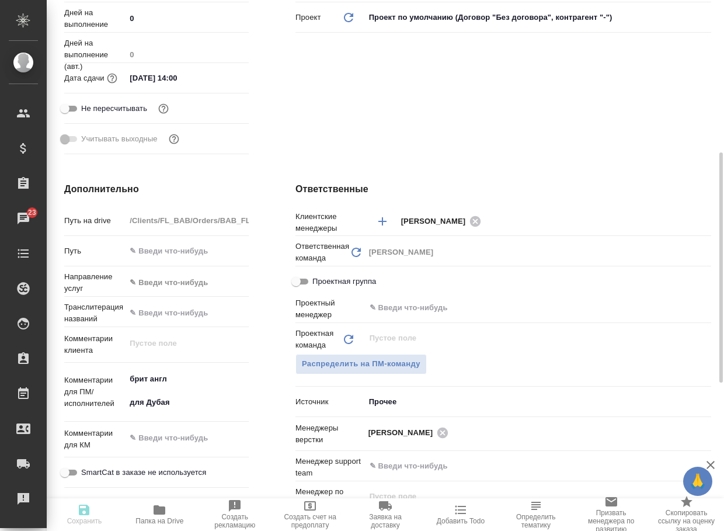
type textarea "x"
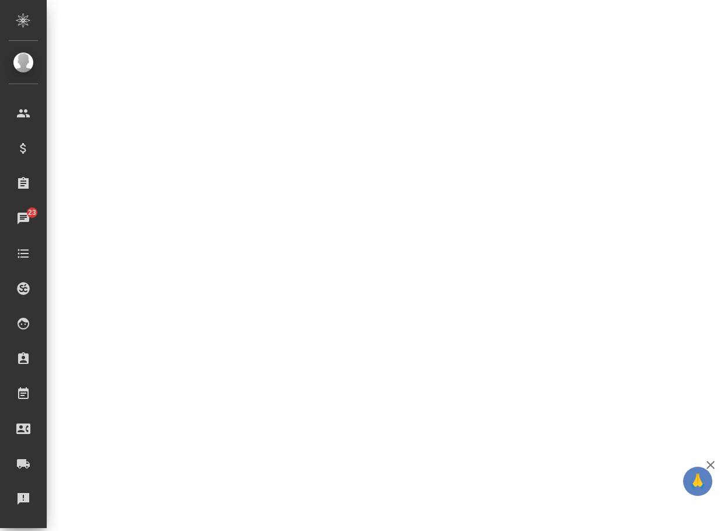
select select "RU"
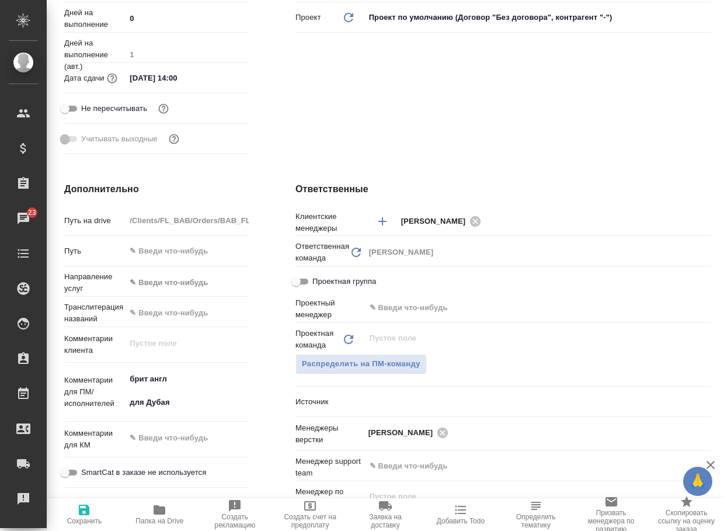
type textarea "x"
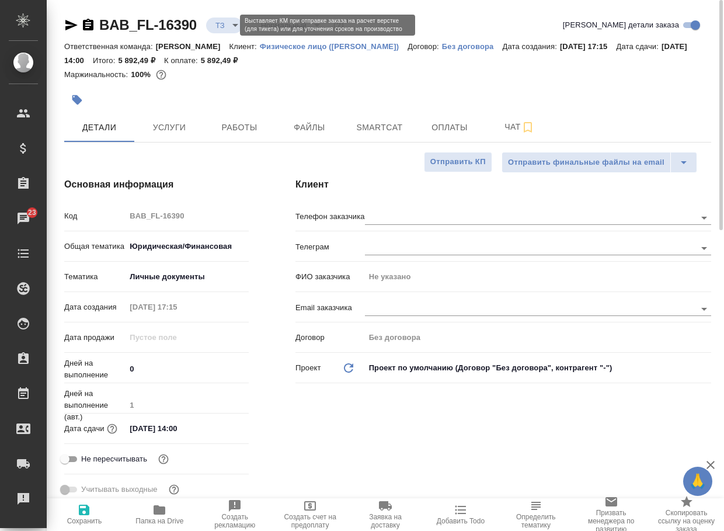
click at [231, 24] on body "🙏 .cls-1 fill:#fff; AWATERA Arsenyeva Vera Клиенты Спецификации Заказы 23 Чаты …" at bounding box center [362, 265] width 724 height 531
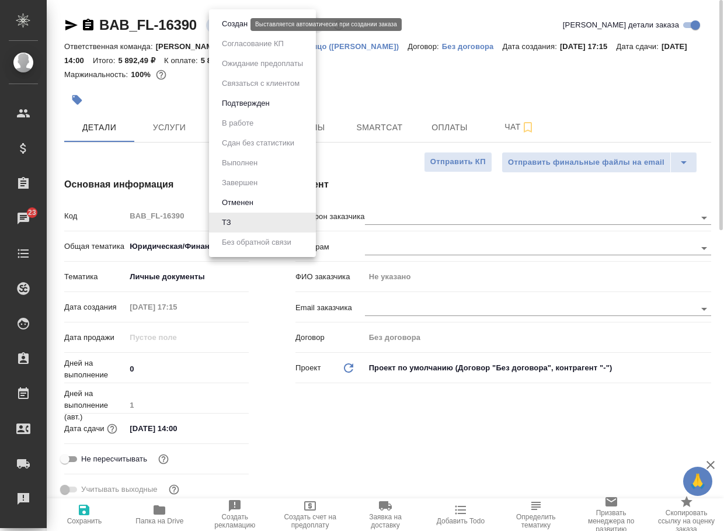
click at [231, 24] on button "Создан" at bounding box center [234, 24] width 33 height 13
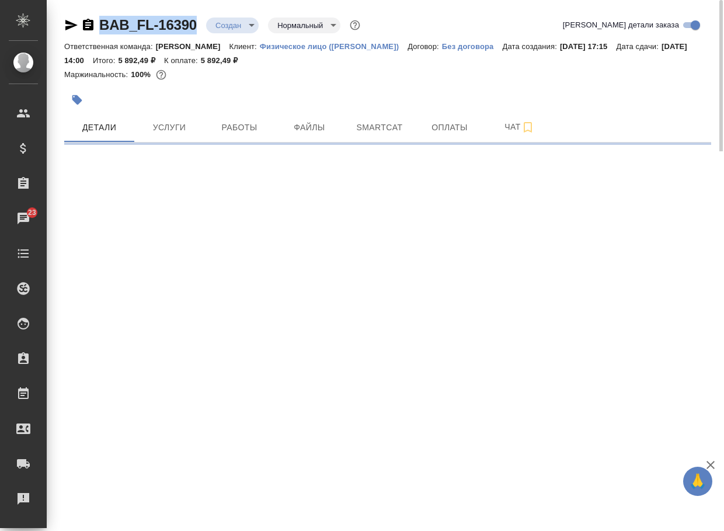
drag, startPoint x: 205, startPoint y: 33, endPoint x: 75, endPoint y: 29, distance: 130.3
click at [75, 29] on div "BAB_FL-16390 Создан new Нормальный normal" at bounding box center [213, 25] width 298 height 19
copy link "BAB_FL-16390"
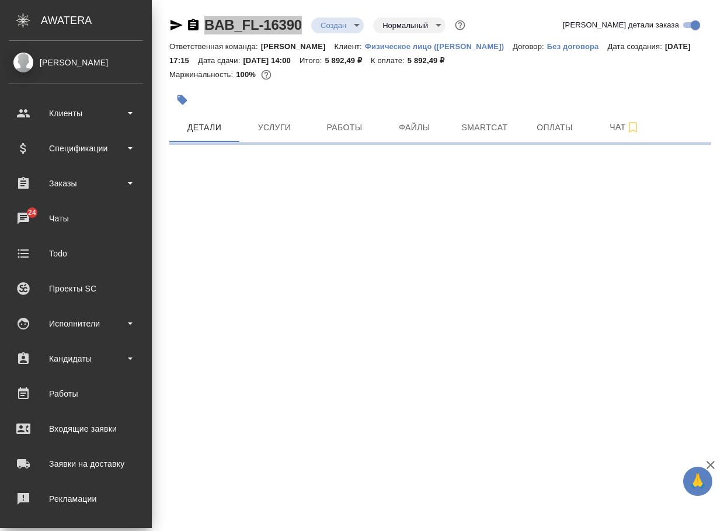
select select "RU"
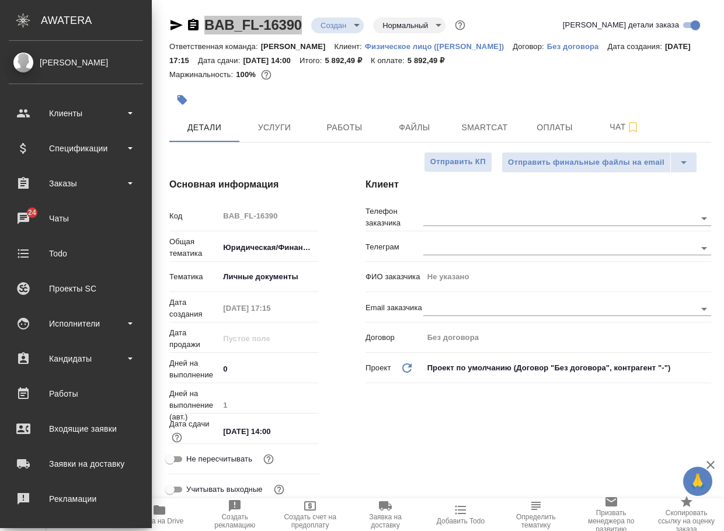
type textarea "x"
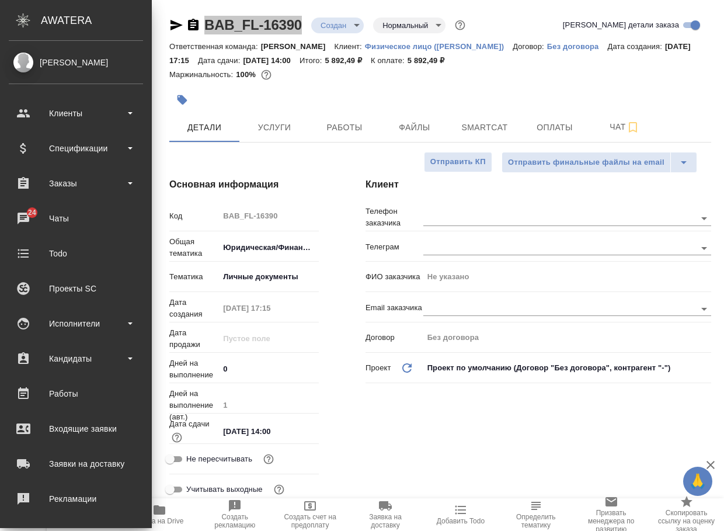
type textarea "x"
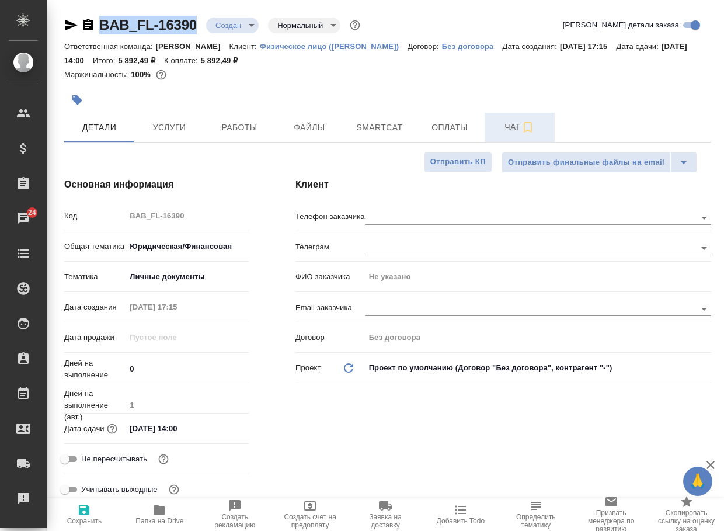
drag, startPoint x: 504, startPoint y: 123, endPoint x: 496, endPoint y: 127, distance: 9.4
click at [504, 123] on span "Чат" at bounding box center [520, 127] width 56 height 15
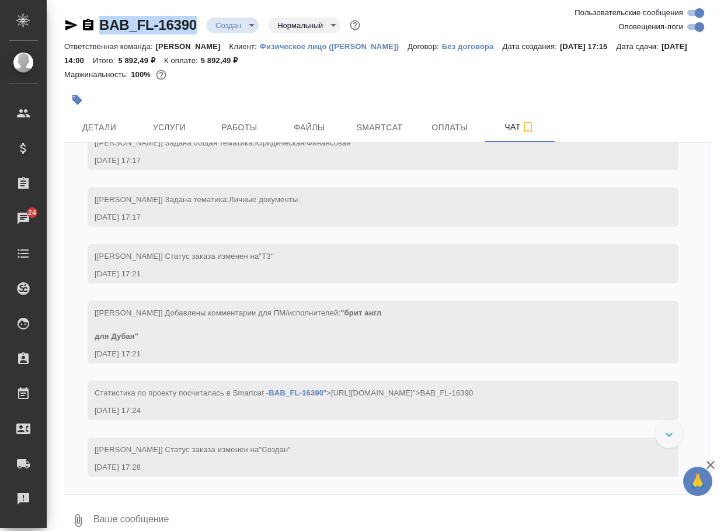
scroll to position [74, 0]
click at [78, 512] on button "0" at bounding box center [78, 521] width 28 height 40
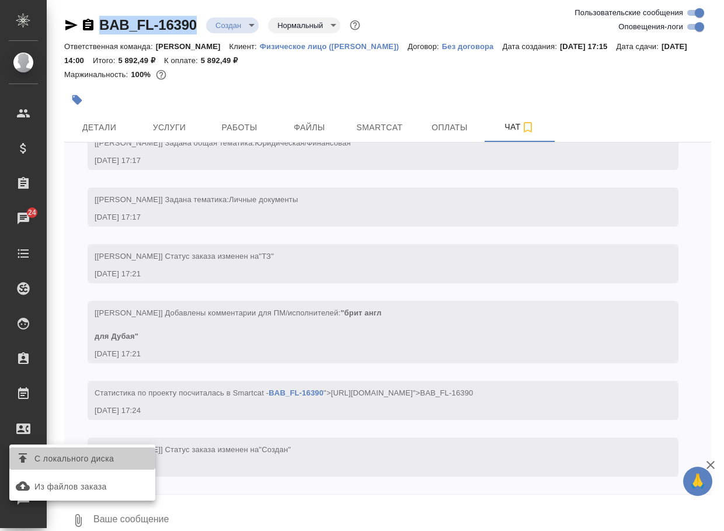
click at [98, 461] on span "С локального диска" at bounding box center [73, 458] width 79 height 15
click at [0, 0] on input "С локального диска" at bounding box center [0, 0] width 0 height 0
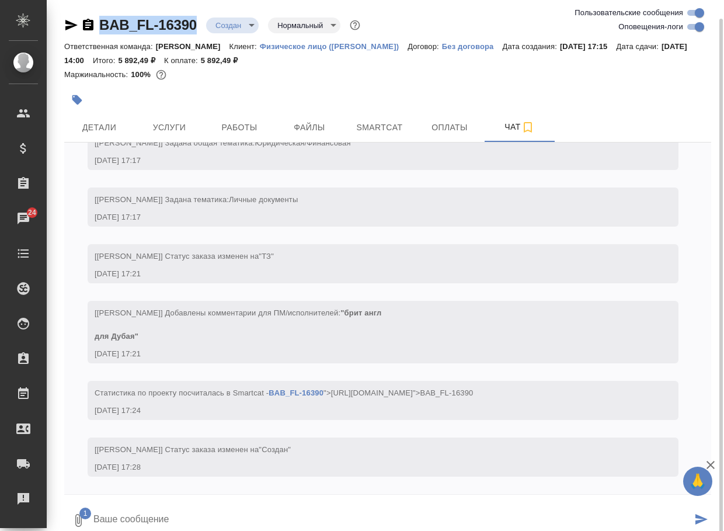
scroll to position [9, 0]
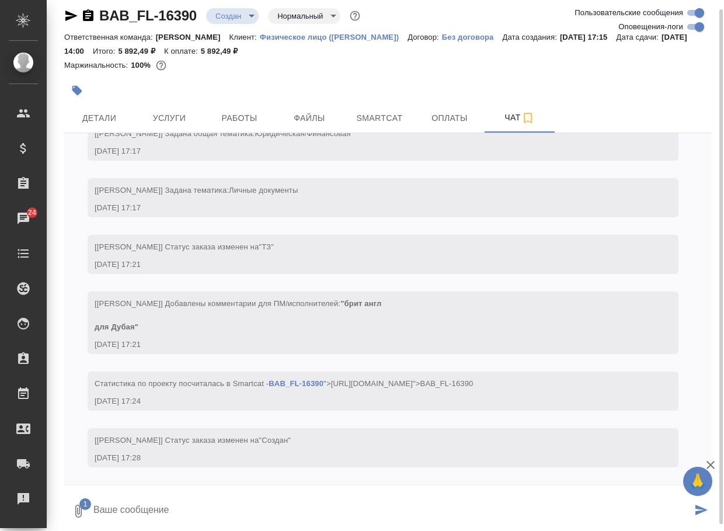
click at [193, 506] on textarea at bounding box center [392, 511] width 600 height 40
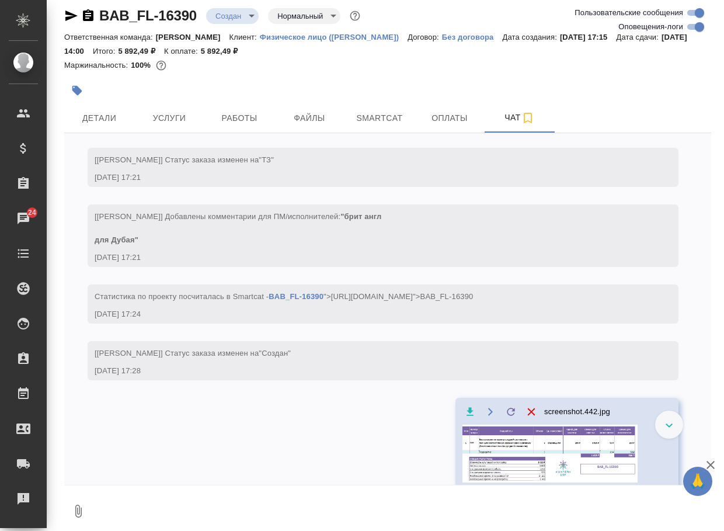
scroll to position [154, 0]
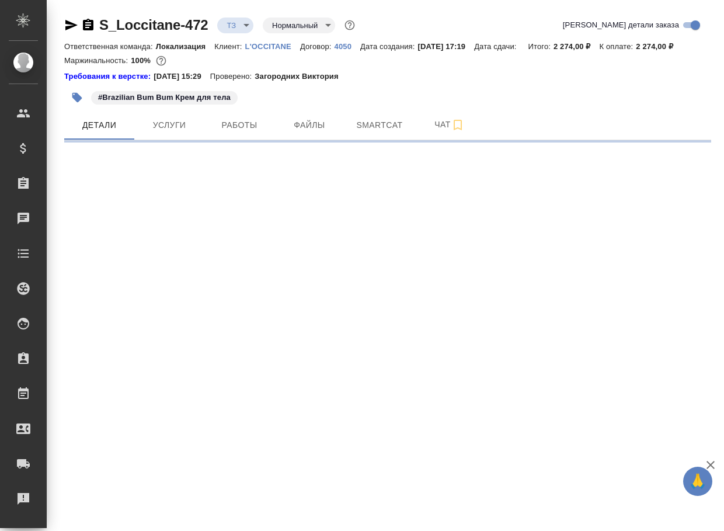
select select "RU"
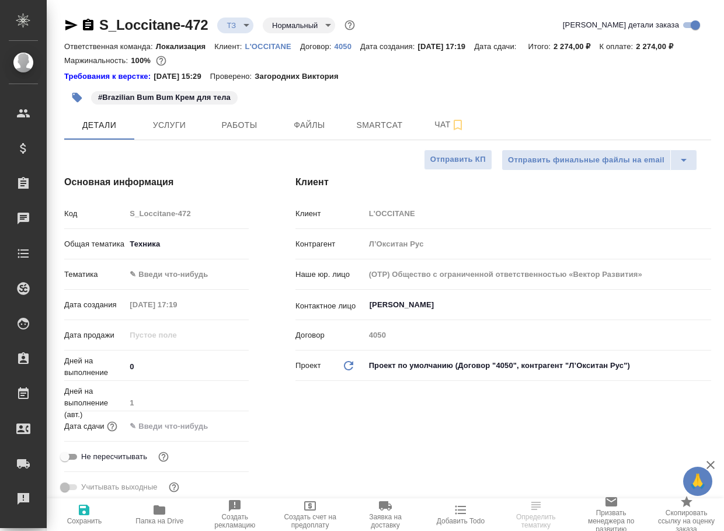
type textarea "x"
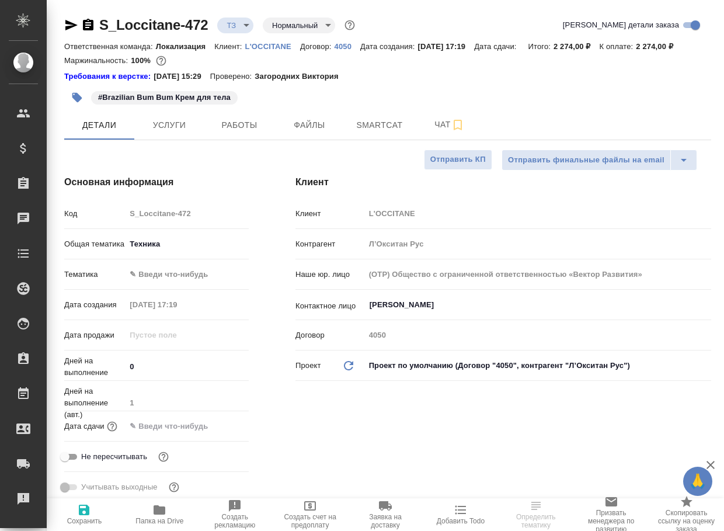
type textarea "x"
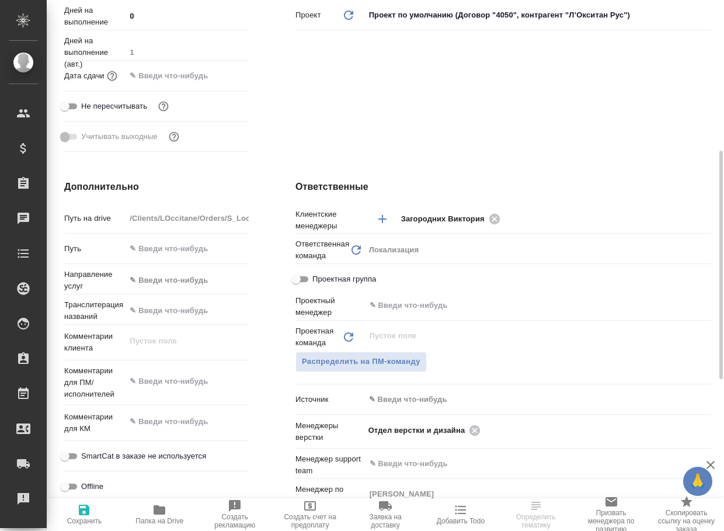
click at [147, 520] on span "Папка на Drive" at bounding box center [160, 521] width 48 height 8
type textarea "x"
select select "RU"
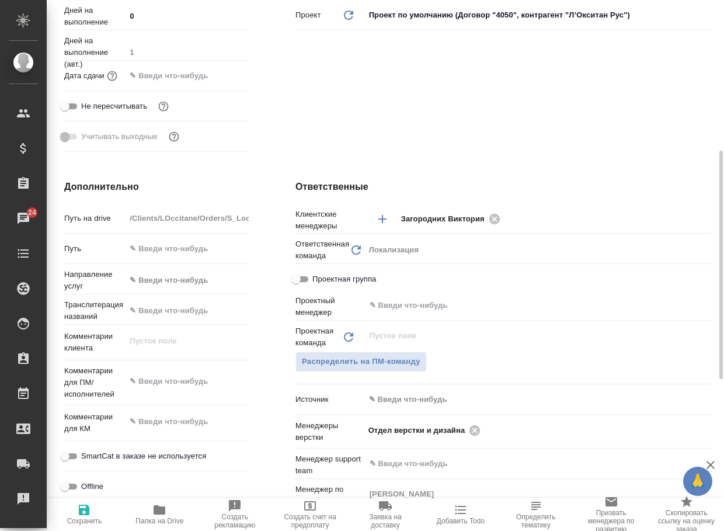
type textarea "x"
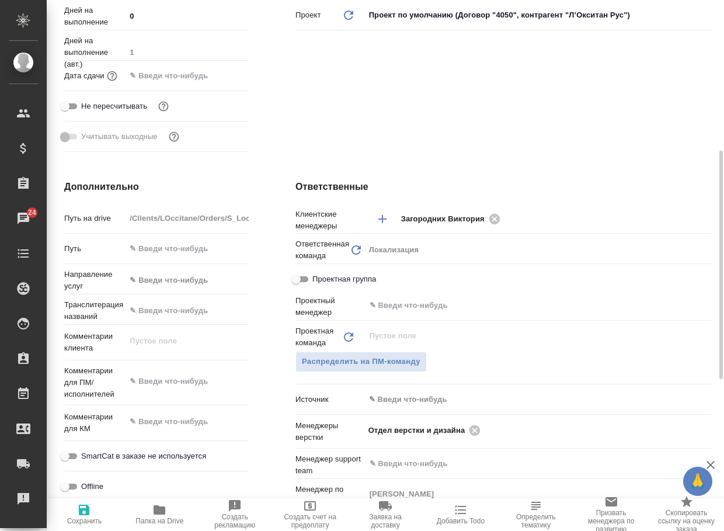
type textarea "x"
click at [477, 437] on icon at bounding box center [474, 430] width 13 height 13
type textarea "x"
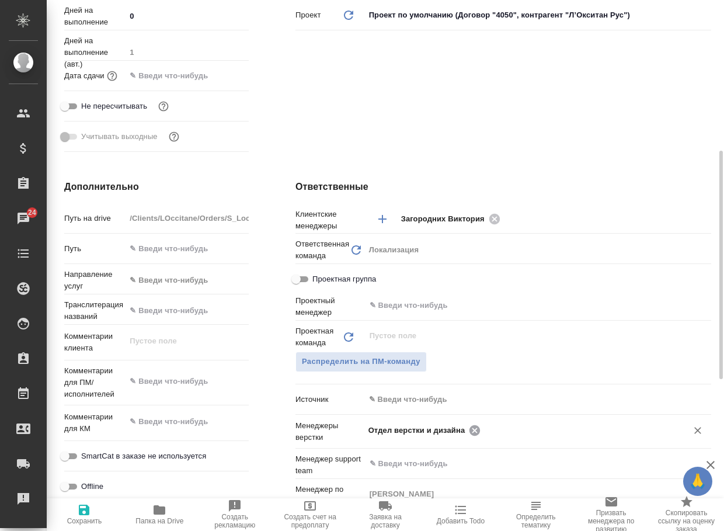
click at [484, 437] on input "text" at bounding box center [576, 430] width 185 height 14
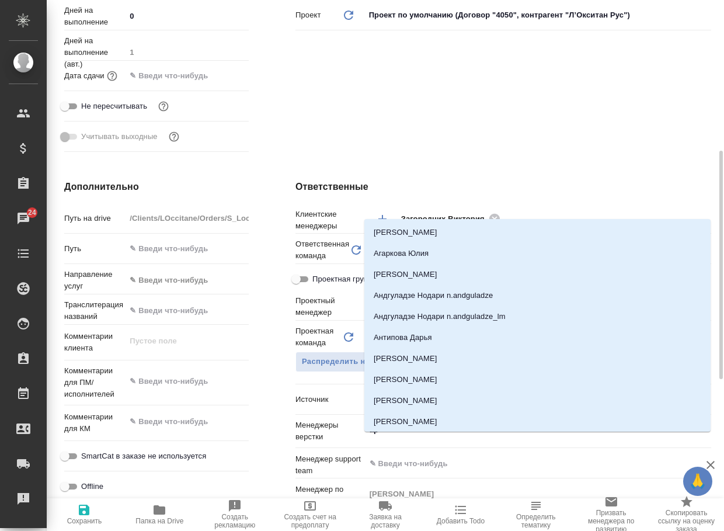
type input "арс"
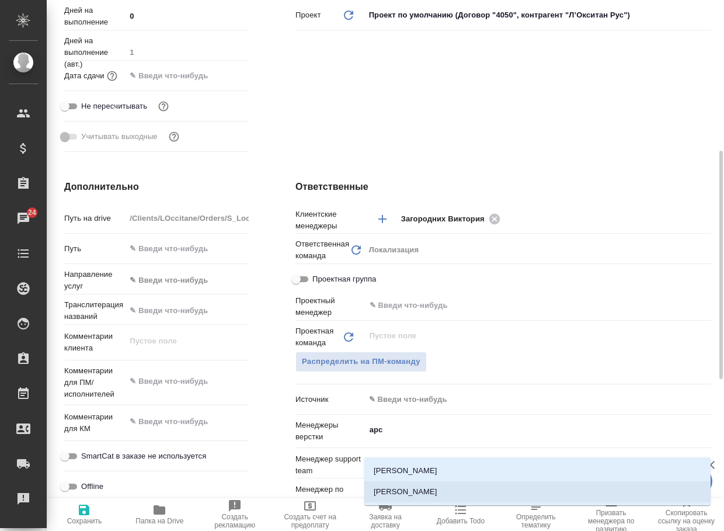
click at [442, 485] on li "[PERSON_NAME]" at bounding box center [537, 491] width 346 height 21
type textarea "x"
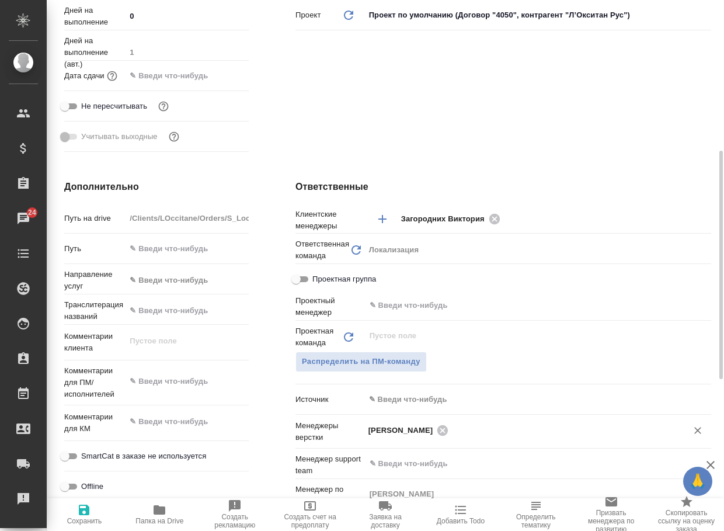
click at [79, 509] on icon "button" at bounding box center [84, 510] width 11 height 11
type textarea "x"
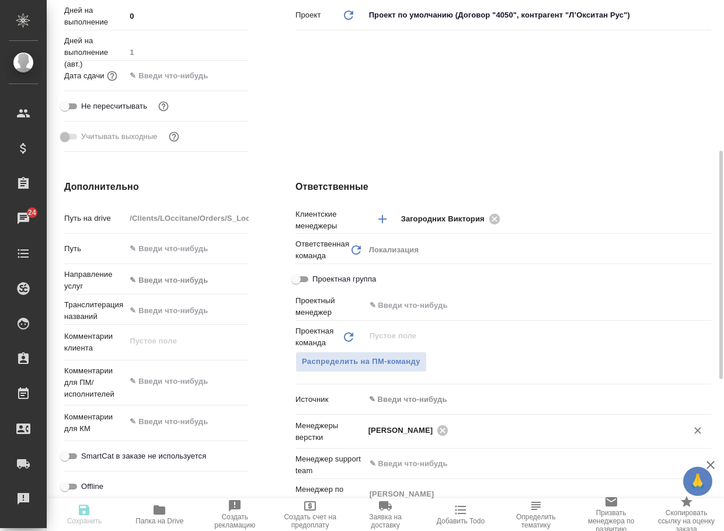
type textarea "x"
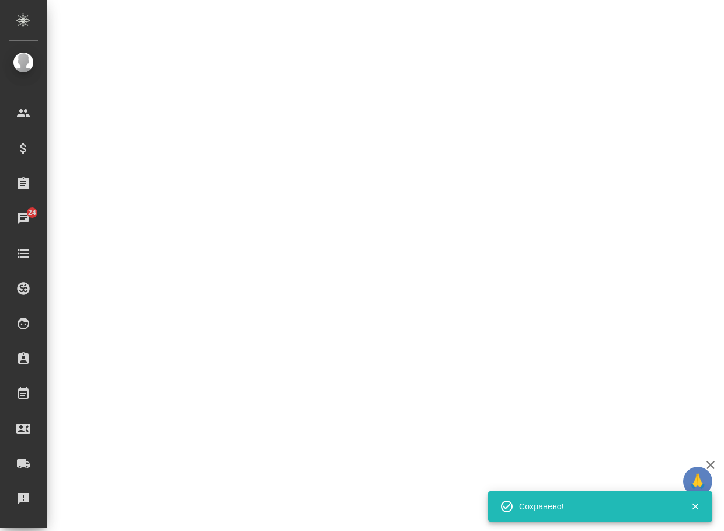
select select "RU"
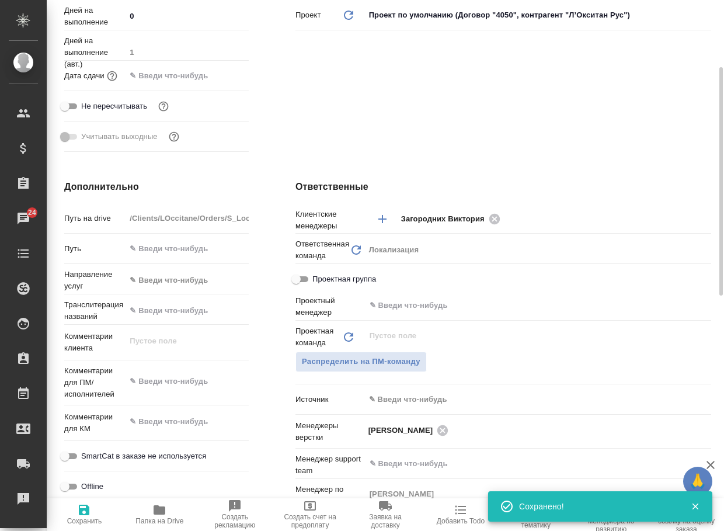
type textarea "x"
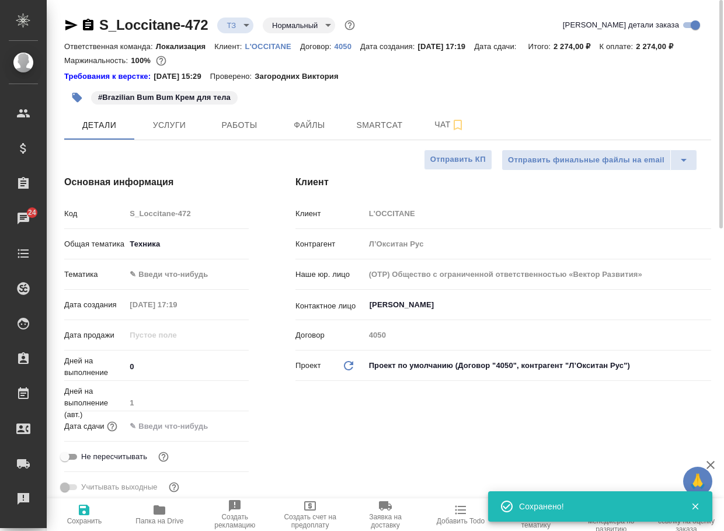
click at [236, 26] on body "🙏 .cls-1 fill:#fff; AWATERA Arsenyeva Vera Клиенты Спецификации Заказы 24 Чаты …" at bounding box center [362, 265] width 724 height 531
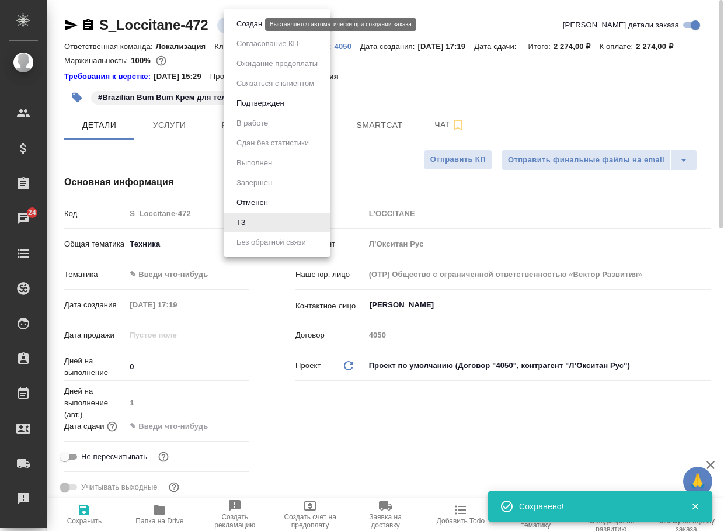
click at [239, 26] on button "Создан" at bounding box center [249, 24] width 33 height 13
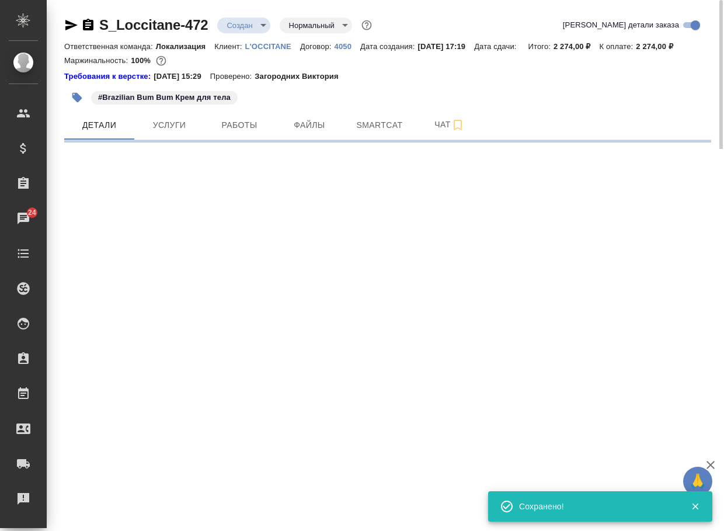
click at [83, 21] on div "S_Loccitane-472 Создан new Нормальный normal" at bounding box center [219, 25] width 310 height 19
select select "RU"
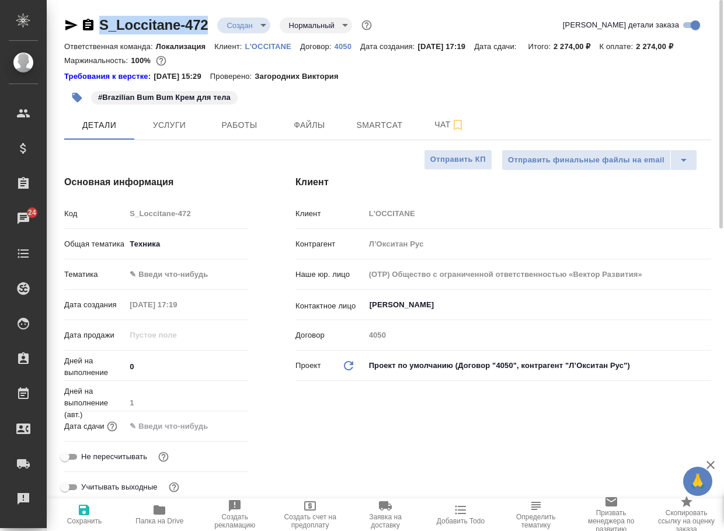
copy link "S_Loccitane-472"
type textarea "x"
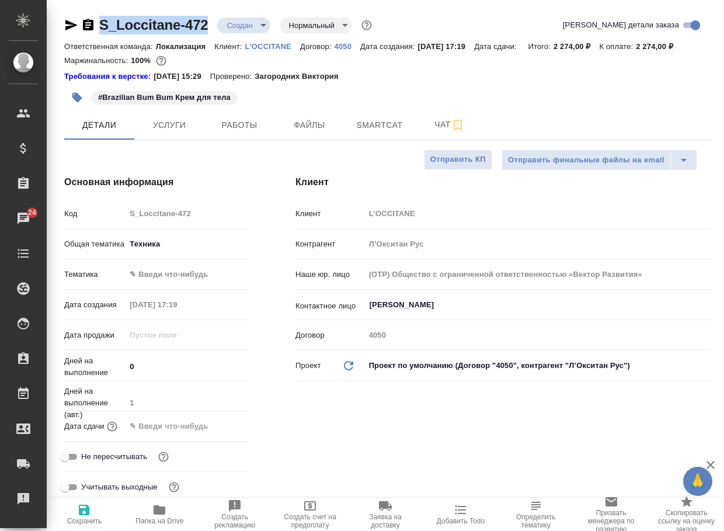
type textarea "x"
click at [441, 132] on span "Чат" at bounding box center [450, 124] width 56 height 15
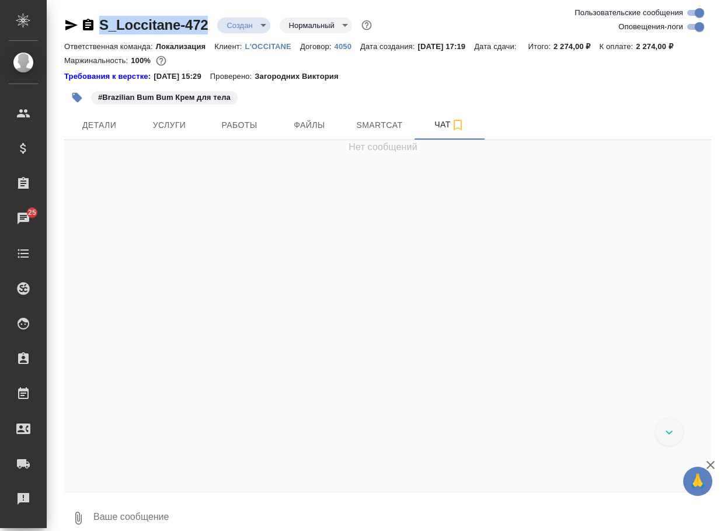
click at [74, 517] on button "0" at bounding box center [78, 518] width 28 height 40
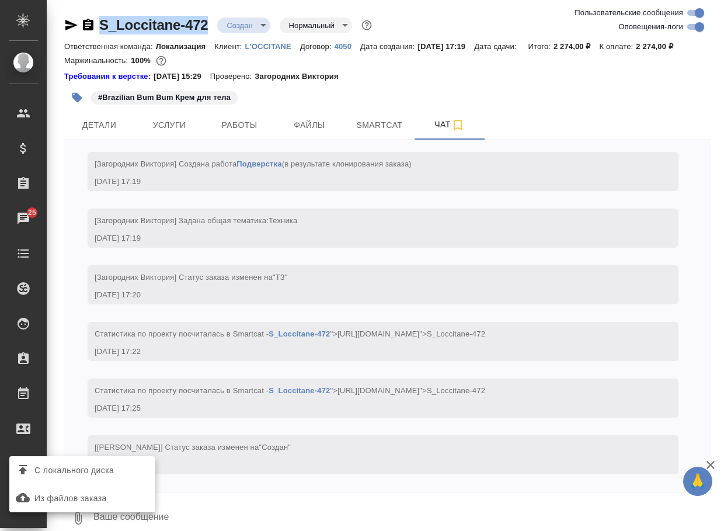
scroll to position [527, 0]
click at [92, 471] on span "С локального диска" at bounding box center [73, 470] width 79 height 15
click at [0, 0] on input "С локального диска" at bounding box center [0, 0] width 0 height 0
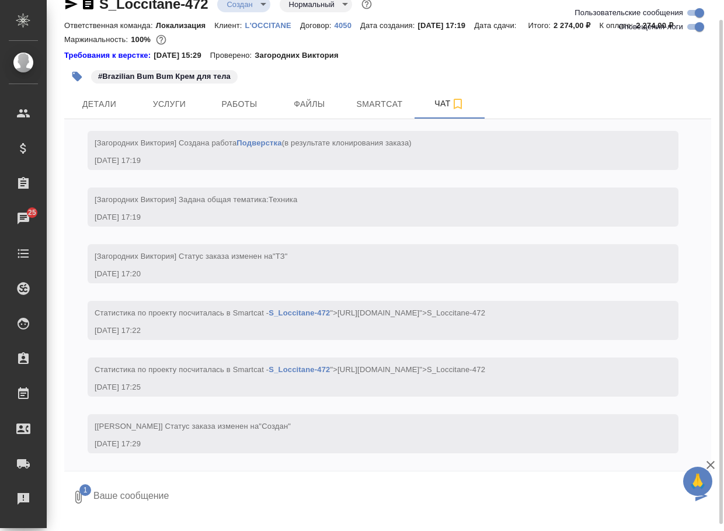
drag, startPoint x: 202, startPoint y: 524, endPoint x: 197, endPoint y: 518, distance: 7.5
click at [202, 517] on textarea at bounding box center [392, 497] width 600 height 40
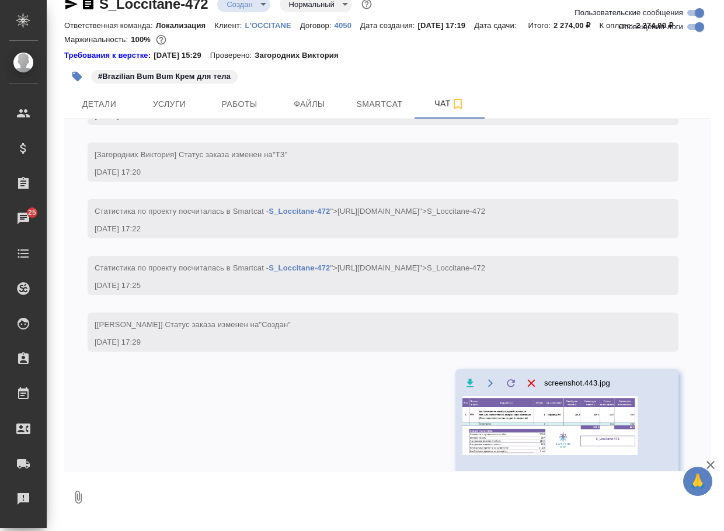
scroll to position [607, 0]
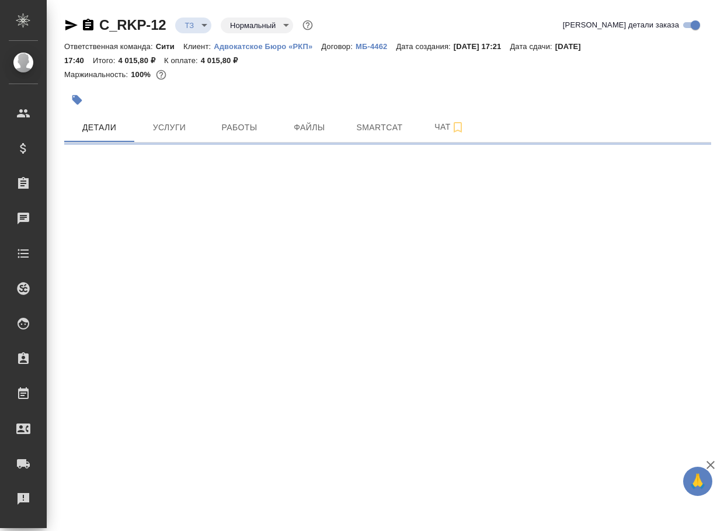
select select "RU"
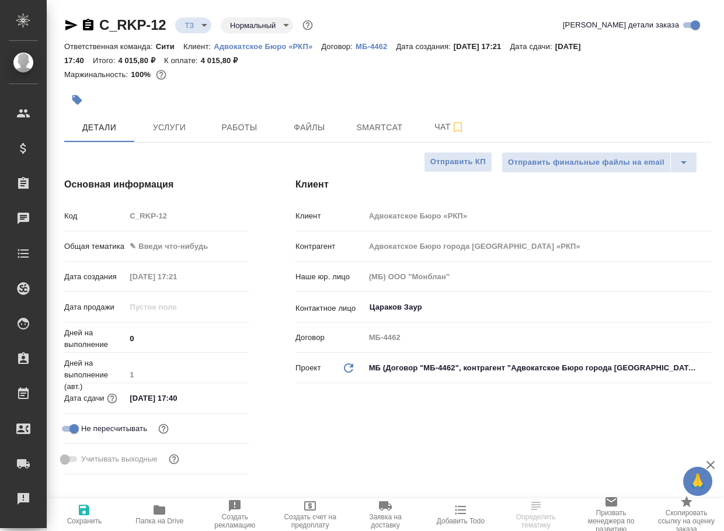
type textarea "x"
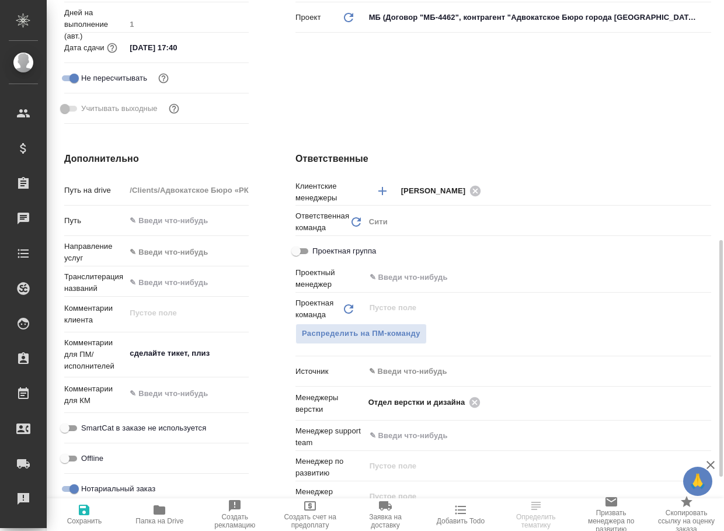
scroll to position [409, 0]
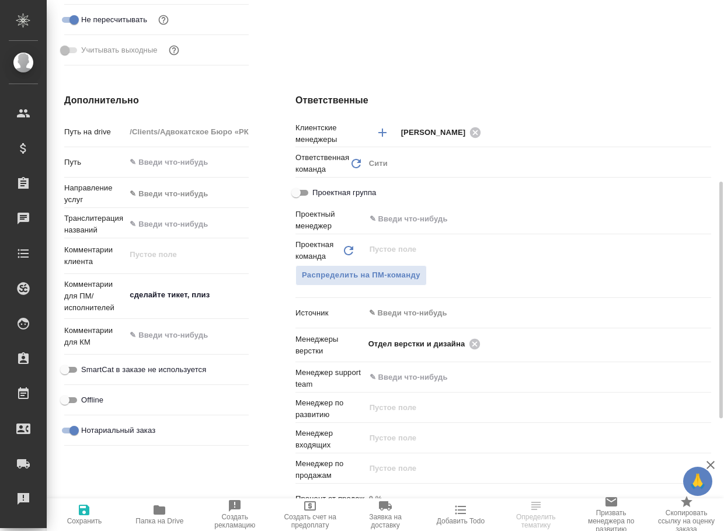
click at [154, 516] on icon "button" at bounding box center [159, 510] width 14 height 14
type textarea "x"
select select "RU"
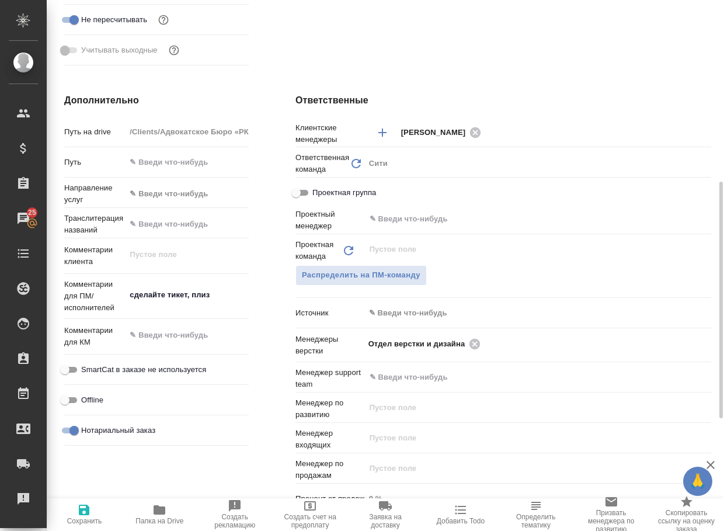
type textarea "x"
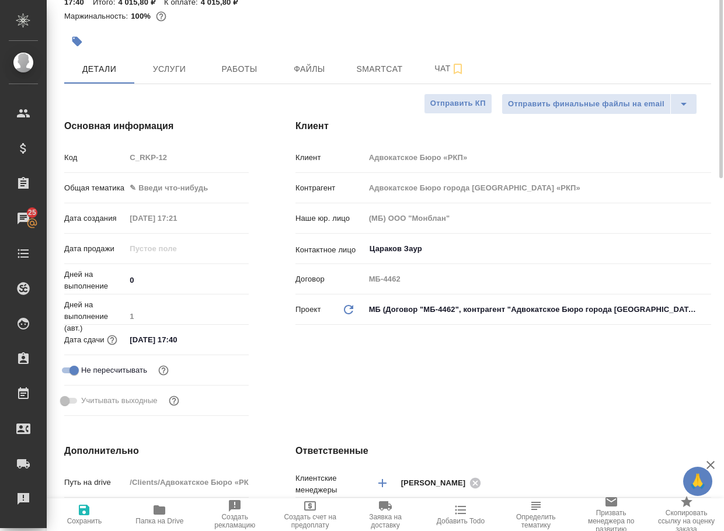
scroll to position [0, 0]
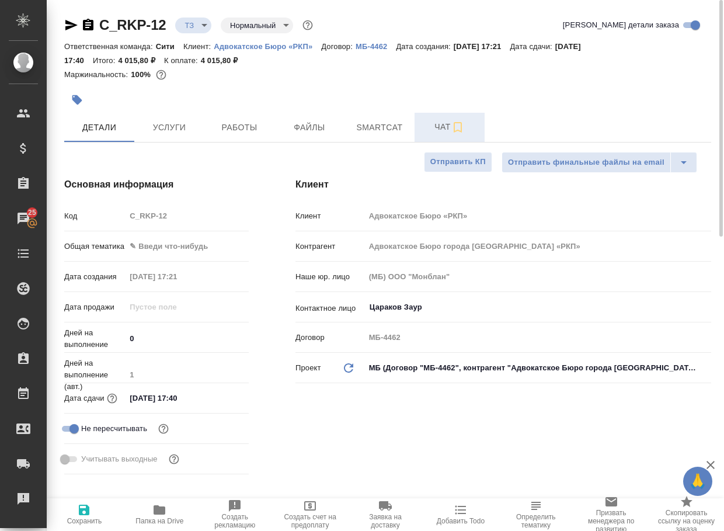
click at [442, 128] on span "Чат" at bounding box center [450, 127] width 56 height 15
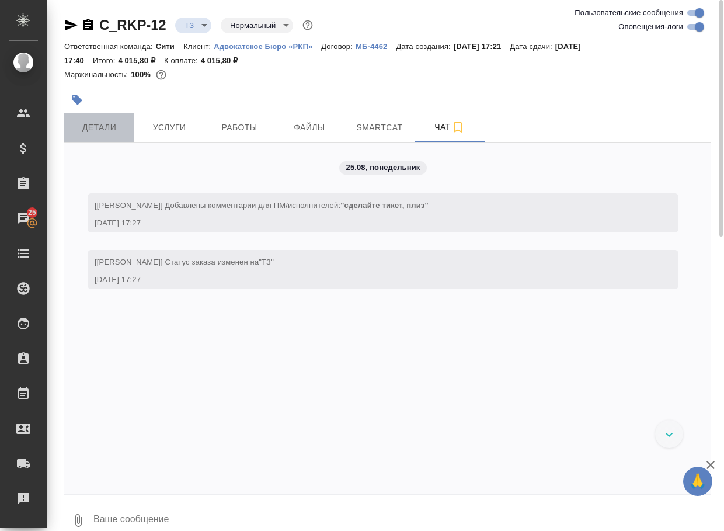
click at [115, 132] on span "Детали" at bounding box center [99, 127] width 56 height 15
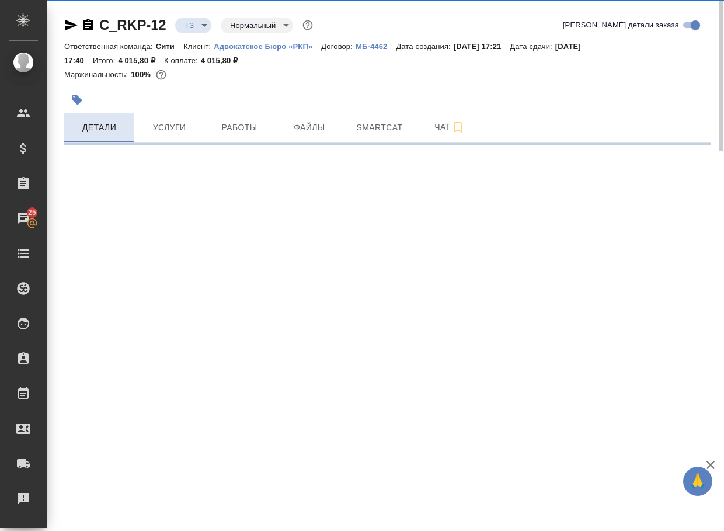
select select "RU"
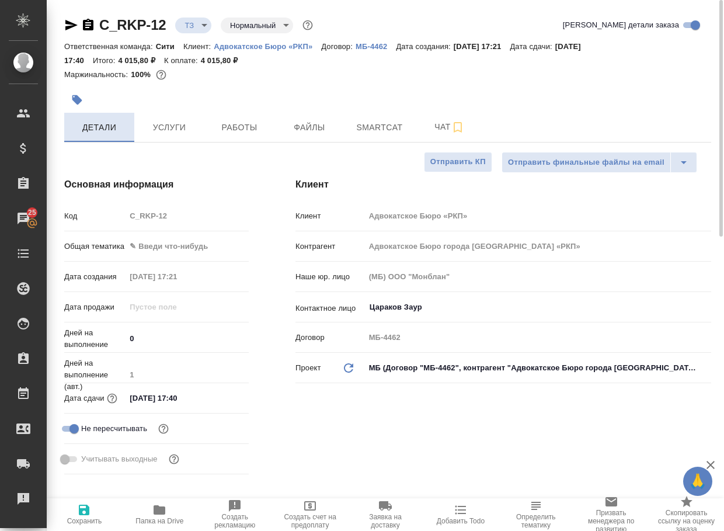
type textarea "x"
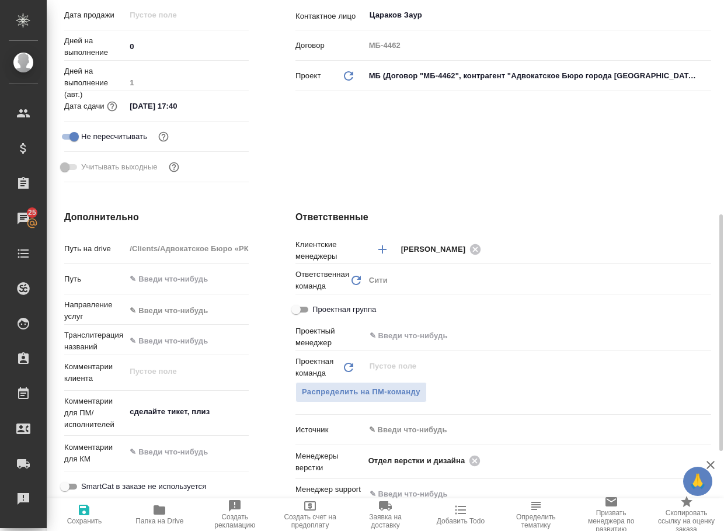
scroll to position [350, 0]
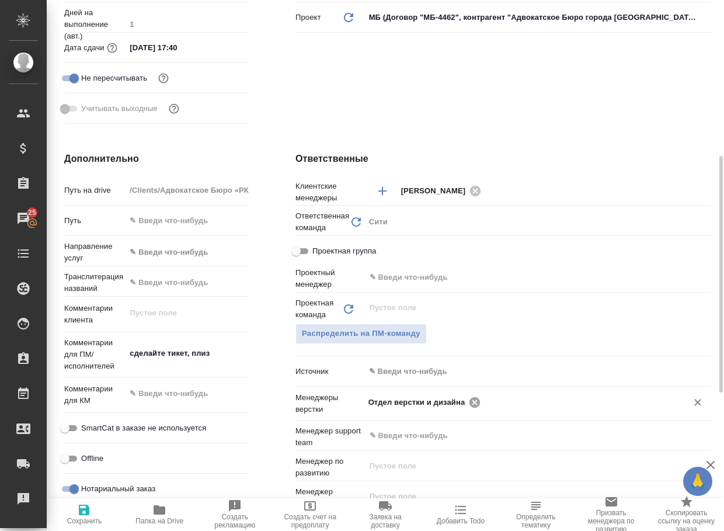
click at [473, 402] on icon at bounding box center [475, 402] width 11 height 11
type textarea "x"
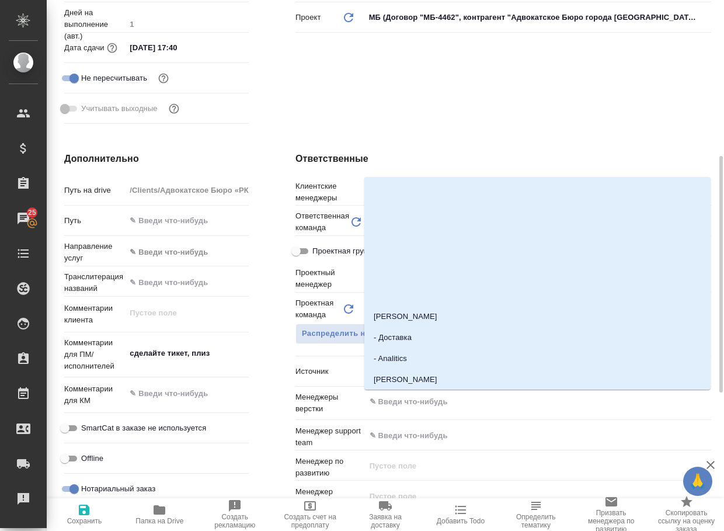
click at [473, 402] on input "text" at bounding box center [519, 402] width 300 height 14
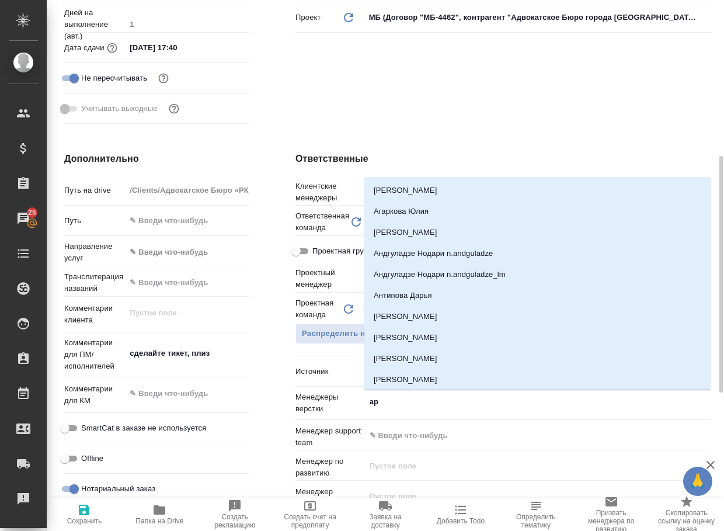
type input "арс"
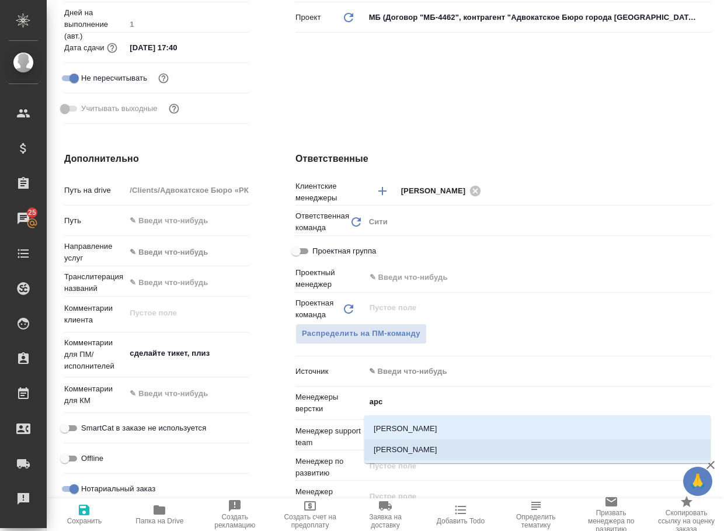
click at [417, 452] on li "[PERSON_NAME]" at bounding box center [537, 449] width 346 height 21
type textarea "x"
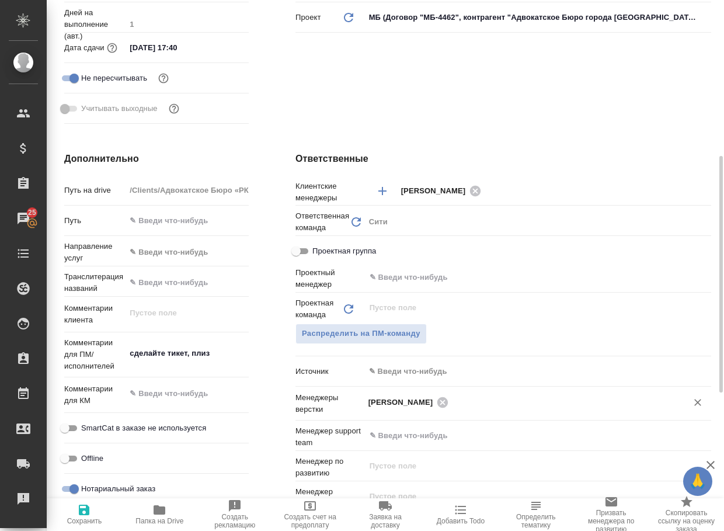
drag, startPoint x: 78, startPoint y: 510, endPoint x: 94, endPoint y: 495, distance: 21.9
click at [78, 510] on icon "button" at bounding box center [84, 510] width 14 height 14
type textarea "x"
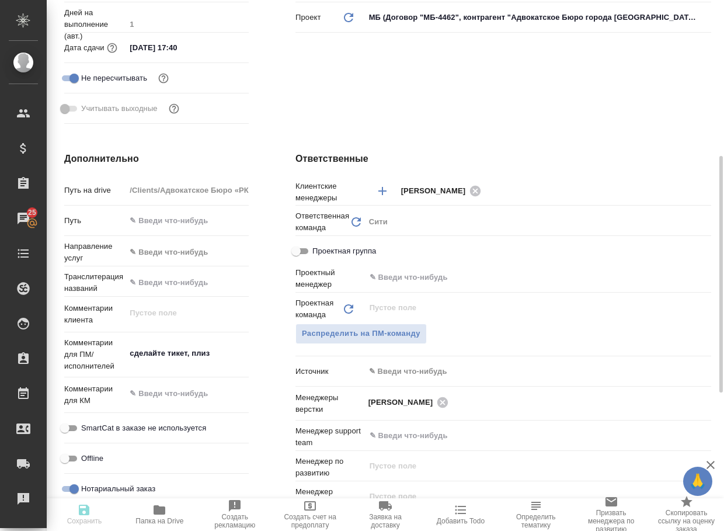
type textarea "x"
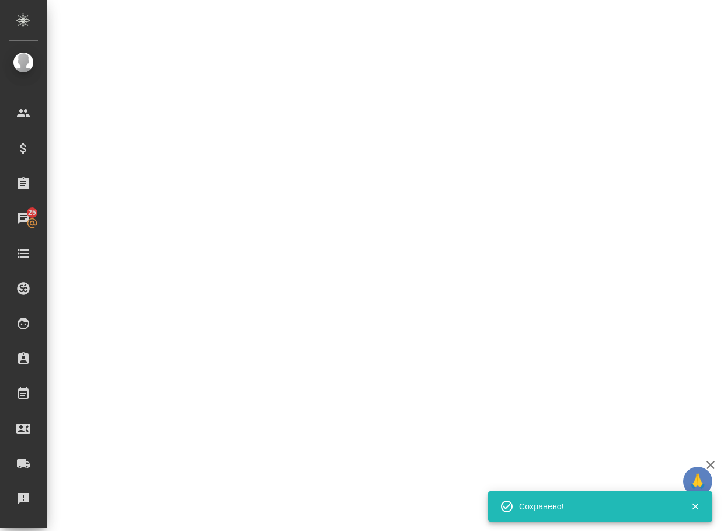
select select "RU"
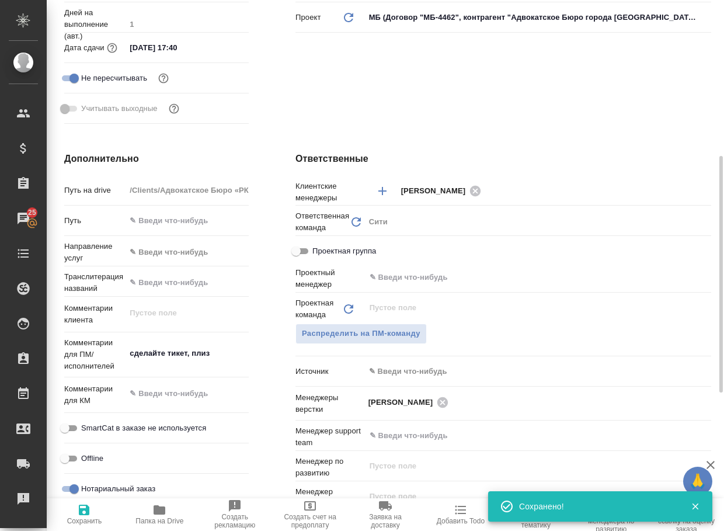
type textarea "x"
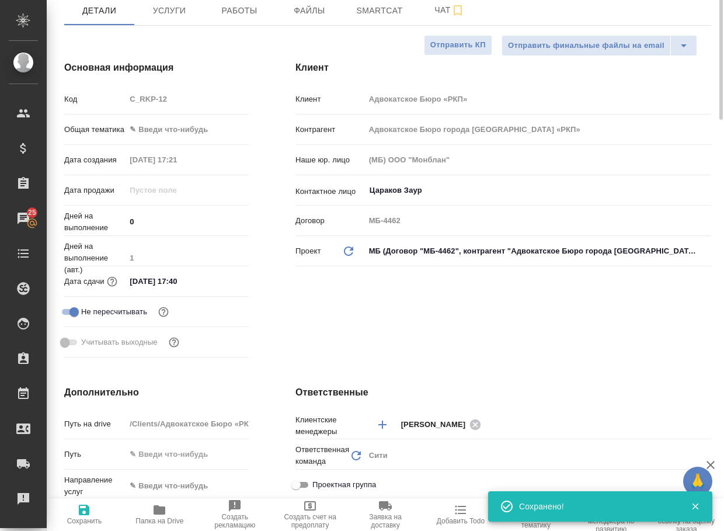
scroll to position [0, 0]
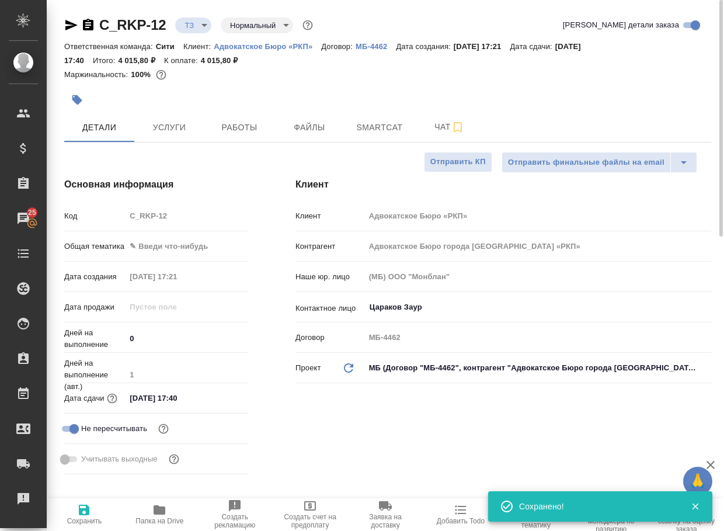
click at [192, 27] on body "🙏 .cls-1 fill:#fff; AWATERA Arsenyeva Vera Клиенты Спецификации Заказы 25 Чаты …" at bounding box center [362, 265] width 724 height 531
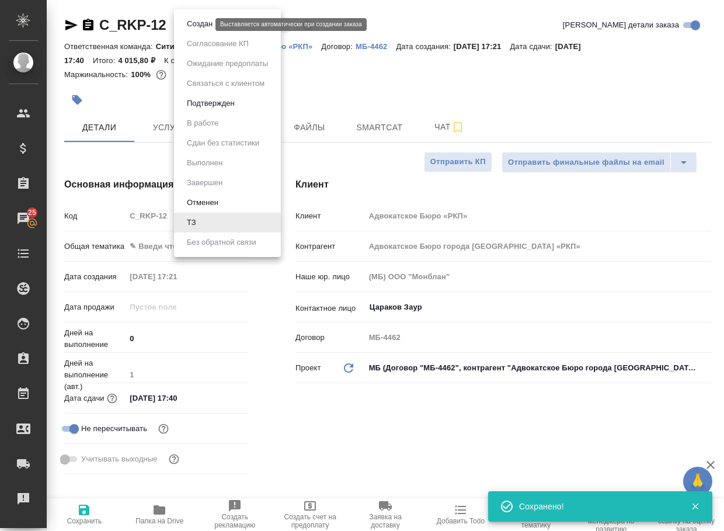
click at [197, 28] on button "Создан" at bounding box center [199, 24] width 33 height 13
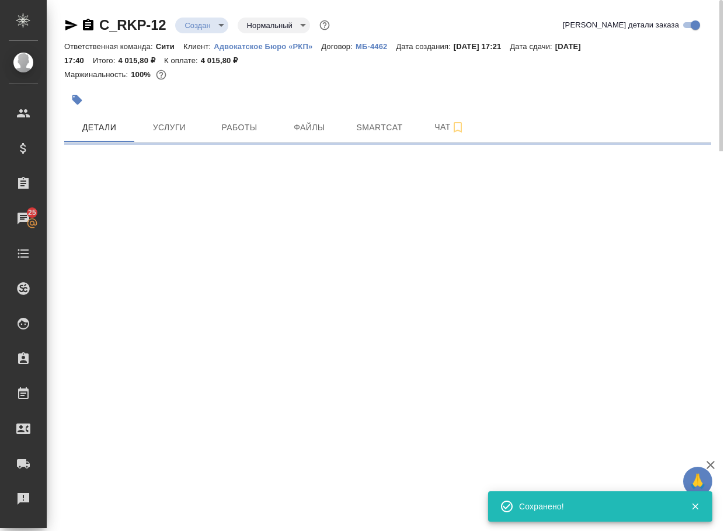
select select "RU"
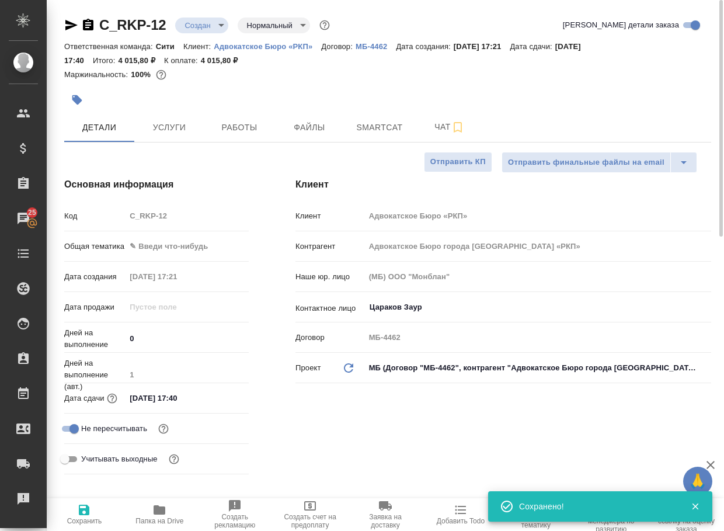
type textarea "x"
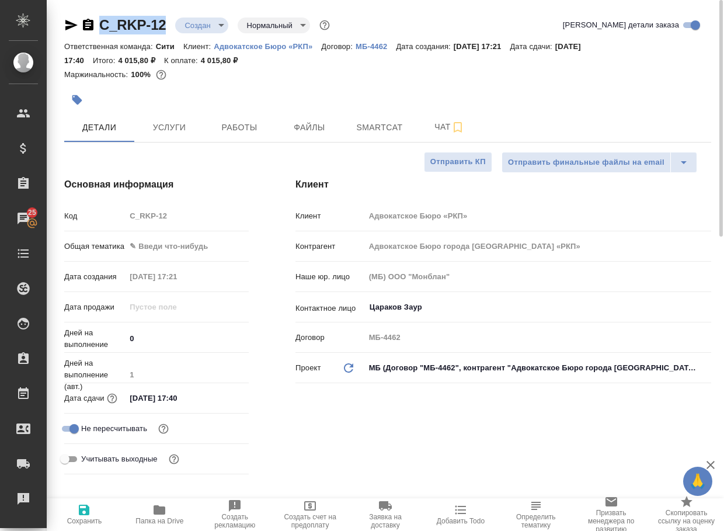
drag, startPoint x: 171, startPoint y: 33, endPoint x: 100, endPoint y: 29, distance: 70.2
click at [100, 29] on div "C_RKP-12 Создан new Нормальный normal" at bounding box center [198, 25] width 268 height 19
copy link "C_RKP-12"
type textarea "x"
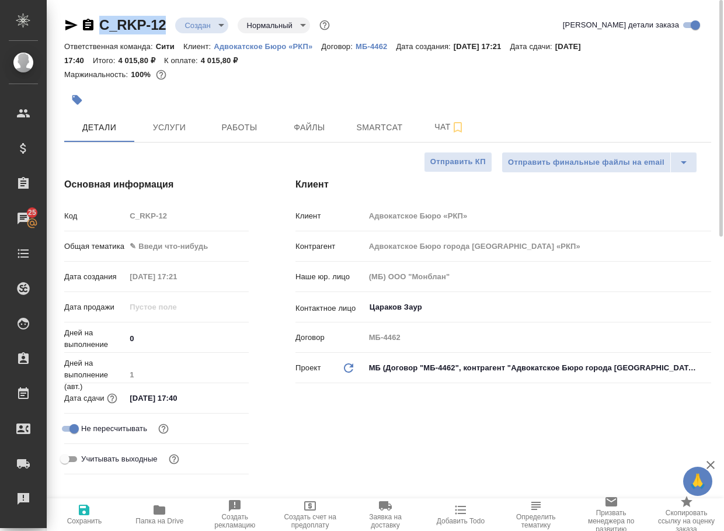
type textarea "x"
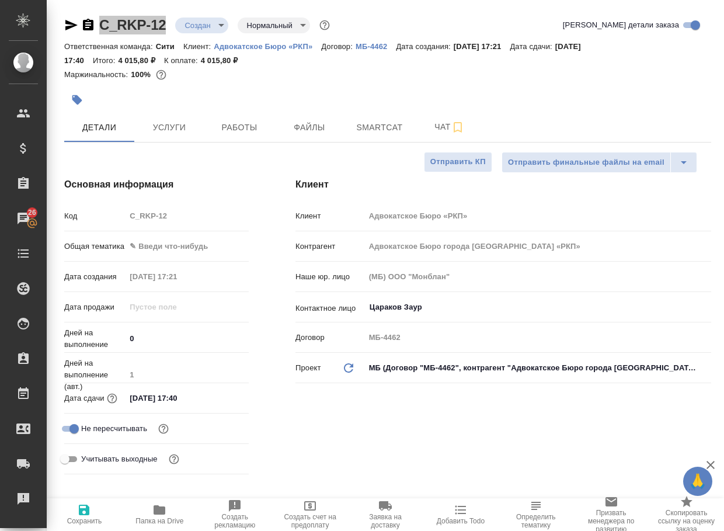
type textarea "x"
click at [449, 124] on span "Чат" at bounding box center [450, 127] width 56 height 15
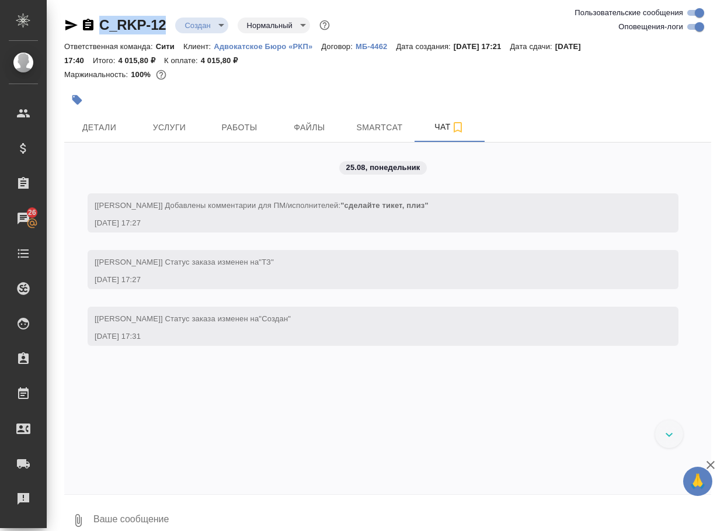
click at [80, 520] on icon "button" at bounding box center [78, 520] width 6 height 13
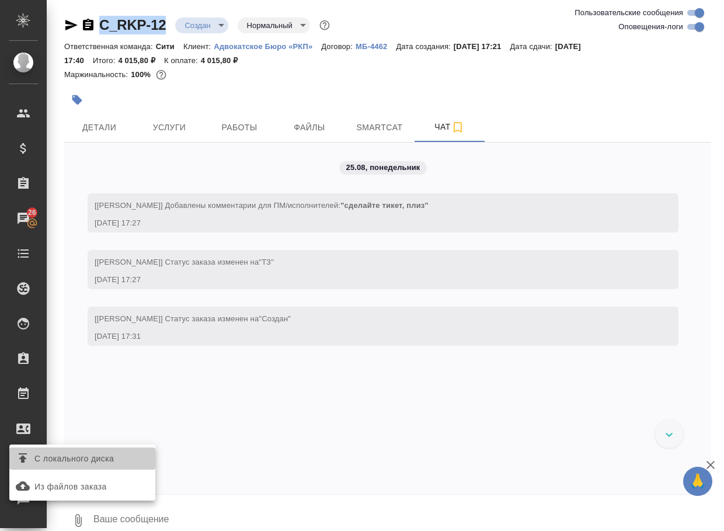
click at [78, 461] on span "С локального диска" at bounding box center [73, 458] width 79 height 15
click at [0, 0] on input "С локального диска" at bounding box center [0, 0] width 0 height 0
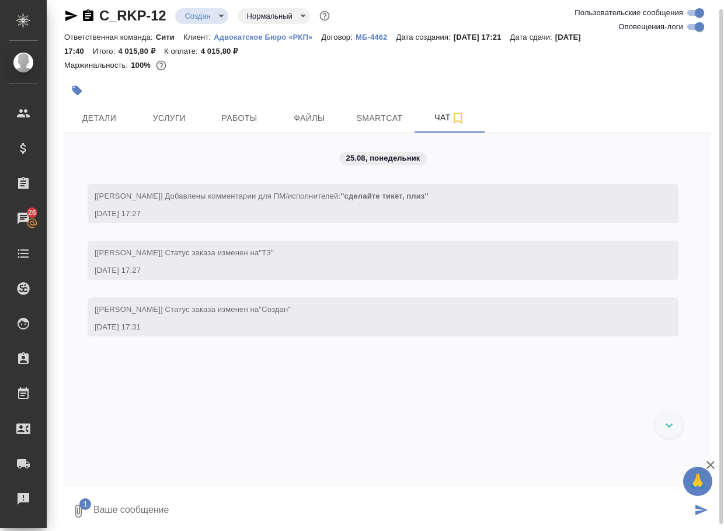
click at [150, 517] on textarea at bounding box center [392, 511] width 600 height 40
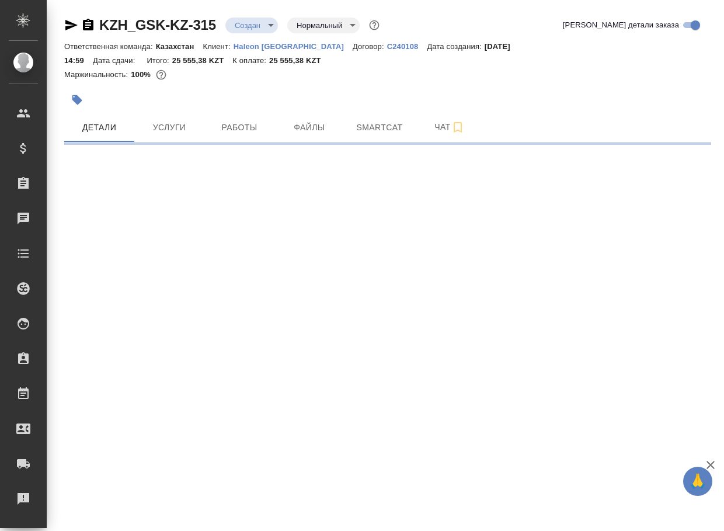
select select "RU"
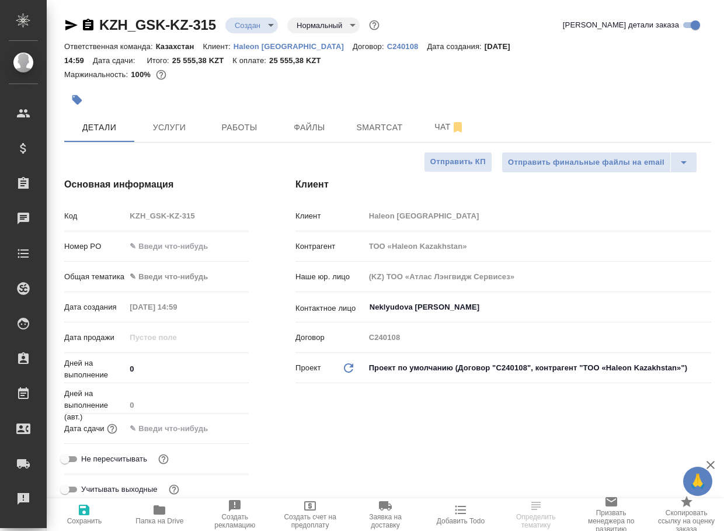
type textarea "x"
click at [166, 515] on icon "button" at bounding box center [159, 510] width 14 height 14
type textarea "x"
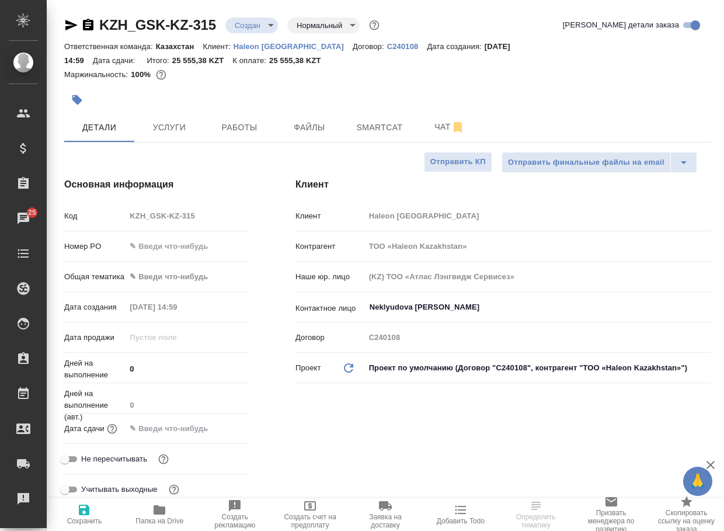
type textarea "x"
select select "RU"
type textarea "x"
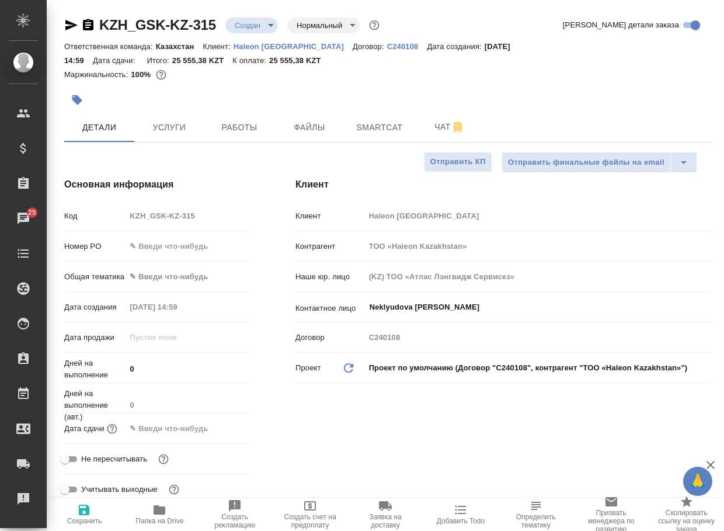
type textarea "x"
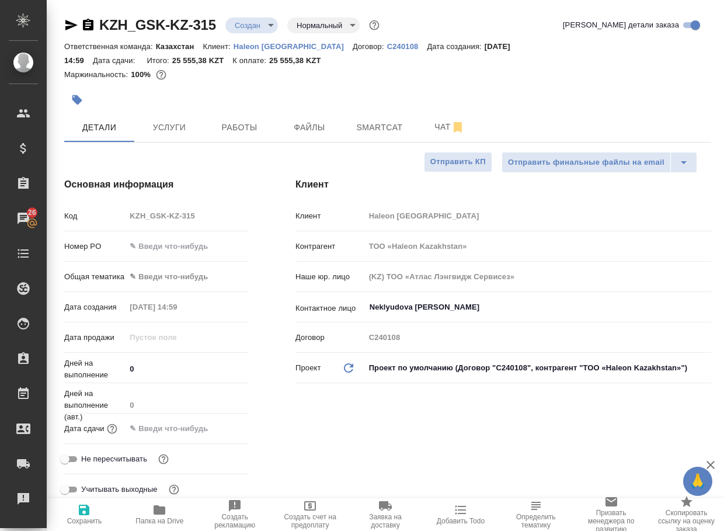
type textarea "x"
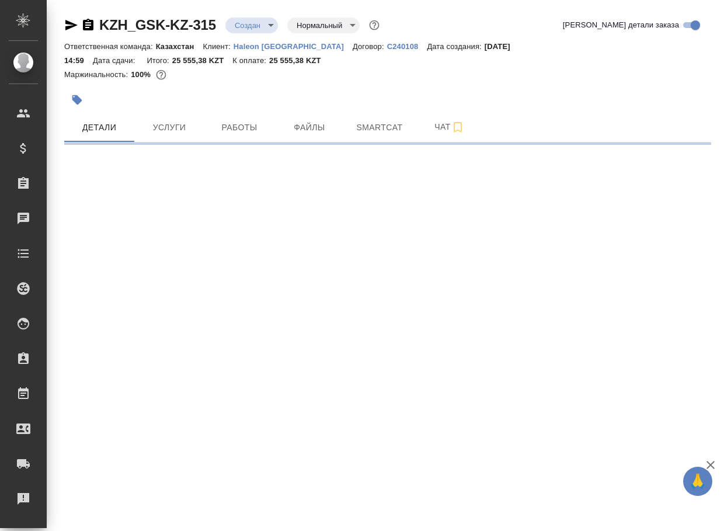
select select "RU"
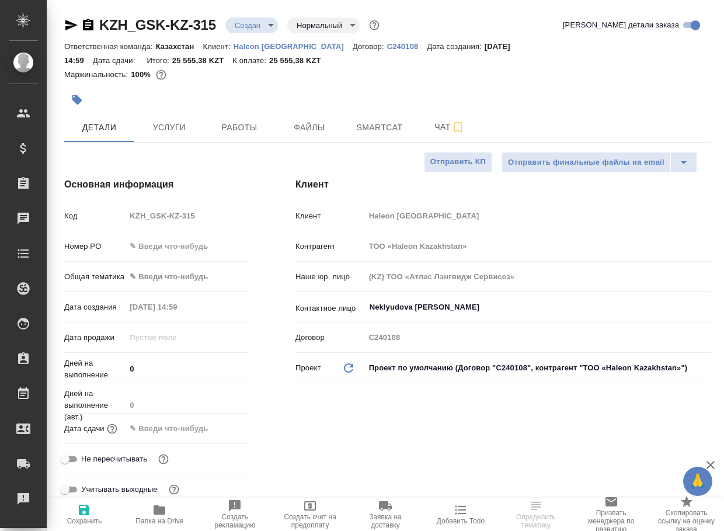
type textarea "x"
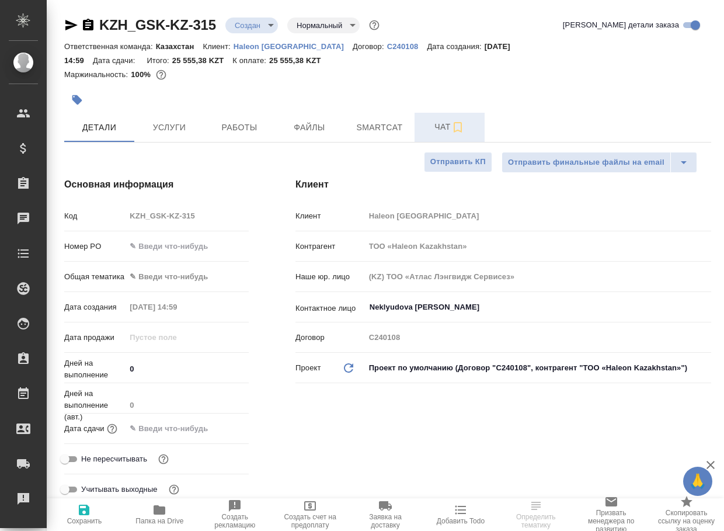
type textarea "x"
click at [443, 124] on span "Чат" at bounding box center [450, 127] width 56 height 15
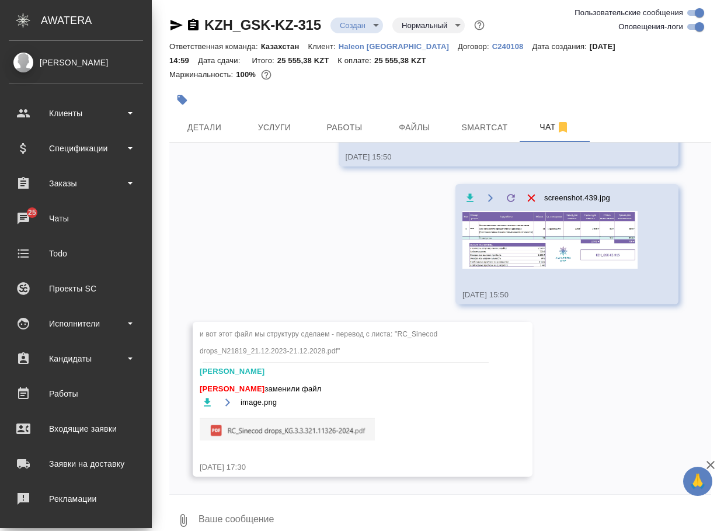
scroll to position [916, 0]
drag, startPoint x: 326, startPoint y: 33, endPoint x: 198, endPoint y: 36, distance: 128.5
click at [198, 36] on div "KZH_GSK-KZ-315 Создан new Нормальный normal" at bounding box center [440, 27] width 542 height 23
copy link "KZH_GSK-KZ-315"
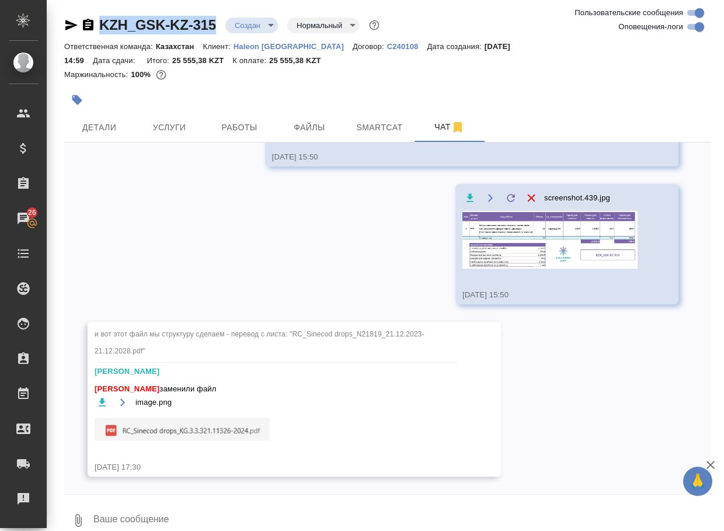
scroll to position [905, 0]
click at [625, 245] on div "screenshot.439.jpg [DATE] 15:50" at bounding box center [567, 244] width 223 height 120
click at [561, 253] on img at bounding box center [550, 240] width 175 height 58
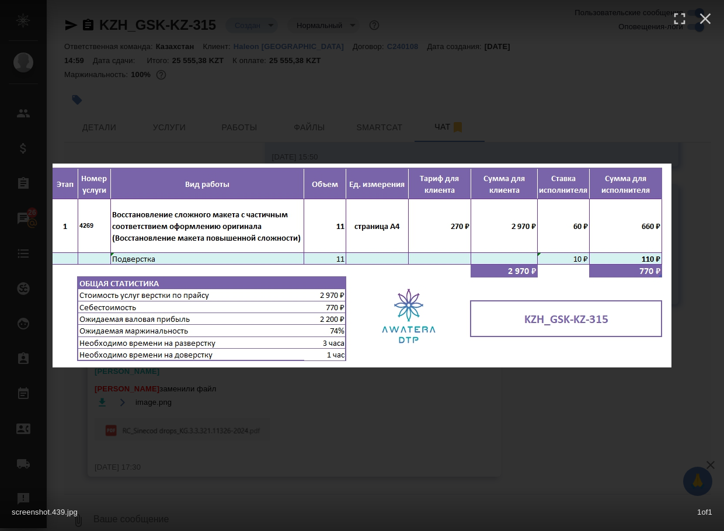
click at [472, 398] on div "screenshot.439.jpg 1 of 1" at bounding box center [362, 265] width 724 height 531
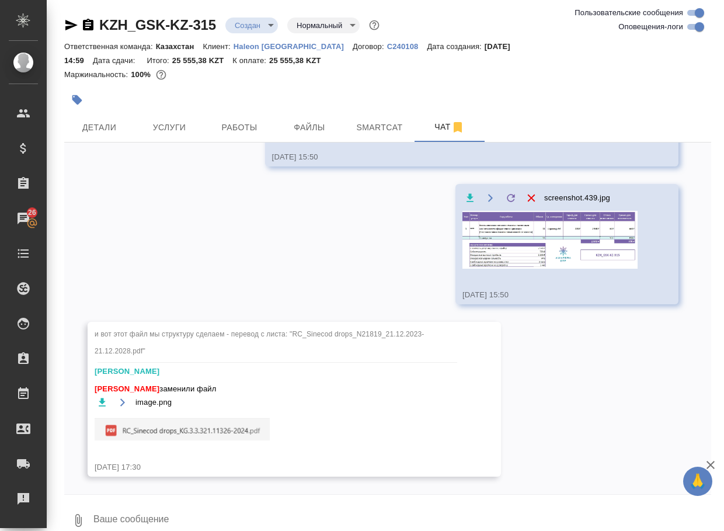
click at [531, 220] on img at bounding box center [550, 240] width 175 height 58
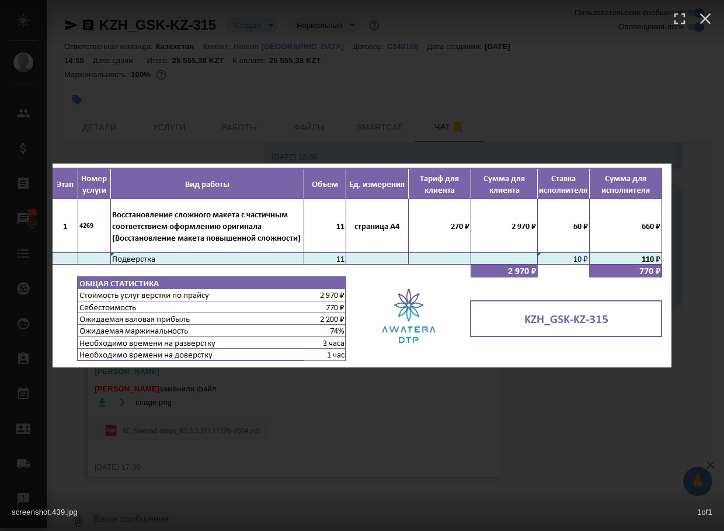
click at [504, 391] on div "screenshot.439.jpg 1 of 1" at bounding box center [362, 265] width 724 height 531
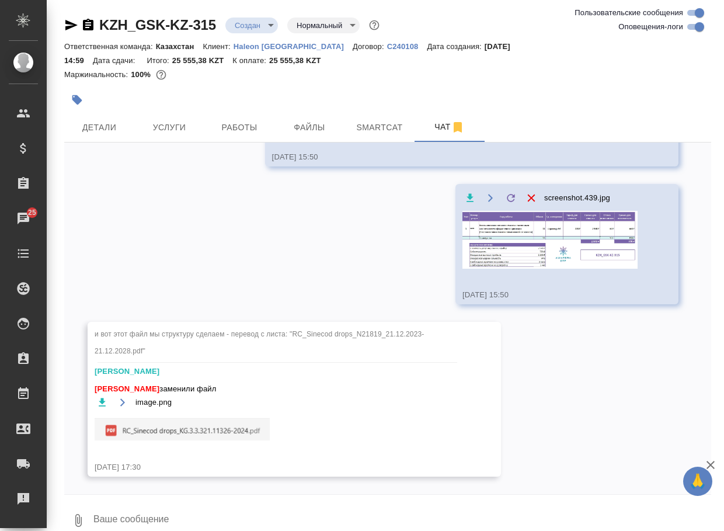
click at [498, 239] on img at bounding box center [550, 240] width 175 height 58
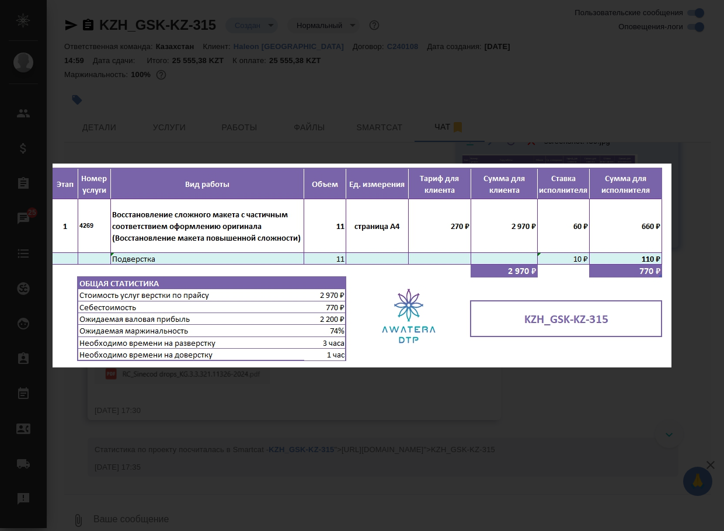
scroll to position [973, 0]
click at [239, 483] on div "screenshot.439.jpg 1 of 1" at bounding box center [362, 265] width 724 height 531
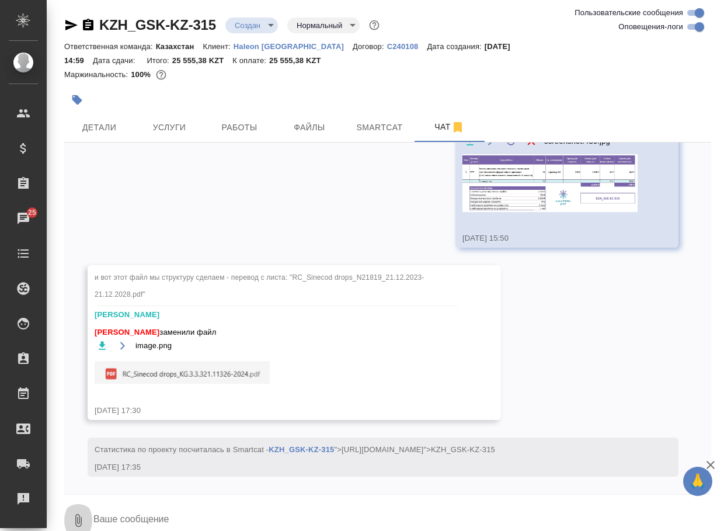
click at [84, 520] on icon "button" at bounding box center [78, 520] width 14 height 14
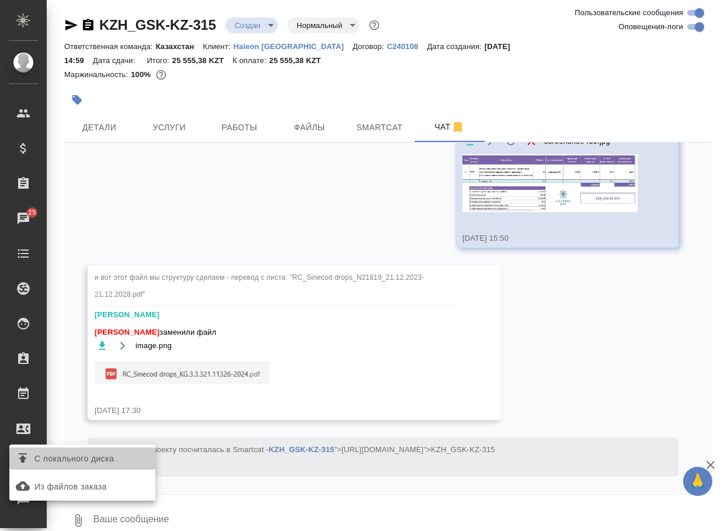
click at [93, 456] on span "С локального диска" at bounding box center [73, 458] width 79 height 15
click at [0, 0] on input "С локального диска" at bounding box center [0, 0] width 0 height 0
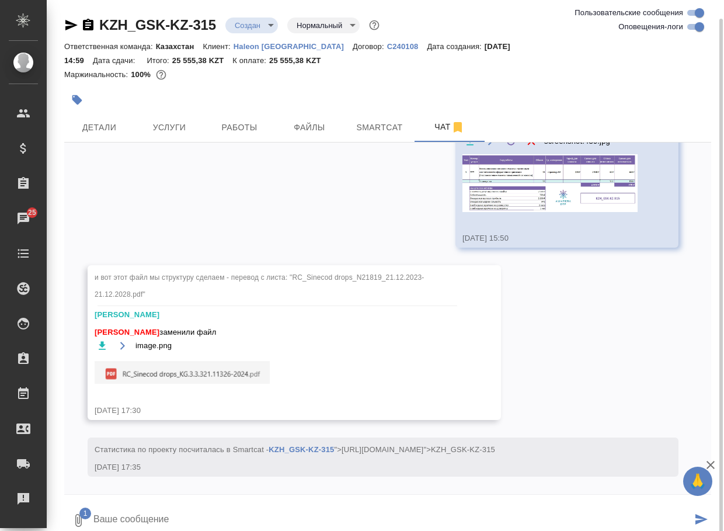
scroll to position [9, 0]
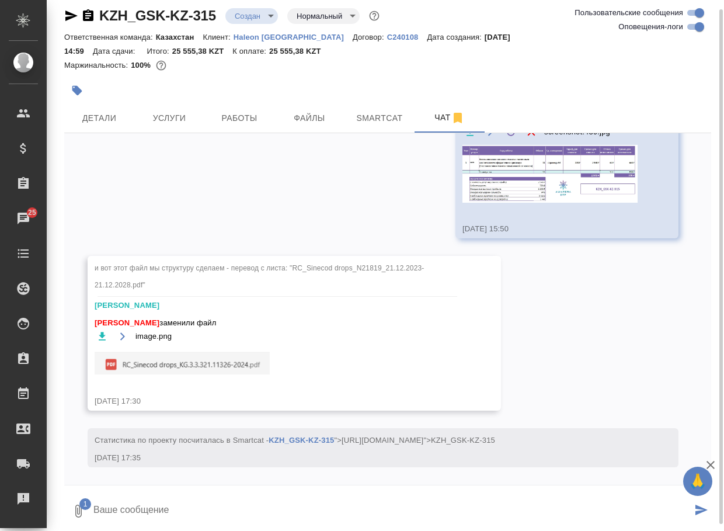
click at [157, 508] on textarea at bounding box center [392, 511] width 600 height 40
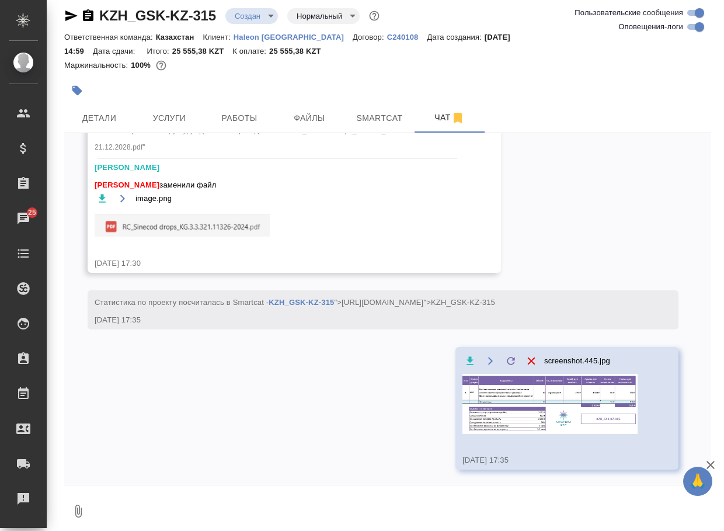
scroll to position [1053, 0]
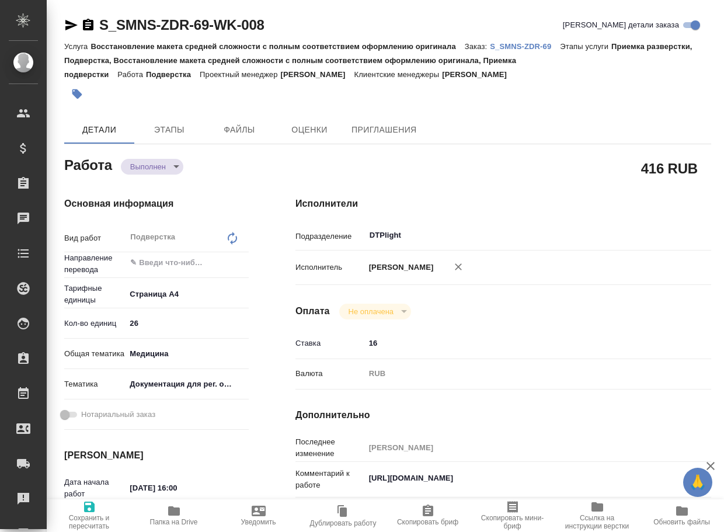
type textarea "x"
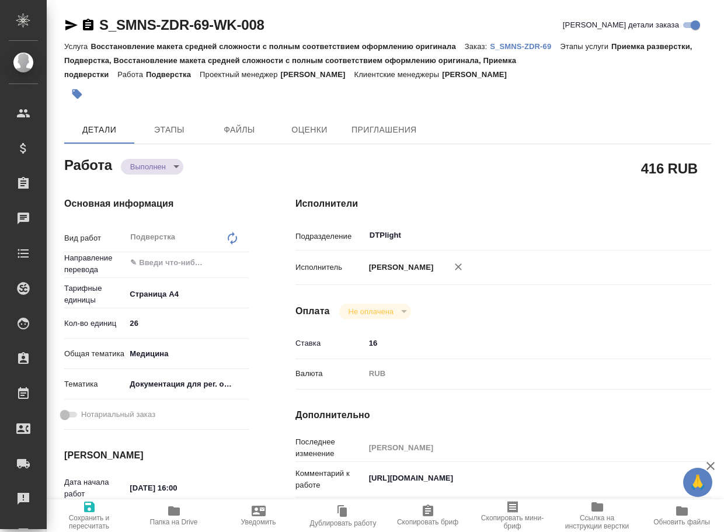
type textarea "x"
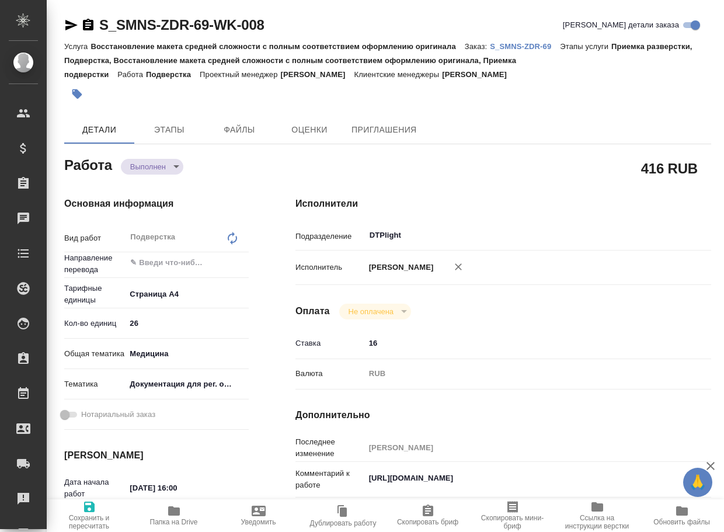
type textarea "x"
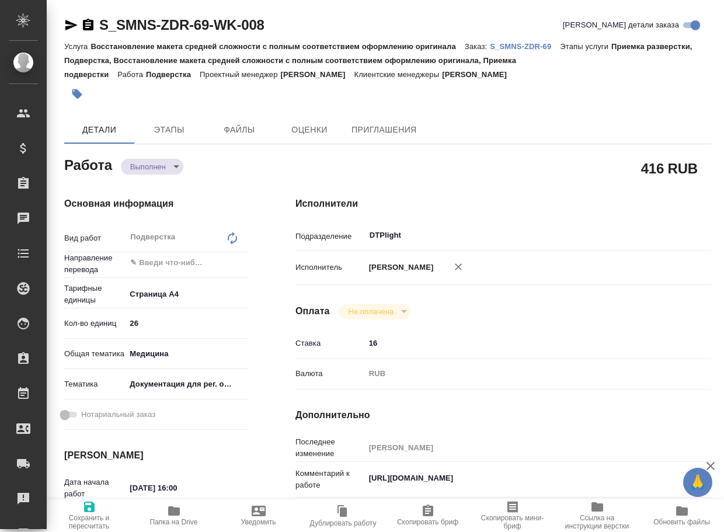
type textarea "x"
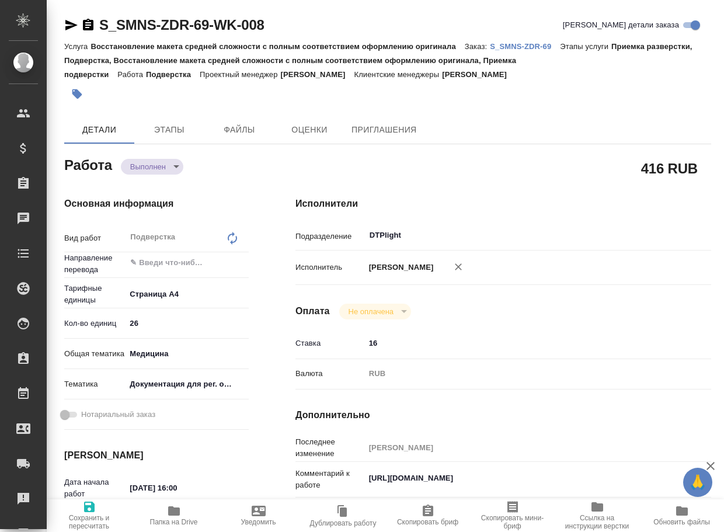
type textarea "x"
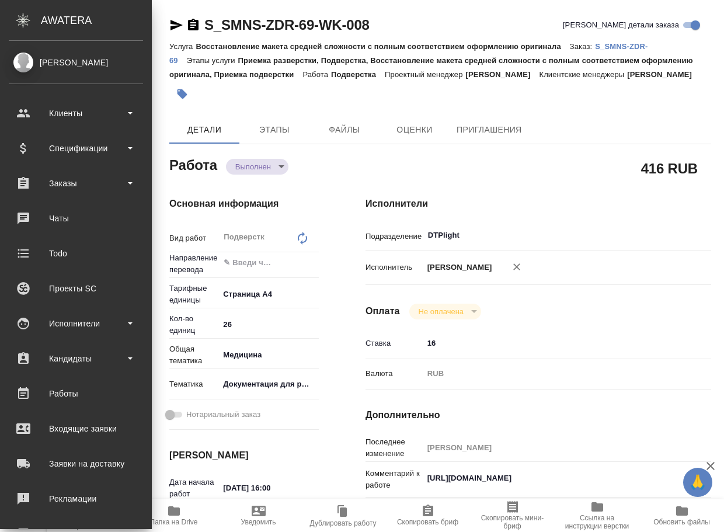
type textarea "x"
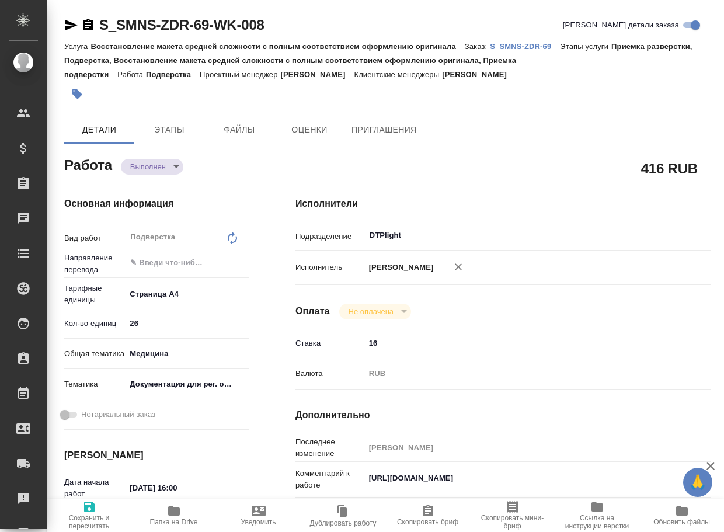
type textarea "x"
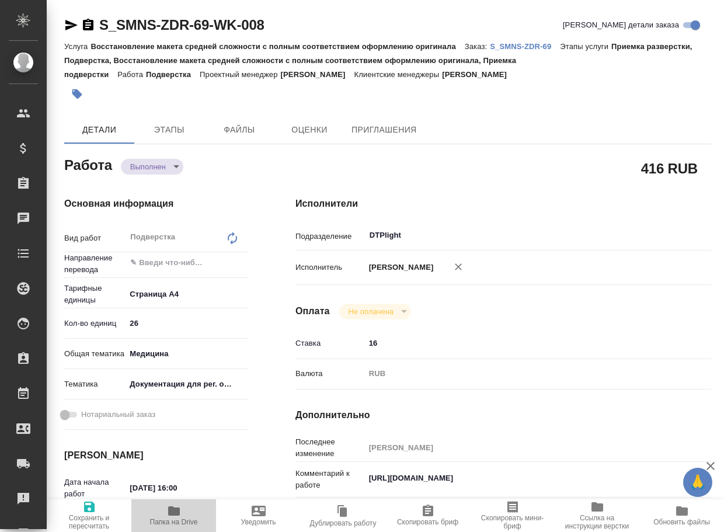
drag, startPoint x: 168, startPoint y: 523, endPoint x: 176, endPoint y: 516, distance: 11.2
click at [170, 523] on span "Папка на Drive" at bounding box center [174, 522] width 48 height 8
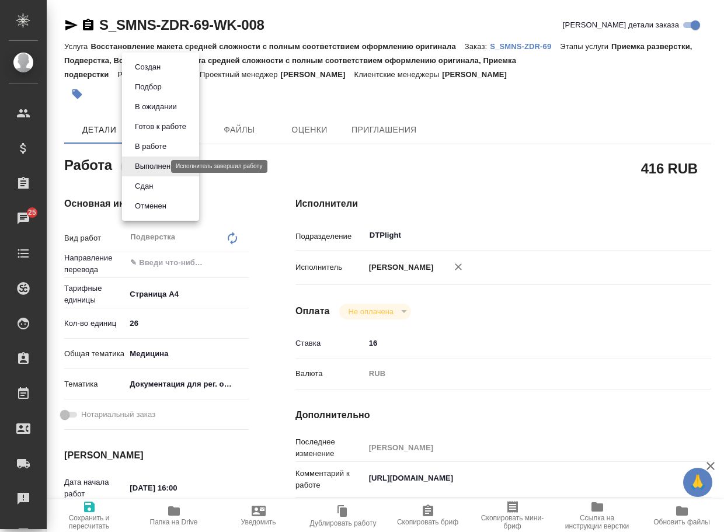
click at [152, 169] on body "🙏 .cls-1 fill:#fff; AWATERA Arsenyeva Vera Клиенты Спецификации Заказы 25 Чаты …" at bounding box center [362, 266] width 724 height 532
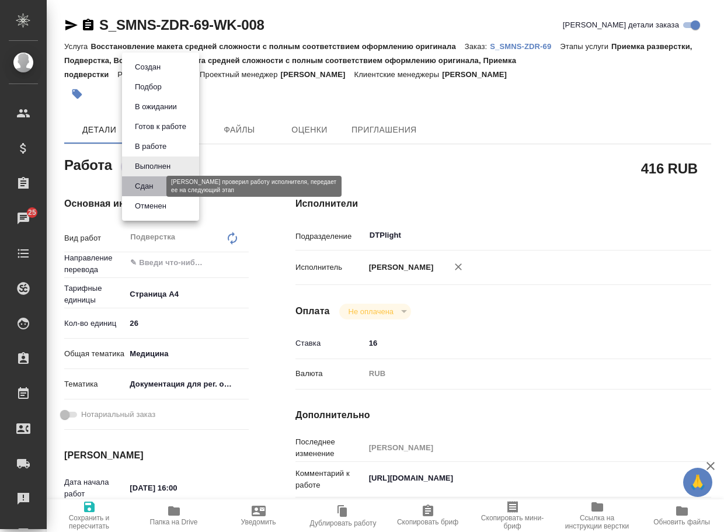
click at [145, 190] on button "Сдан" at bounding box center [143, 186] width 25 height 13
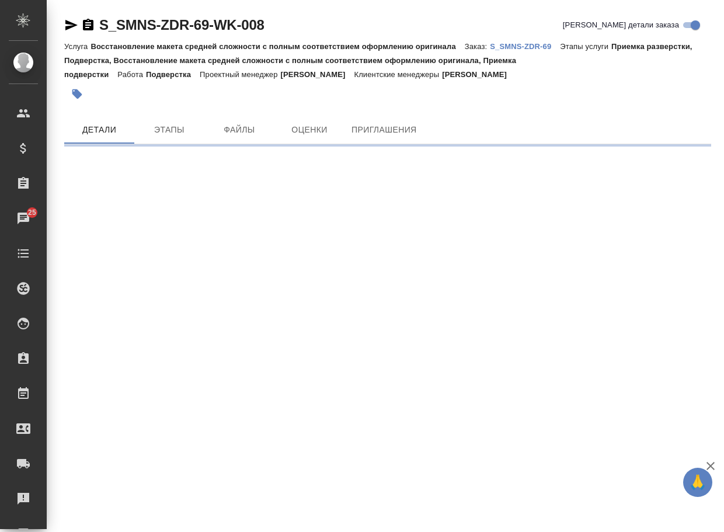
click at [526, 46] on p "S_SMNS-ZDR-69" at bounding box center [525, 46] width 70 height 9
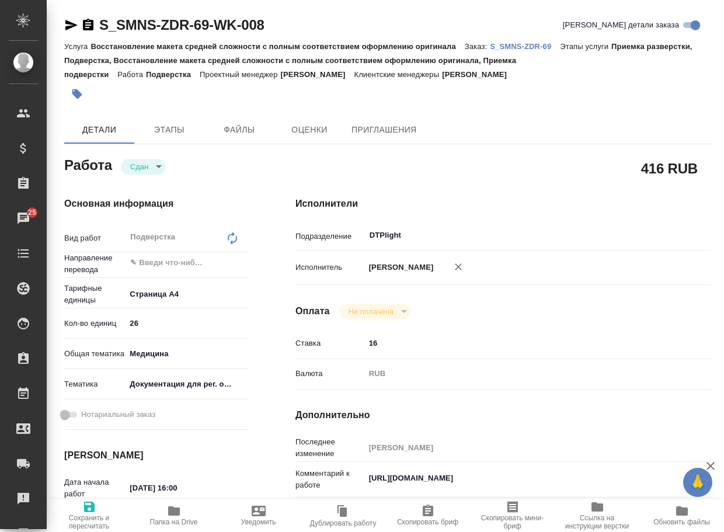
type textarea "x"
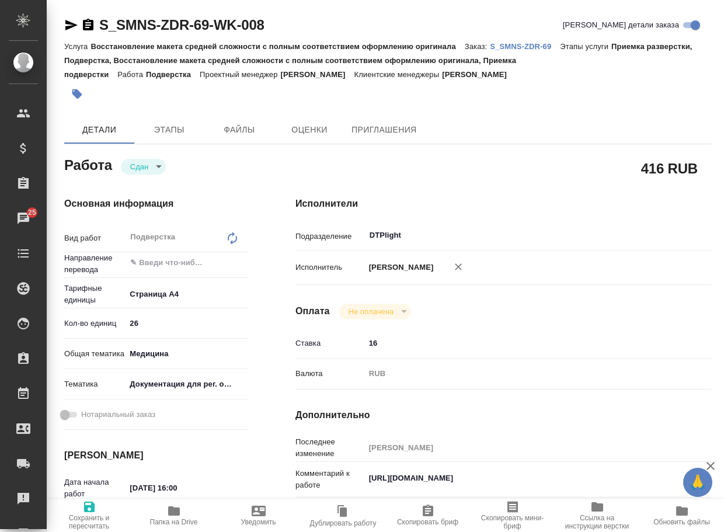
type textarea "x"
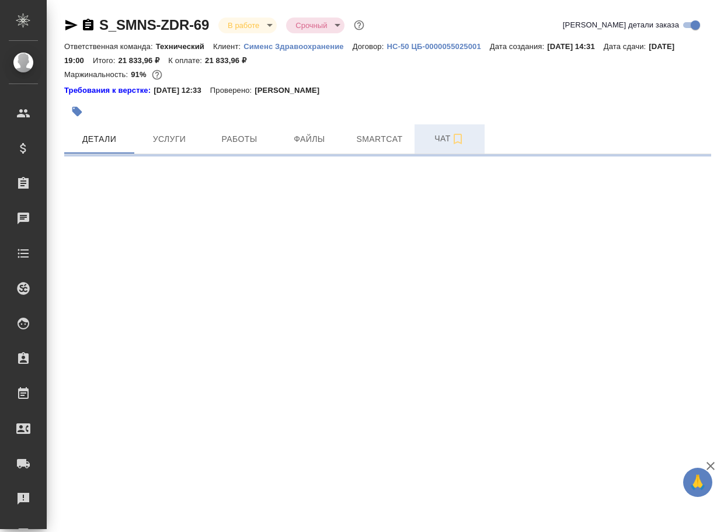
select select "RU"
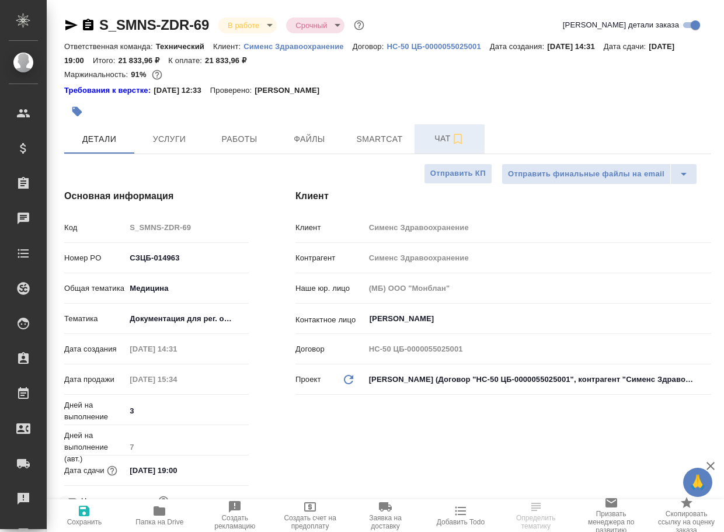
click at [439, 143] on span "Чат" at bounding box center [450, 138] width 56 height 15
type textarea "x"
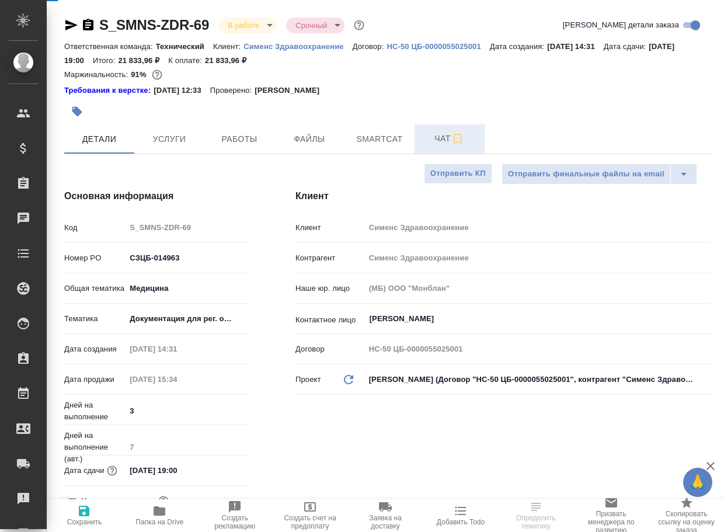
type textarea "x"
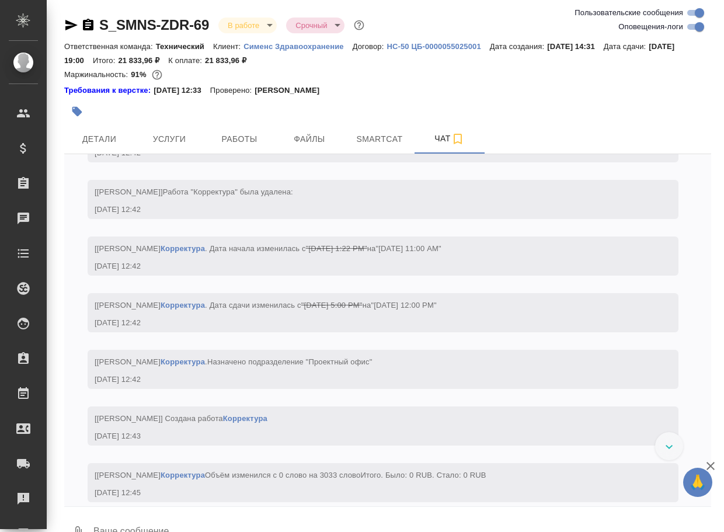
click at [119, 521] on textarea at bounding box center [401, 533] width 619 height 40
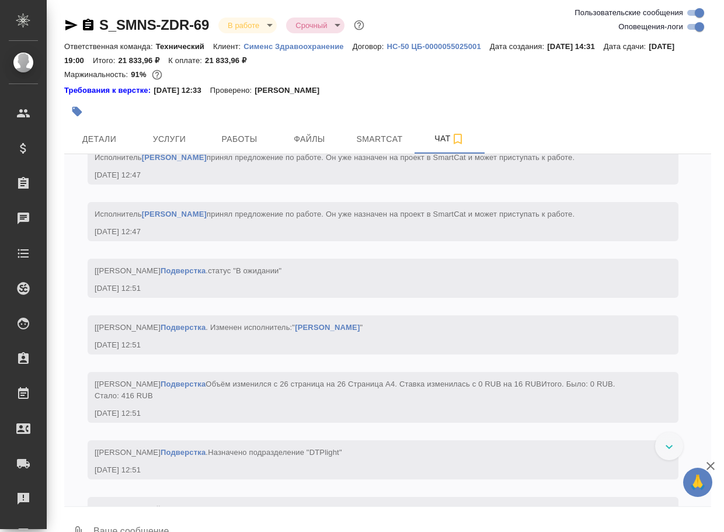
paste textarea "[URL][DOMAIN_NAME]"
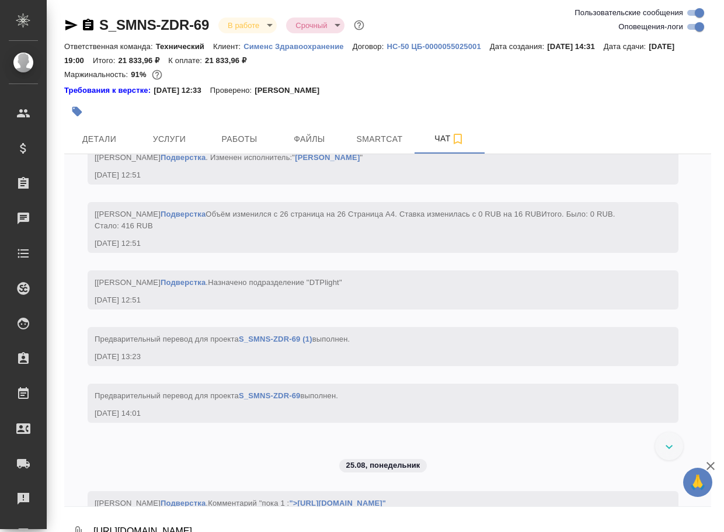
scroll to position [21, 0]
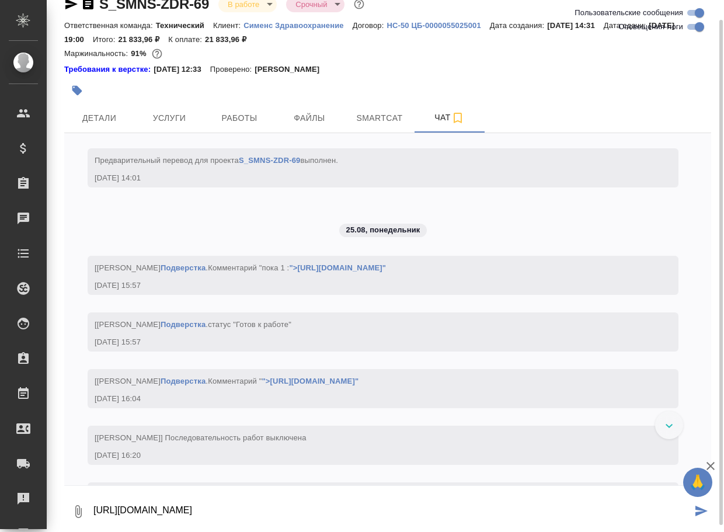
type textarea "[URL][DOMAIN_NAME]"
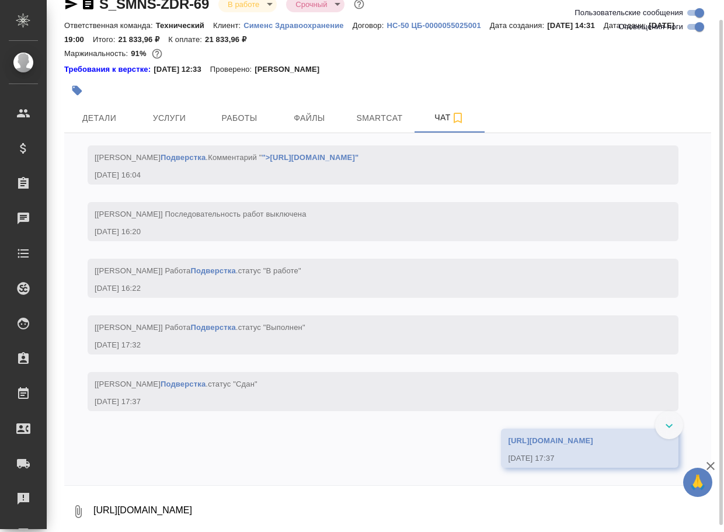
scroll to position [5226, 0]
